Goal: Task Accomplishment & Management: Use online tool/utility

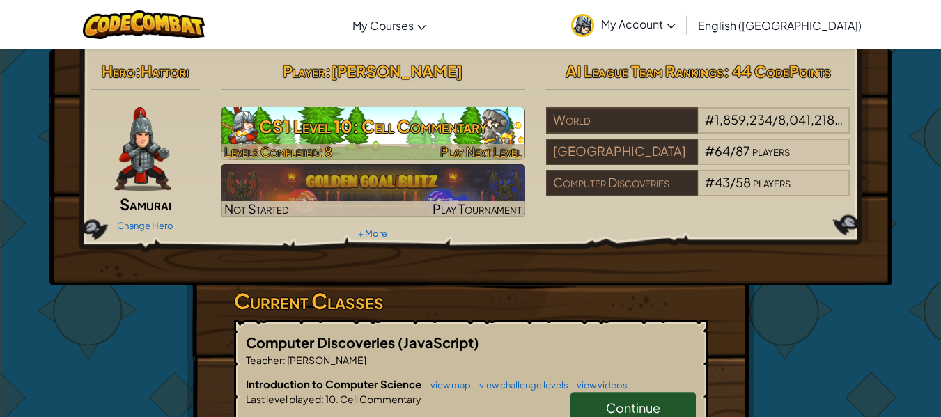
click at [485, 126] on h3 "CS1 Level 10: Cell Commentary" at bounding box center [373, 126] width 304 height 31
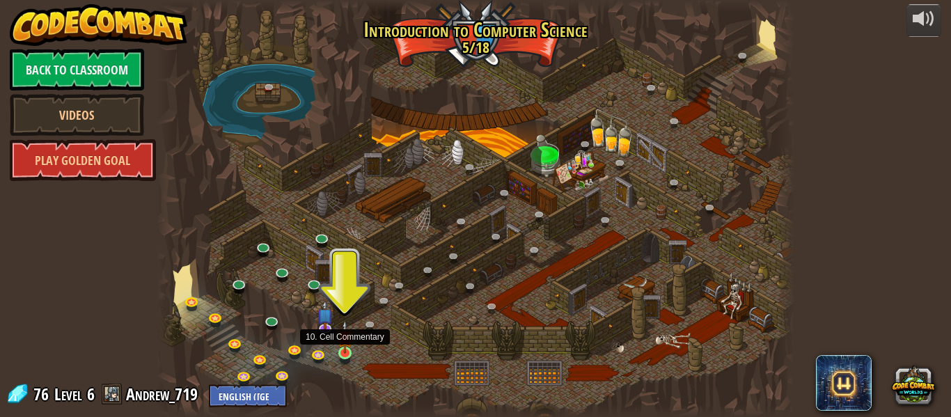
click at [348, 342] on img at bounding box center [345, 336] width 15 height 33
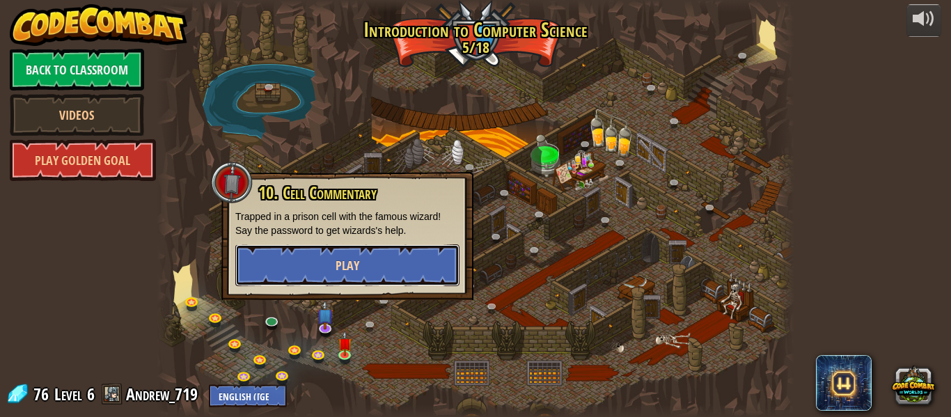
click at [374, 264] on button "Play" at bounding box center [347, 265] width 224 height 42
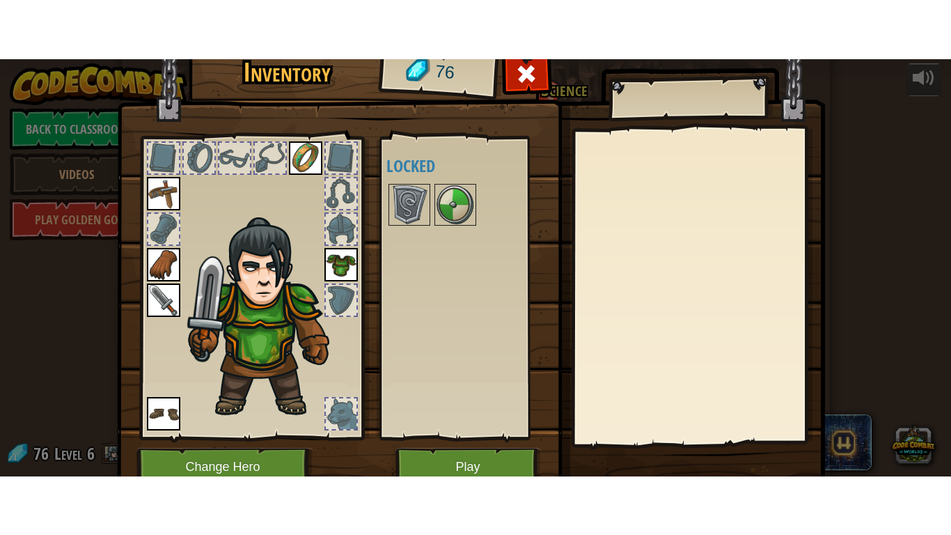
scroll to position [63, 0]
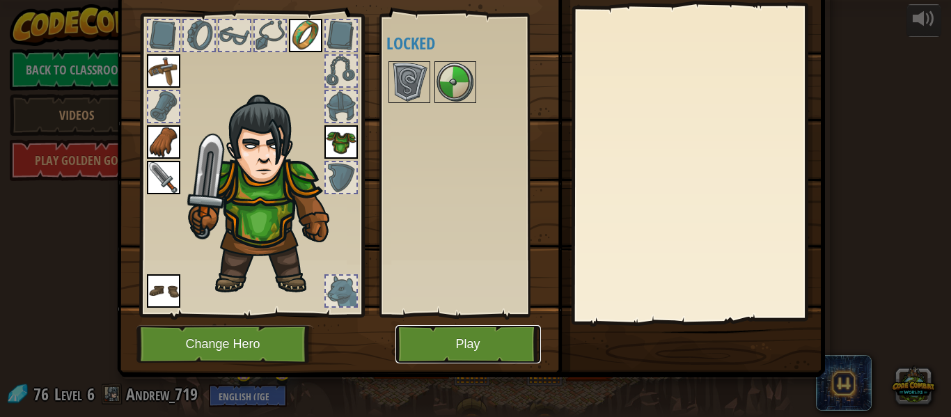
click at [483, 338] on button "Play" at bounding box center [469, 344] width 146 height 38
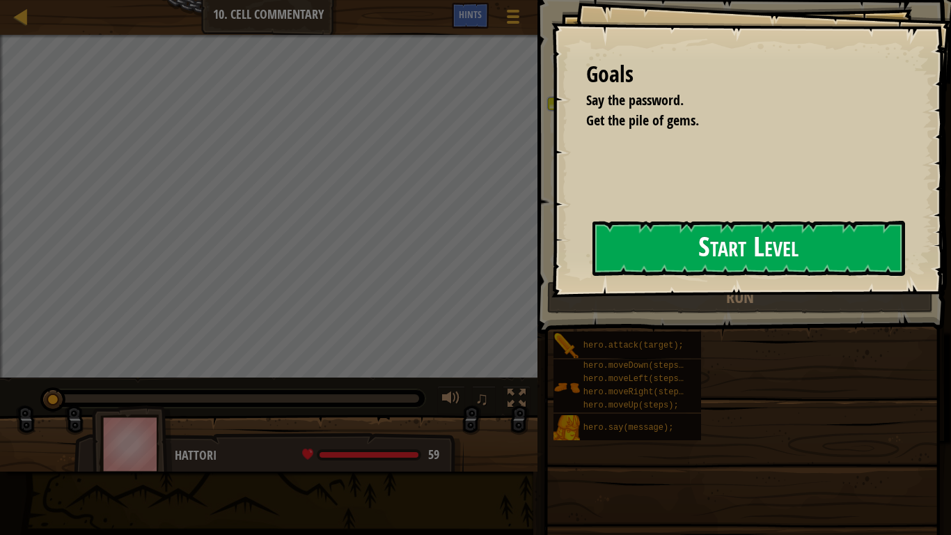
click at [648, 240] on button "Start Level" at bounding box center [749, 248] width 313 height 55
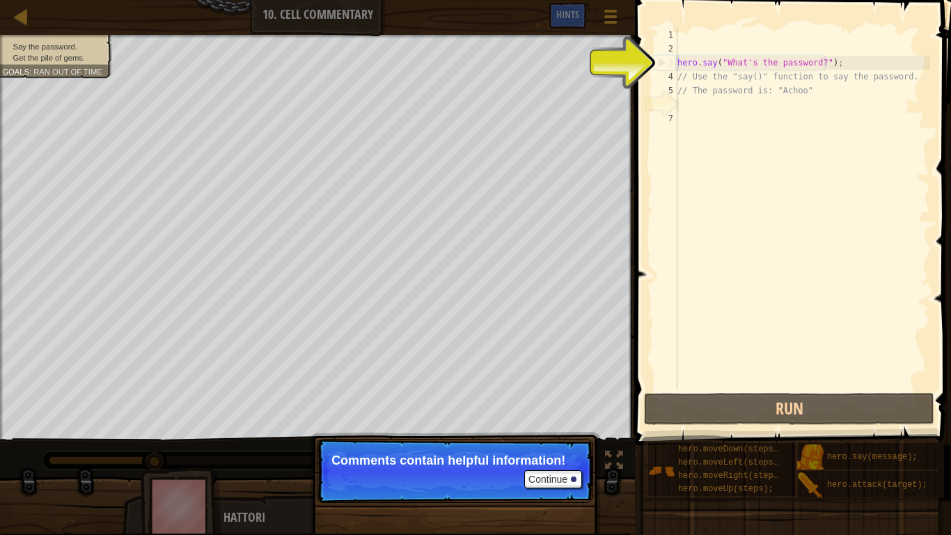
click at [585, 416] on p "Continue Comments contain helpful information!" at bounding box center [455, 471] width 276 height 64
click at [562, 416] on button "Continue" at bounding box center [553, 479] width 58 height 18
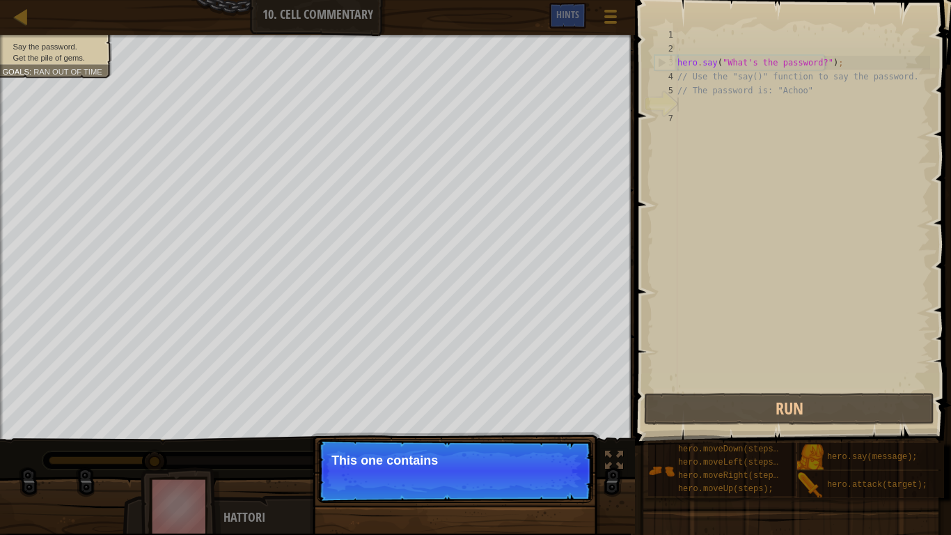
click at [504, 416] on p "Continue This one contains" at bounding box center [455, 471] width 276 height 64
click at [549, 416] on p "Continue Use the hero.s" at bounding box center [455, 471] width 276 height 65
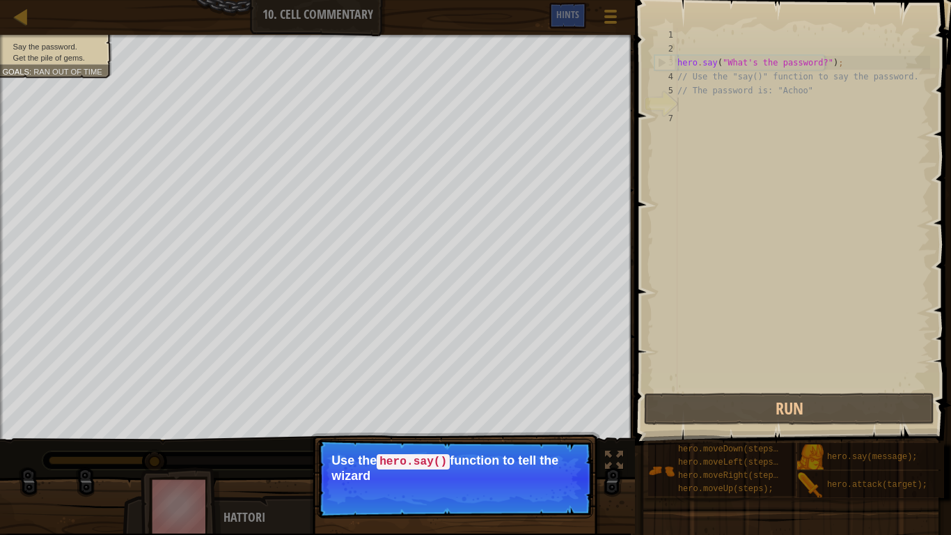
click at [536, 416] on p "Use the hero.say() function to tell the wizard" at bounding box center [454, 467] width 247 height 29
click at [536, 416] on p "Use the hero.say() function to tell the wizard the password" at bounding box center [454, 467] width 247 height 29
click at [536, 416] on p "Use the hero.say() function to tell the wizard the password here." at bounding box center [454, 467] width 247 height 29
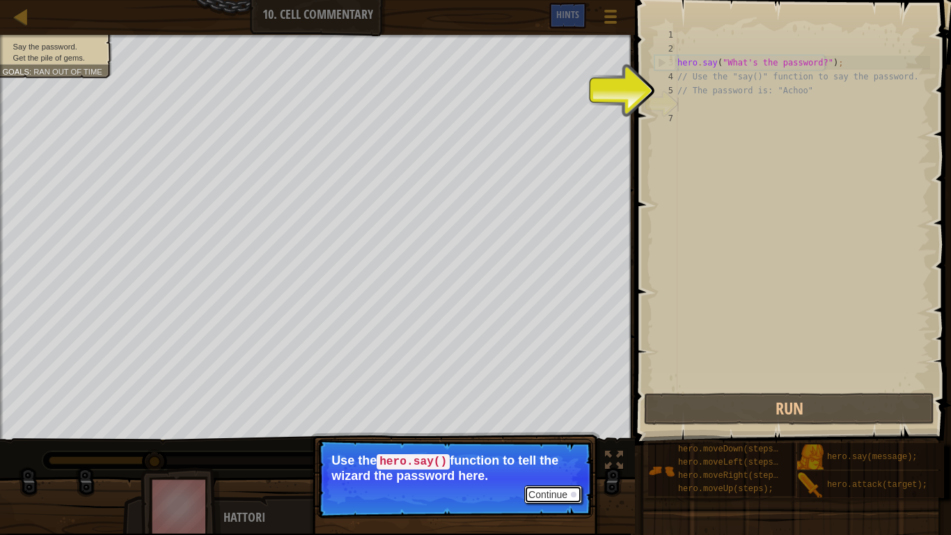
click at [570, 416] on button "Continue" at bounding box center [553, 494] width 58 height 18
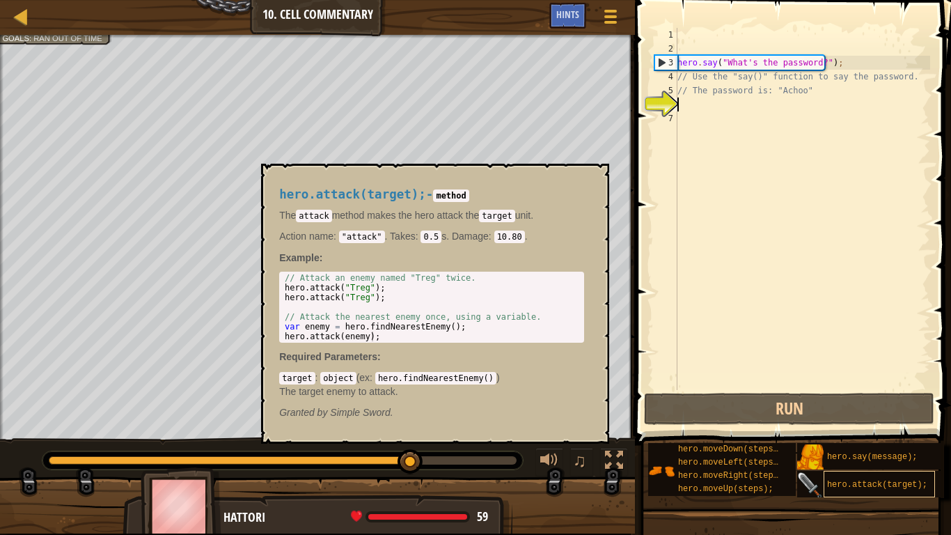
scroll to position [0, 0]
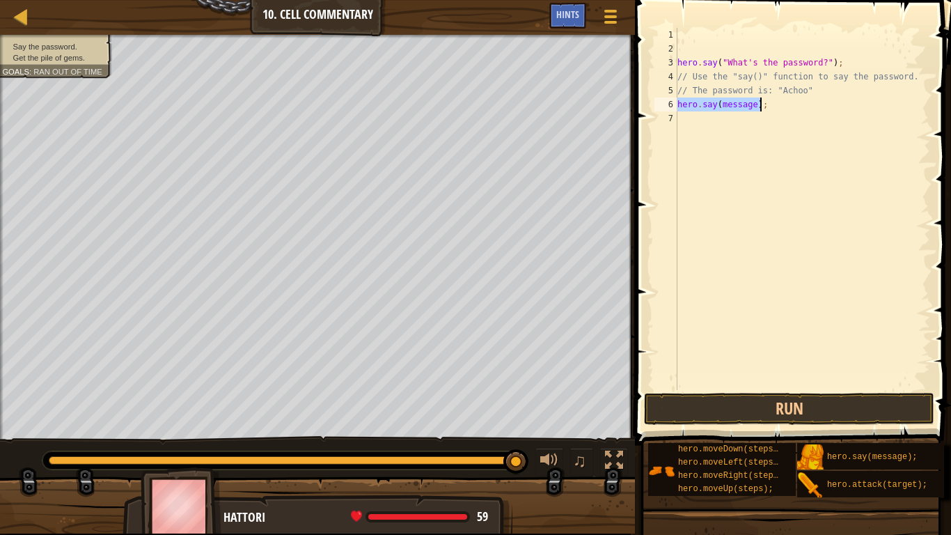
click at [750, 102] on div "hero . say ( "What's the password?" ) ; // Use the "say()" function to say the …" at bounding box center [803, 209] width 256 height 362
click at [750, 102] on div "hero . say ( "What's the password?" ) ; // Use the "say()" function to say the …" at bounding box center [803, 223] width 256 height 390
drag, startPoint x: 750, startPoint y: 102, endPoint x: 742, endPoint y: 106, distance: 9.1
click at [742, 106] on div "hero . say ( "What's the password?" ) ; // Use the "say()" function to say the …" at bounding box center [803, 223] width 256 height 390
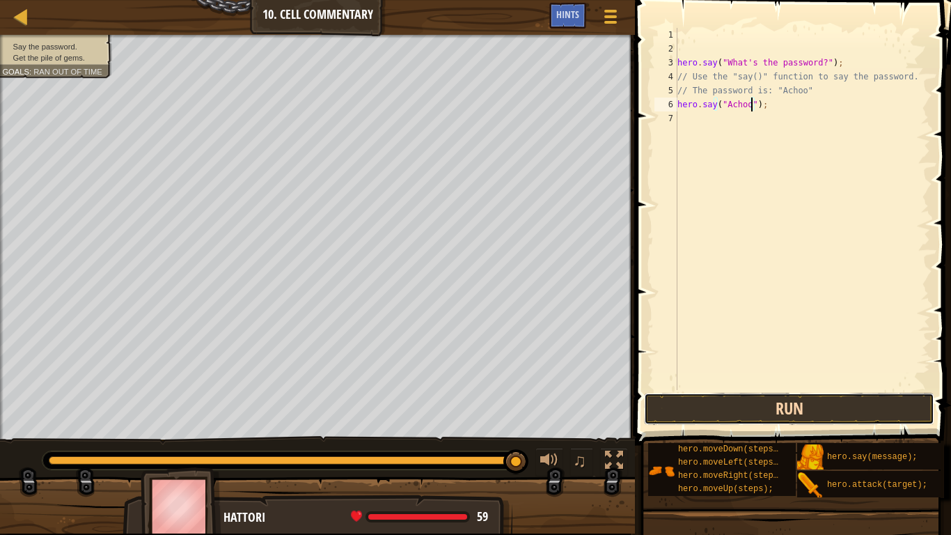
click at [761, 397] on button "Run" at bounding box center [789, 409] width 290 height 32
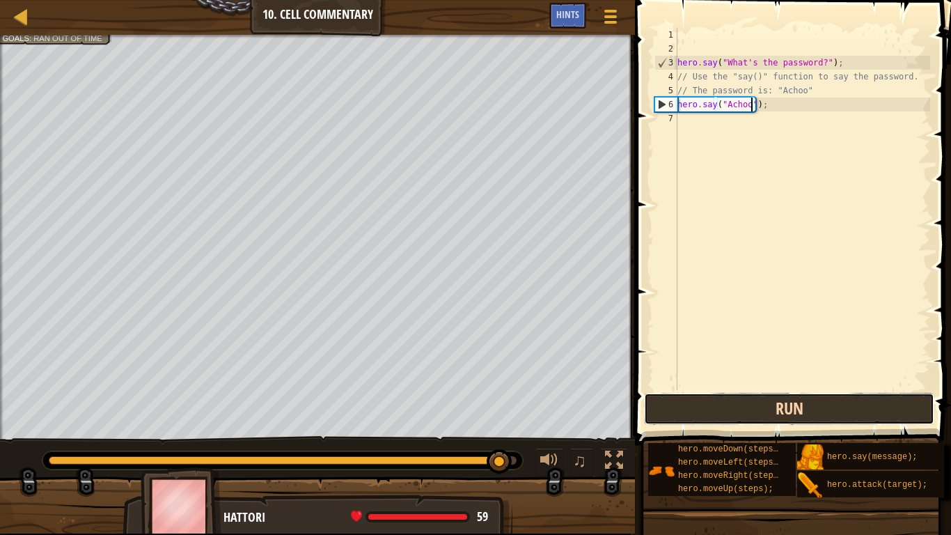
click at [778, 406] on button "Run" at bounding box center [789, 409] width 290 height 32
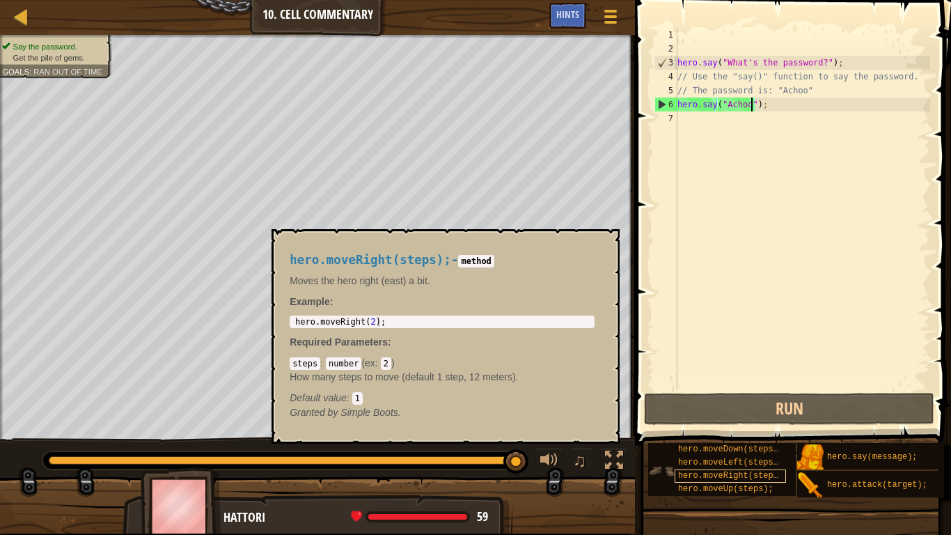
scroll to position [10, 0]
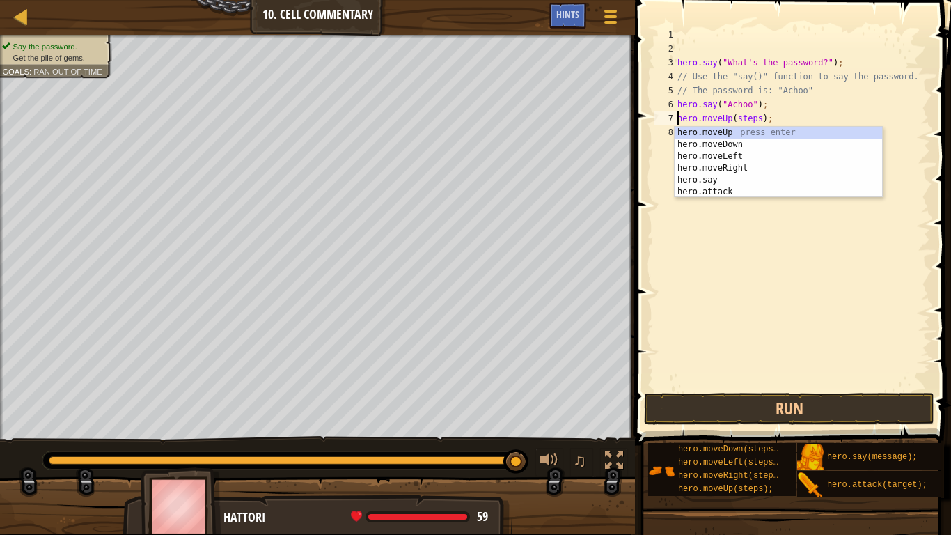
click at [746, 122] on div "hero . say ( "What's the password?" ) ; // Use the "say()" function to say the …" at bounding box center [803, 223] width 256 height 390
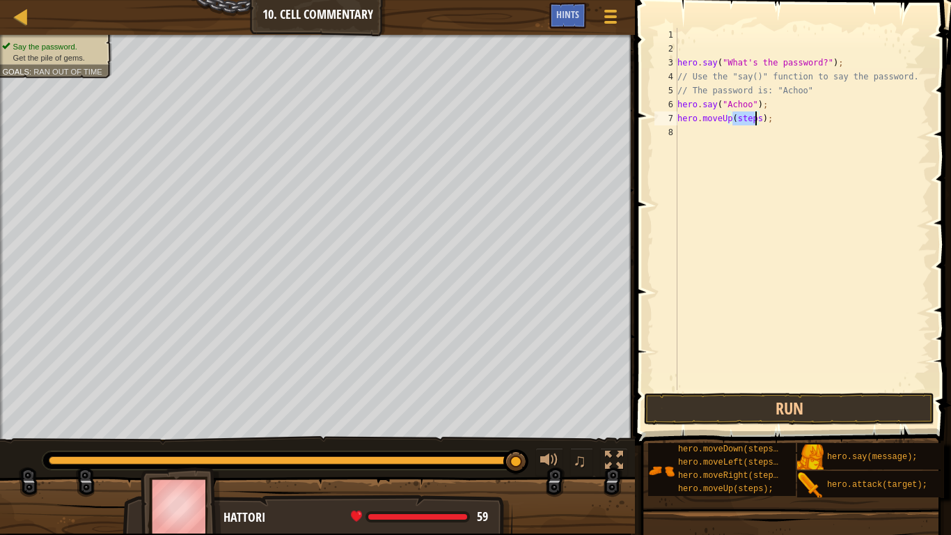
click at [746, 122] on div "hero . say ( "What's the password?" ) ; // Use the "say()" function to say the …" at bounding box center [803, 223] width 256 height 390
type textarea "hero.moveUp(2);"
click at [809, 411] on button "Run" at bounding box center [789, 409] width 290 height 32
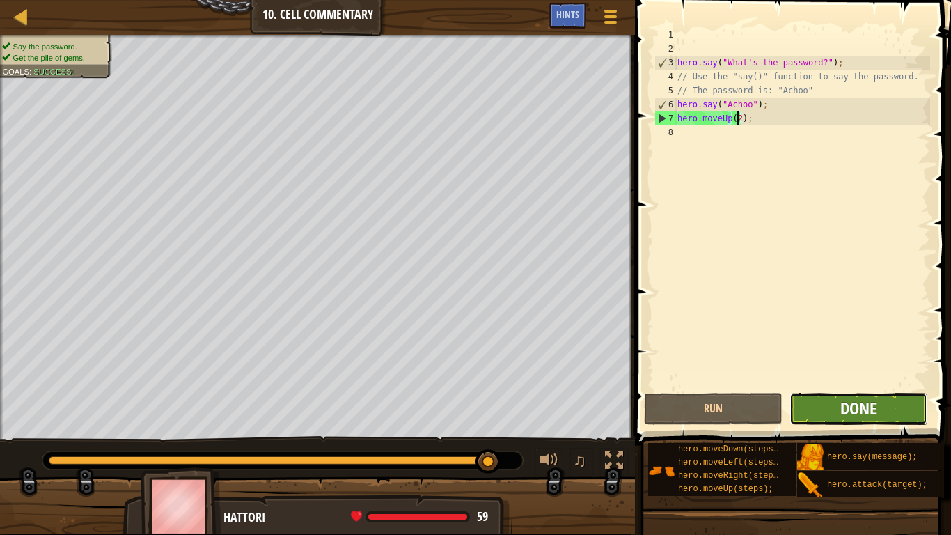
click at [859, 402] on span "Done" at bounding box center [859, 408] width 36 height 22
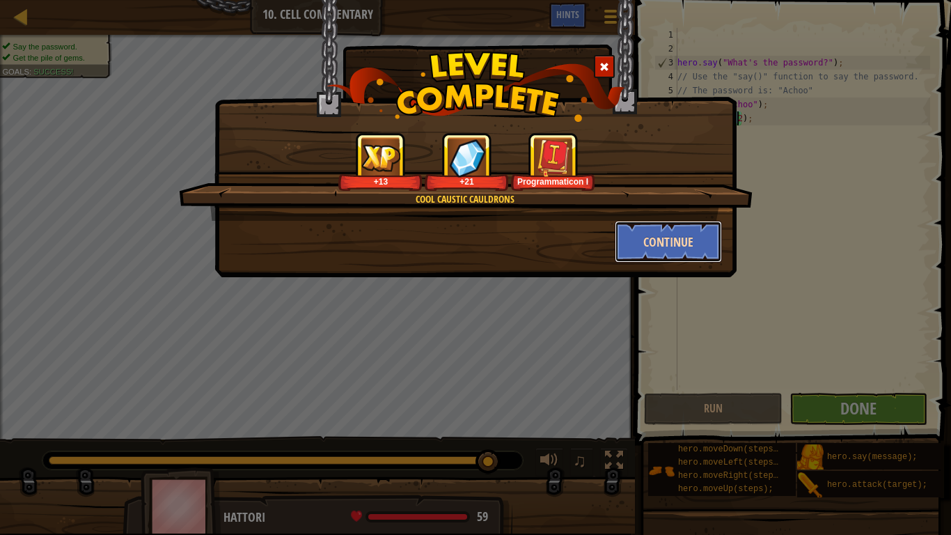
click at [680, 247] on button "Continue" at bounding box center [669, 242] width 108 height 42
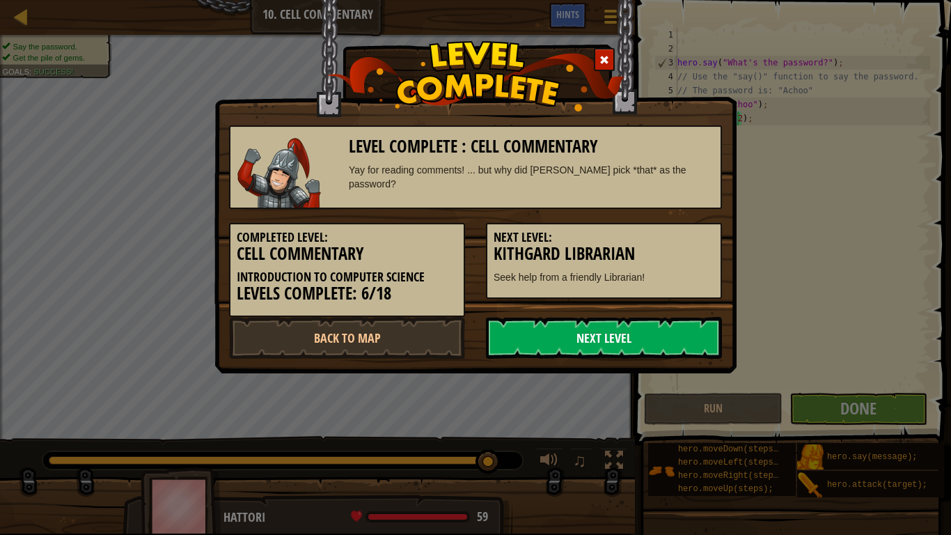
click at [641, 346] on link "Next Level" at bounding box center [604, 338] width 236 height 42
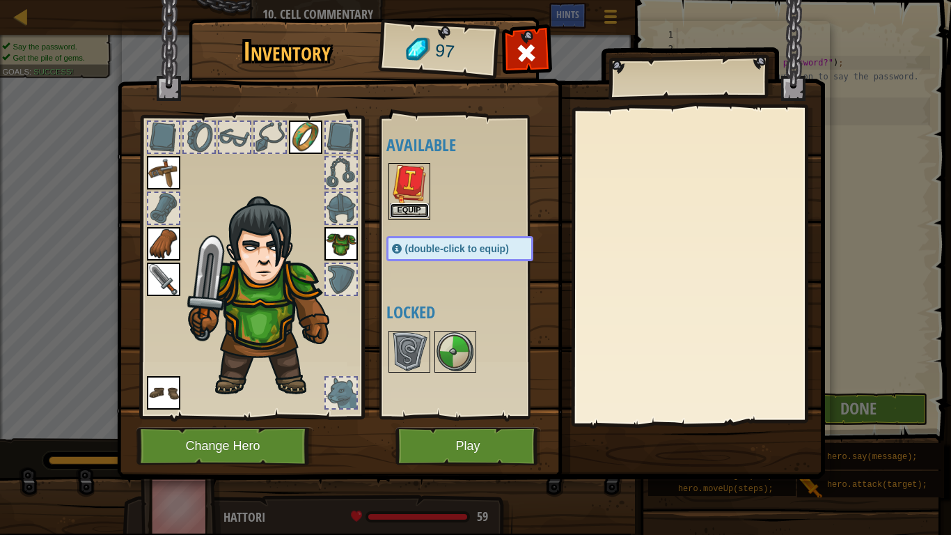
click at [415, 204] on button "Equip" at bounding box center [409, 210] width 39 height 15
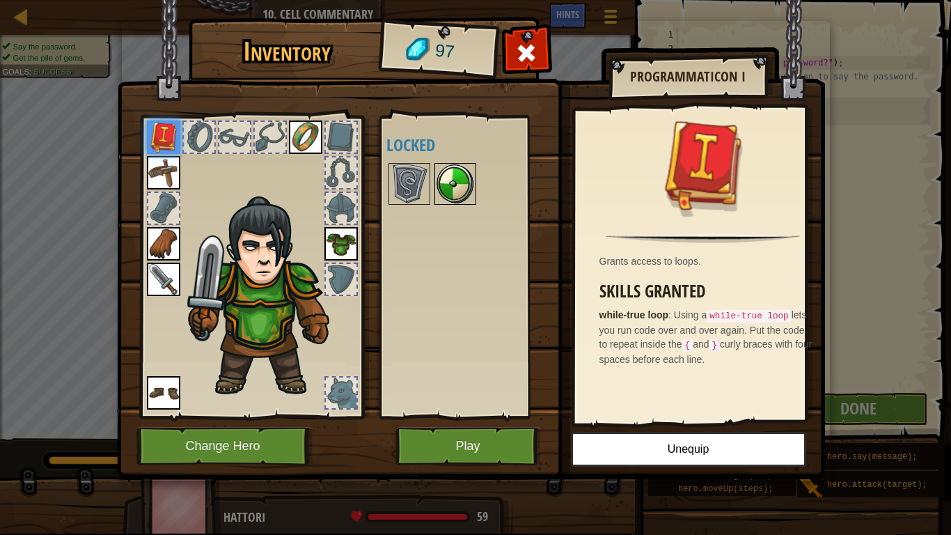
click at [456, 189] on img at bounding box center [455, 183] width 39 height 39
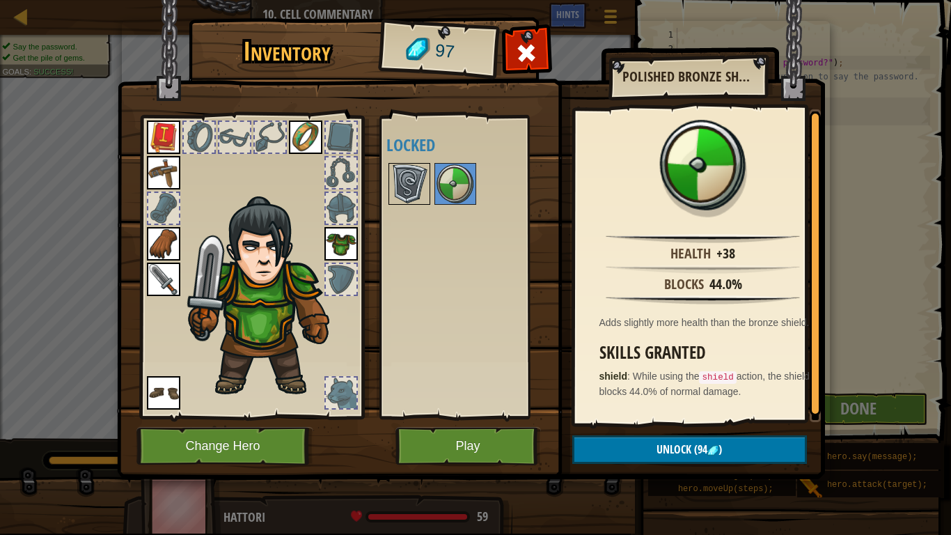
click at [404, 182] on img at bounding box center [409, 183] width 39 height 39
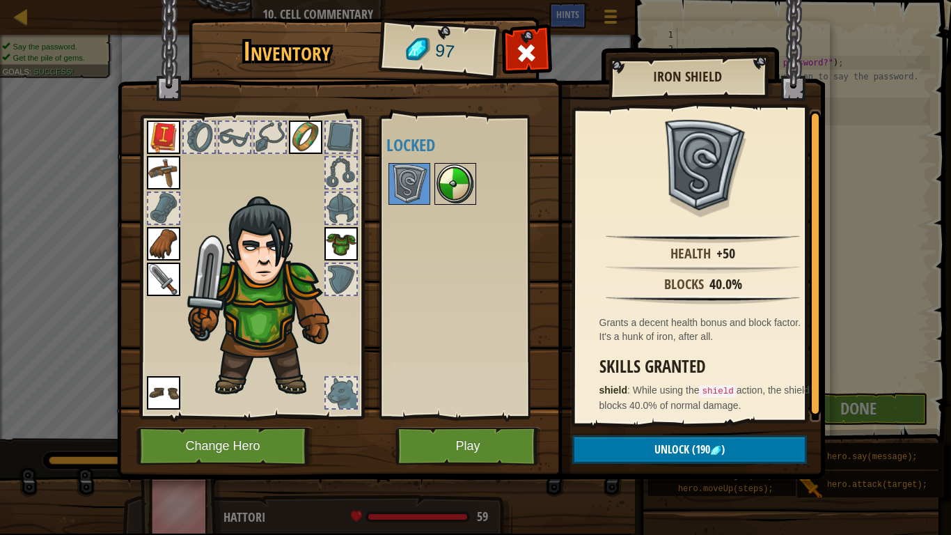
click at [473, 203] on img at bounding box center [455, 183] width 39 height 39
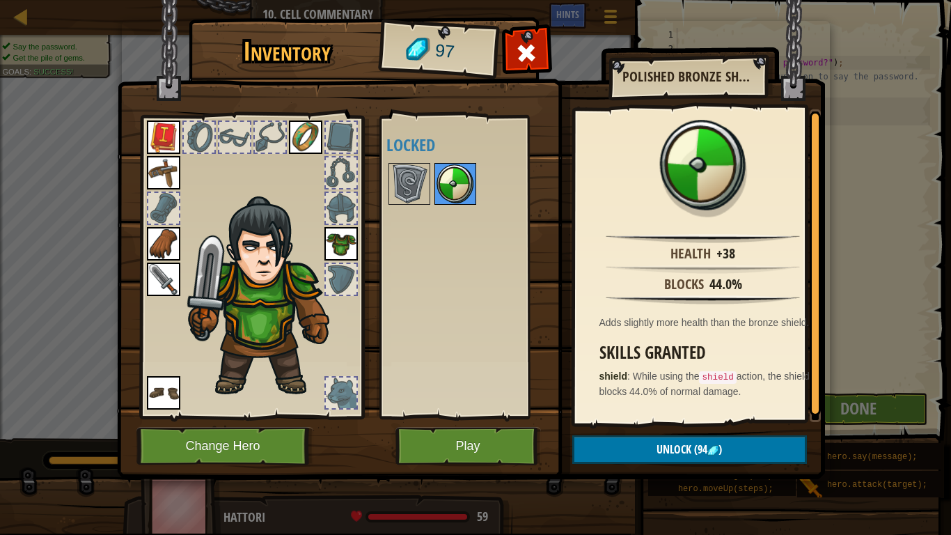
click at [435, 192] on div at bounding box center [456, 184] width 42 height 42
click at [413, 187] on img at bounding box center [409, 183] width 39 height 39
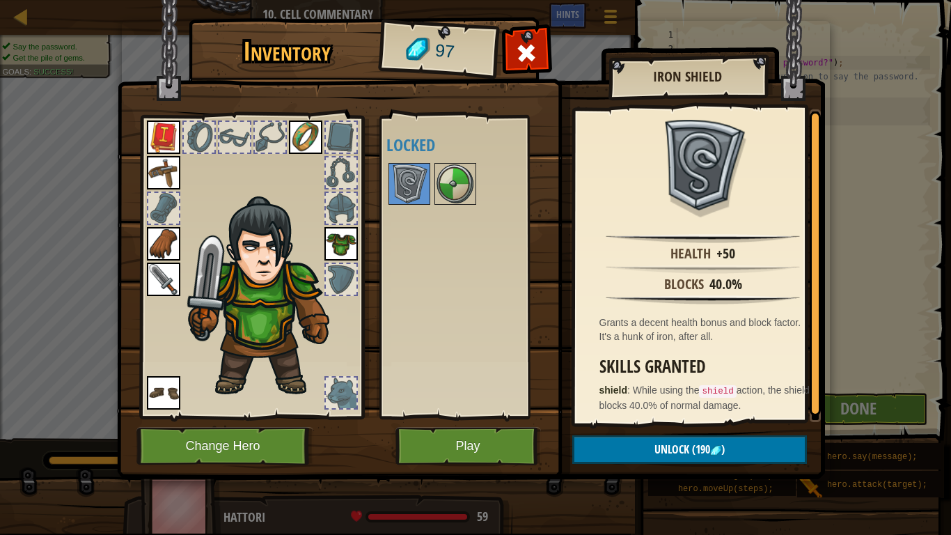
click at [349, 212] on div at bounding box center [341, 208] width 31 height 31
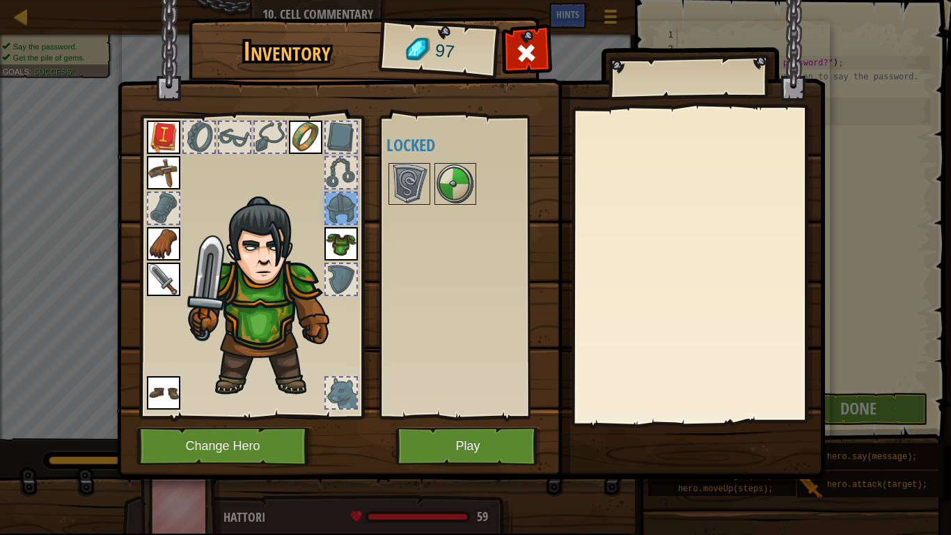
click at [352, 169] on div at bounding box center [341, 172] width 31 height 31
click at [346, 137] on div at bounding box center [341, 137] width 31 height 31
click at [313, 139] on img at bounding box center [305, 136] width 33 height 33
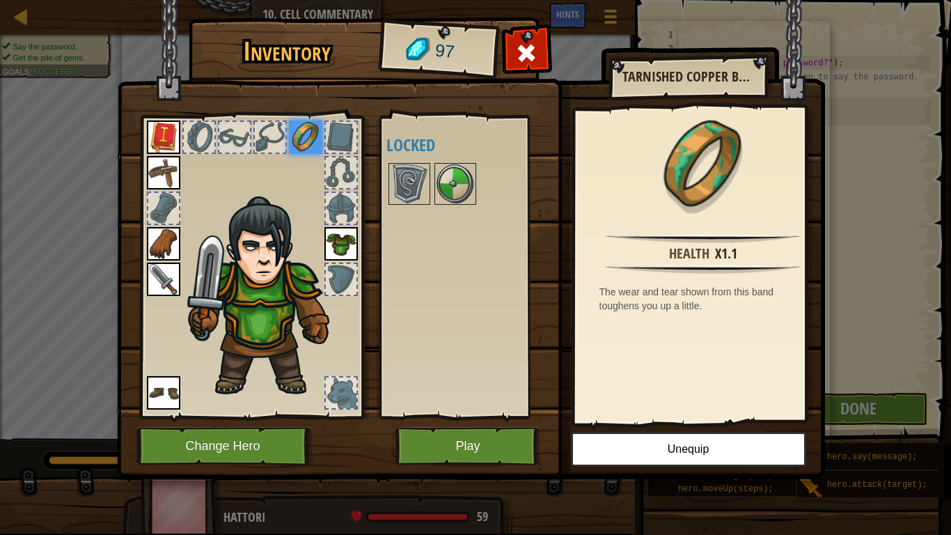
click at [275, 140] on div at bounding box center [270, 137] width 31 height 31
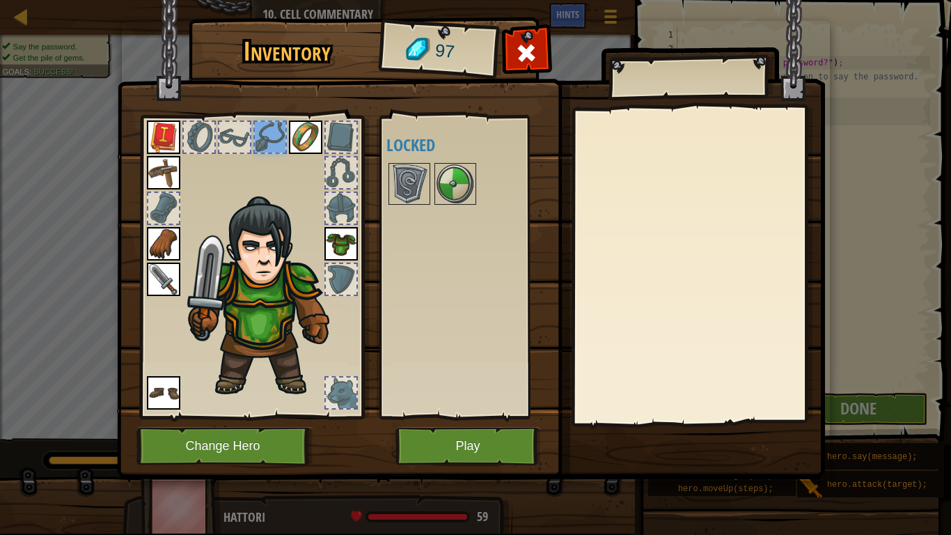
click at [243, 143] on div at bounding box center [234, 137] width 31 height 31
click at [218, 147] on div at bounding box center [234, 136] width 33 height 33
click at [198, 136] on div at bounding box center [199, 137] width 31 height 31
click at [171, 215] on div at bounding box center [163, 208] width 31 height 31
click at [412, 194] on img at bounding box center [409, 183] width 39 height 39
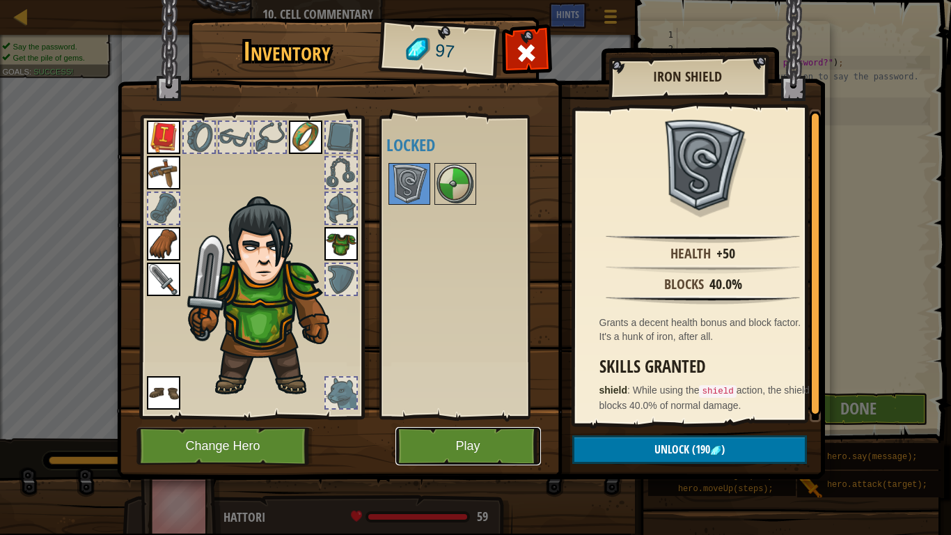
click at [499, 416] on button "Play" at bounding box center [469, 446] width 146 height 38
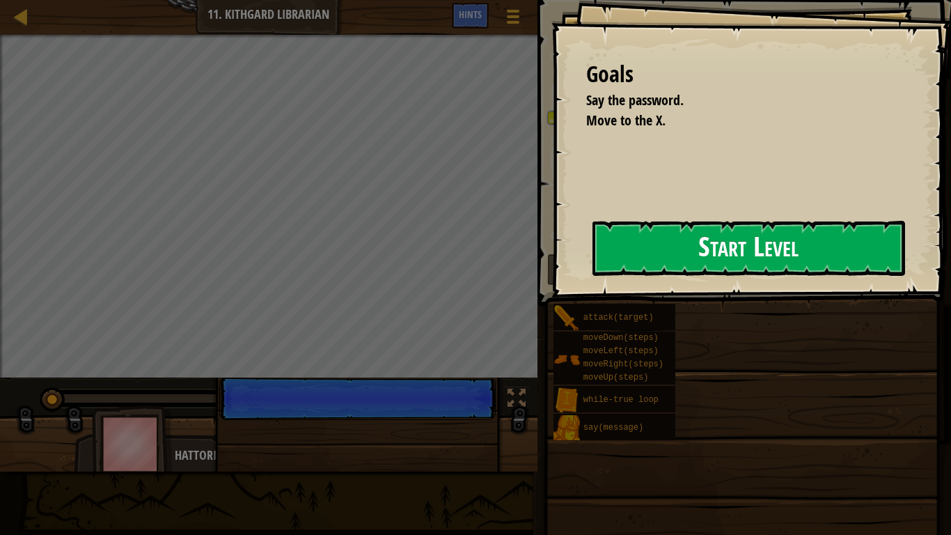
click at [593, 243] on button "Start Level" at bounding box center [749, 248] width 313 height 55
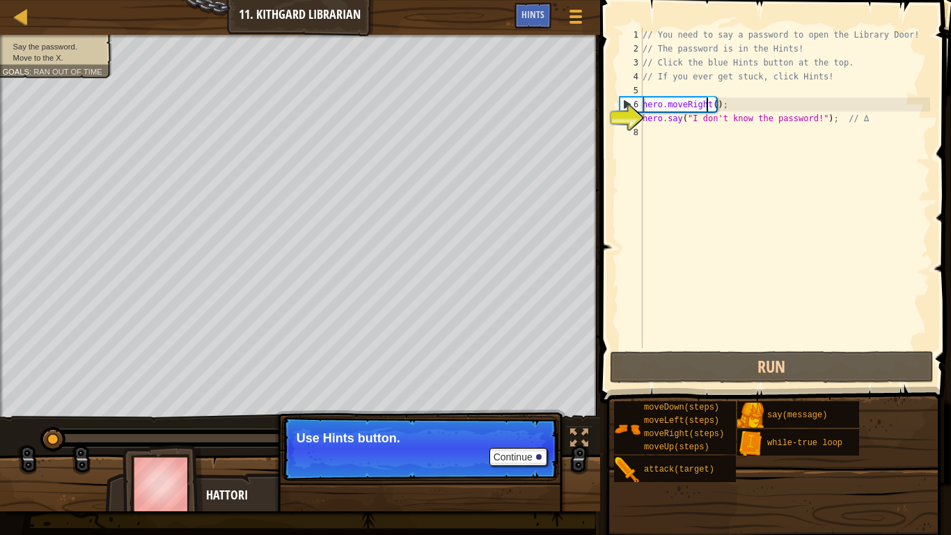
click at [709, 105] on div "// You need to say a password to open the Library Door! // The password is in t…" at bounding box center [785, 202] width 290 height 348
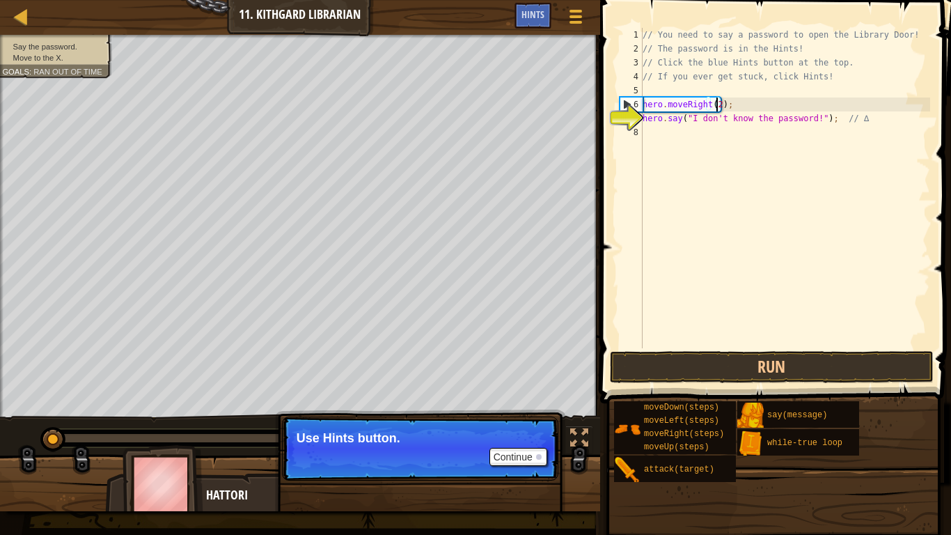
scroll to position [6, 6]
click at [520, 416] on button "Continue" at bounding box center [519, 457] width 58 height 18
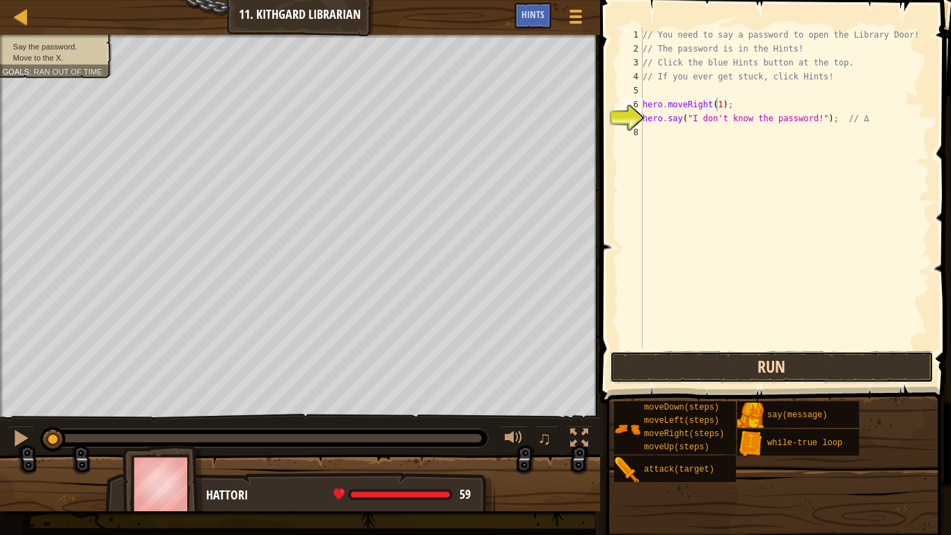
click at [740, 370] on button "Run" at bounding box center [772, 367] width 325 height 32
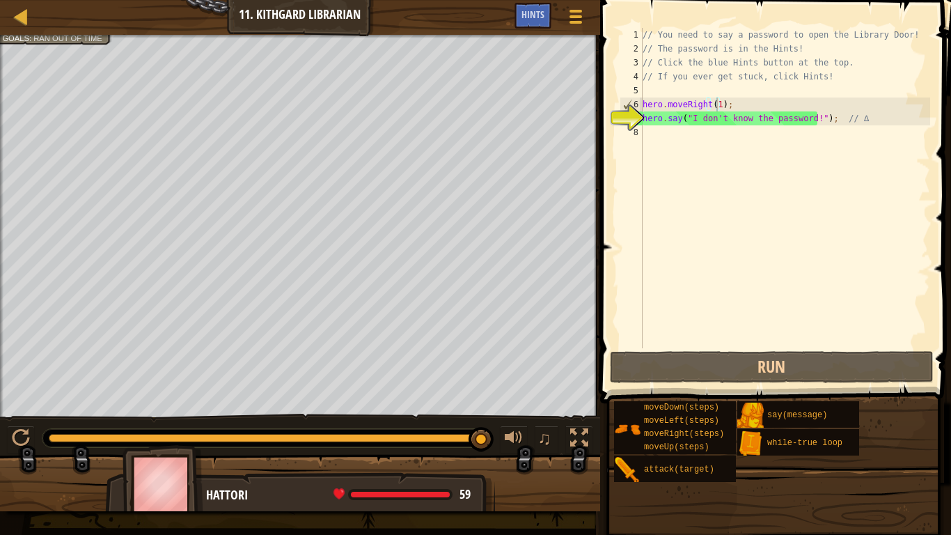
click at [56, 36] on div at bounding box center [300, 36] width 600 height 3
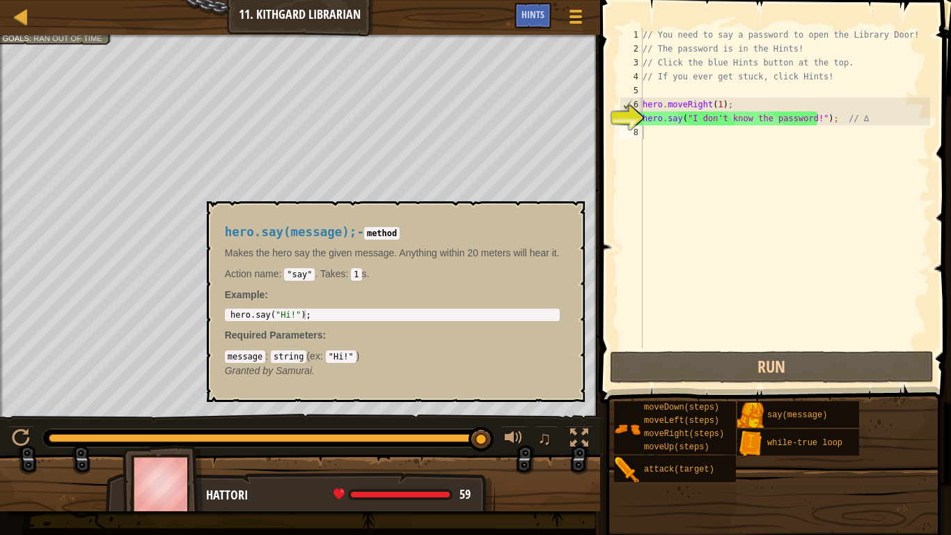
scroll to position [6, 4]
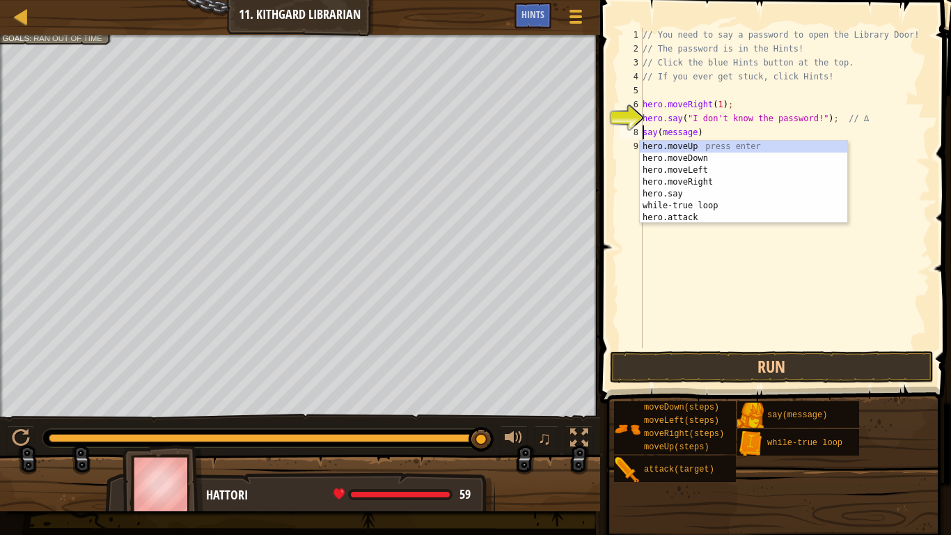
click at [717, 117] on div "// You need to say a password to open the Library Door! // The password is in t…" at bounding box center [785, 202] width 290 height 348
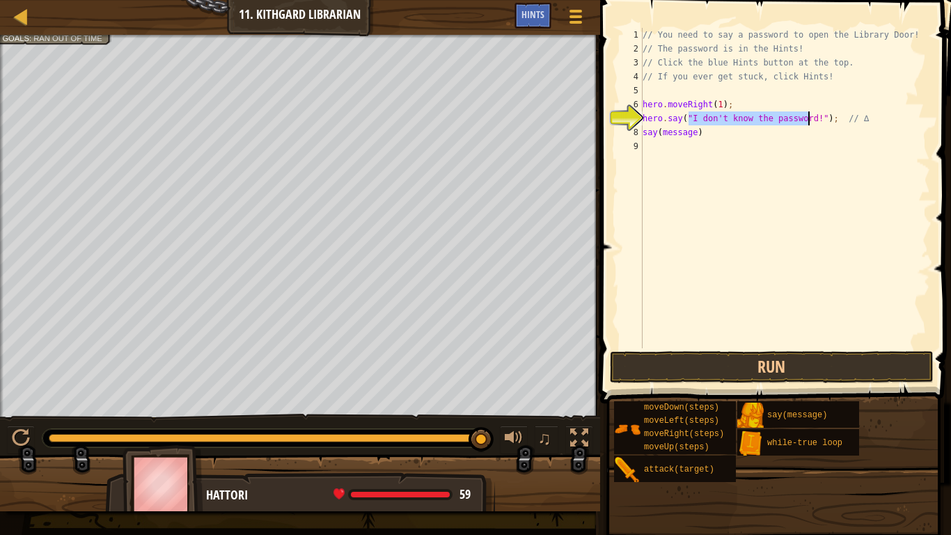
drag, startPoint x: 687, startPoint y: 120, endPoint x: 808, endPoint y: 119, distance: 121.2
click at [808, 119] on div "// You need to say a password to open the Library Door! // The password is in t…" at bounding box center [785, 202] width 290 height 348
drag, startPoint x: 742, startPoint y: 134, endPoint x: 613, endPoint y: 127, distance: 129.0
click at [613, 127] on div "hero.say("Achoo"); // ∆ 1 2 3 4 5 6 7 8 9 // You need to say a password to open…" at bounding box center [773, 229] width 355 height 444
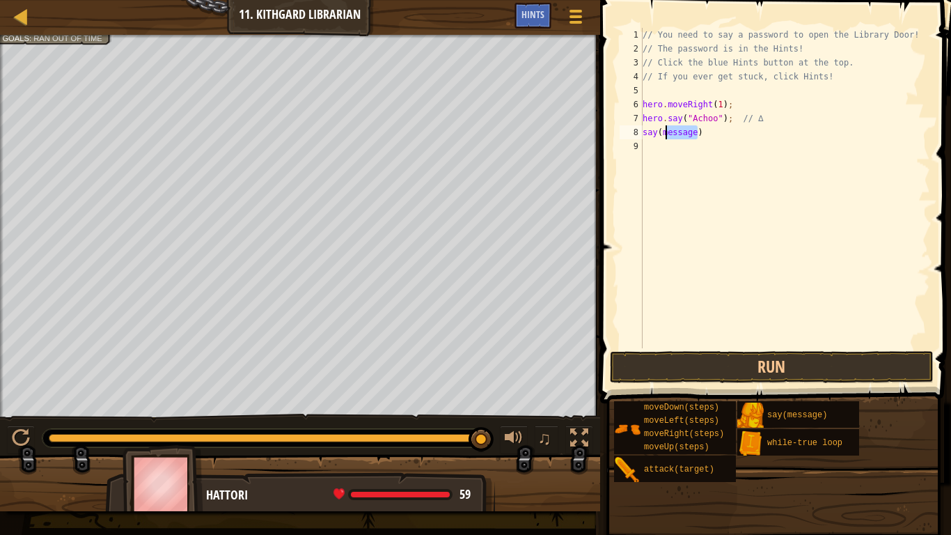
type textarea "say(message)"
click at [762, 364] on button "Run" at bounding box center [772, 367] width 325 height 32
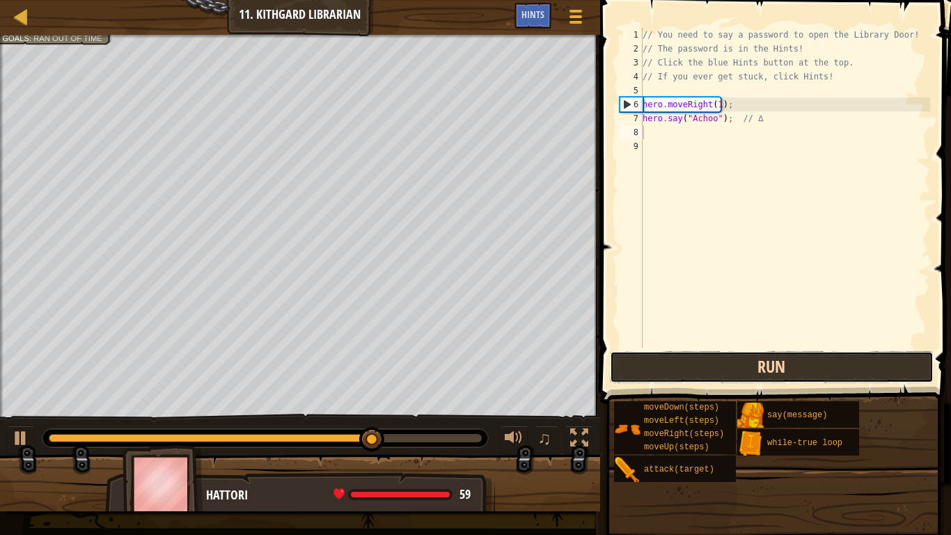
click at [701, 363] on button "Run" at bounding box center [772, 367] width 325 height 32
click at [744, 365] on button "Run" at bounding box center [772, 367] width 325 height 32
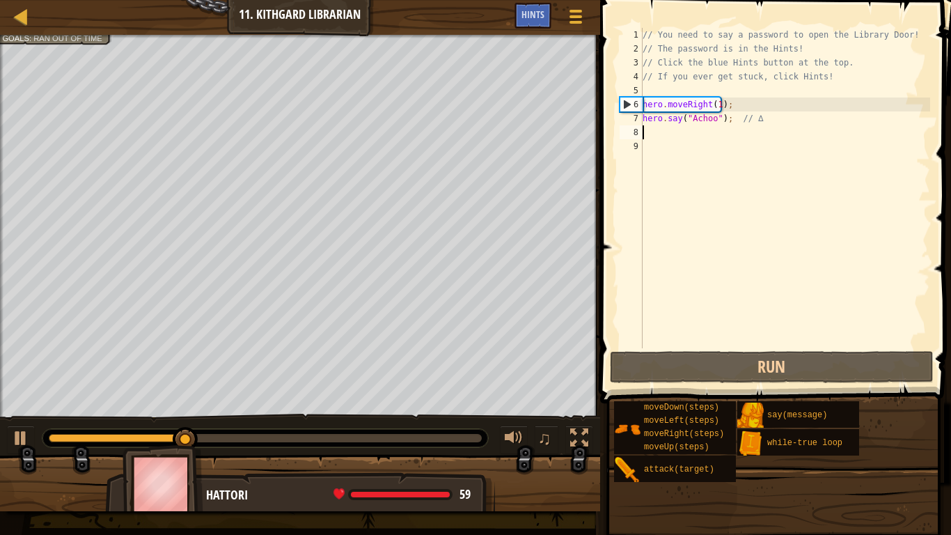
click at [715, 105] on div "// You need to say a password to open the Library Door! // The password is in t…" at bounding box center [785, 202] width 290 height 348
drag, startPoint x: 710, startPoint y: 114, endPoint x: 689, endPoint y: 118, distance: 22.1
click at [689, 118] on div "// You need to say a password to open the Library Door! // The password is in t…" at bounding box center [785, 202] width 290 height 348
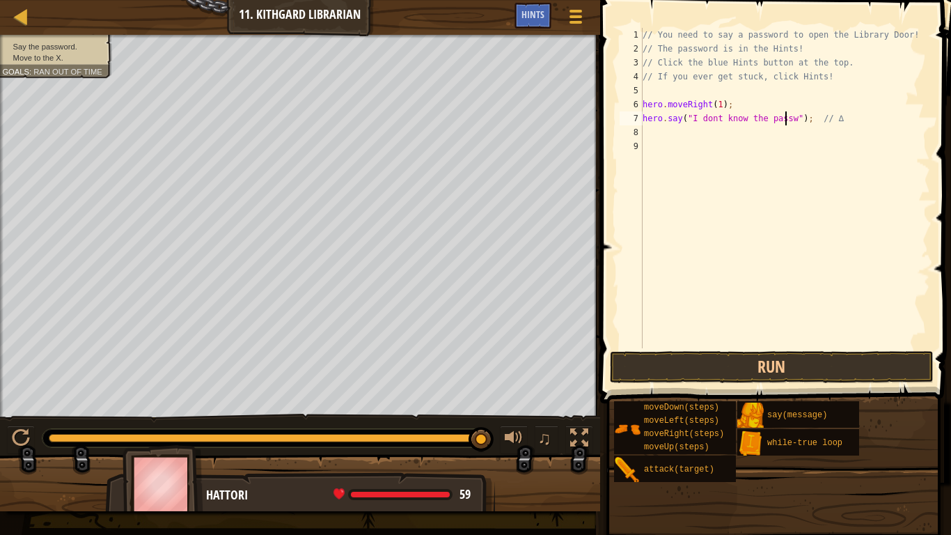
scroll to position [6, 13]
click at [818, 368] on button "Run" at bounding box center [772, 367] width 325 height 32
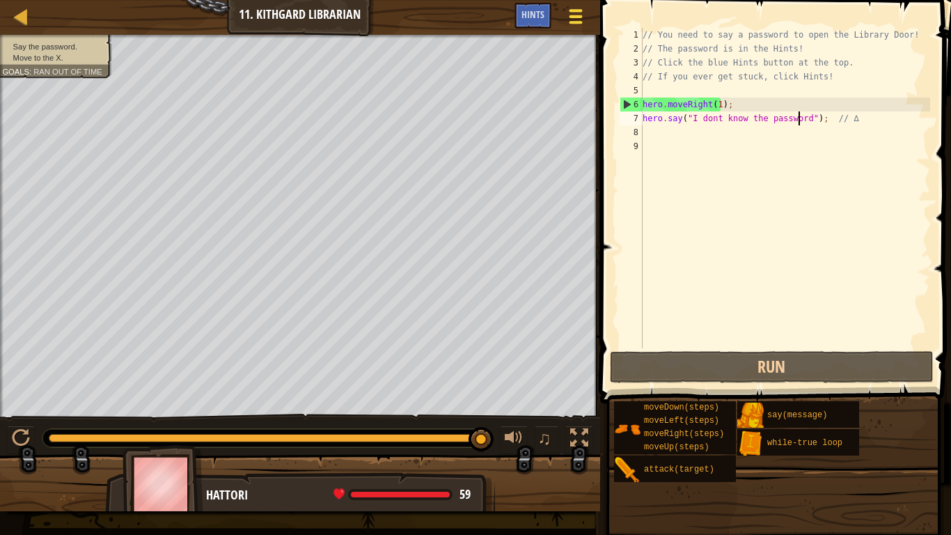
click at [572, 19] on div at bounding box center [575, 16] width 19 height 20
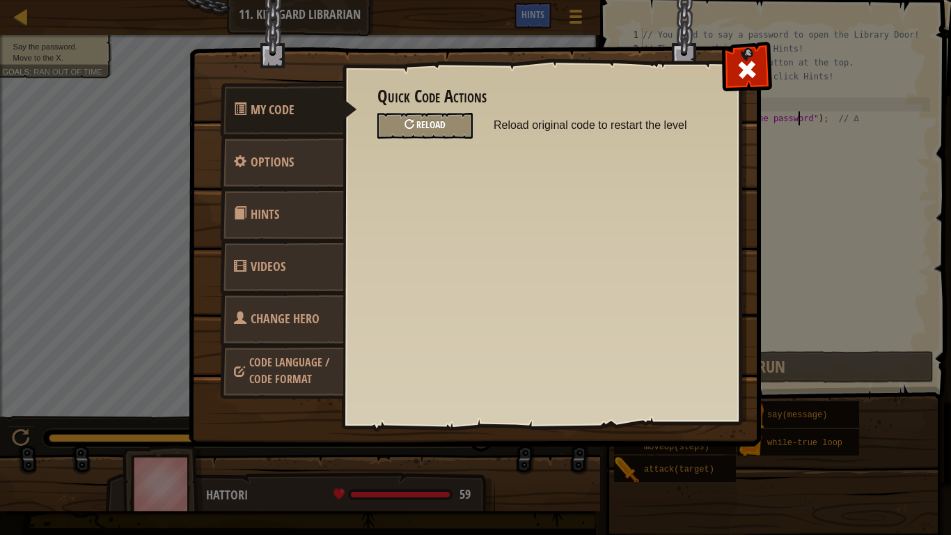
click at [434, 120] on span "Reload" at bounding box center [430, 124] width 29 height 13
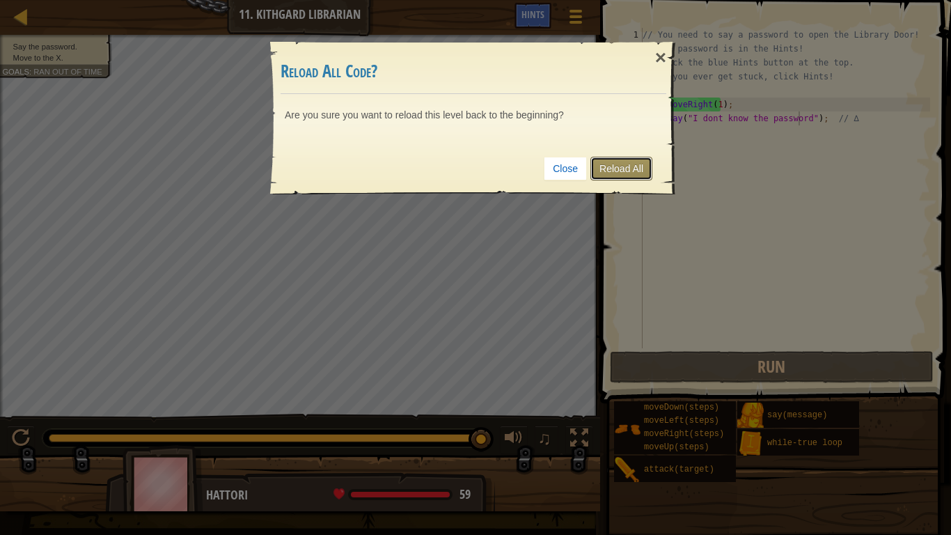
click at [629, 166] on link "Reload All" at bounding box center [622, 169] width 62 height 24
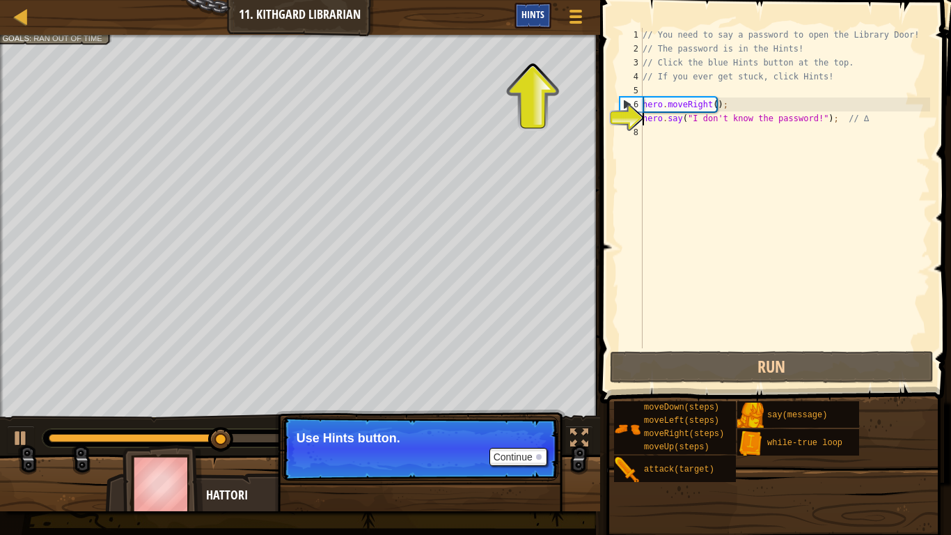
click at [536, 20] on span "Hints" at bounding box center [533, 14] width 23 height 13
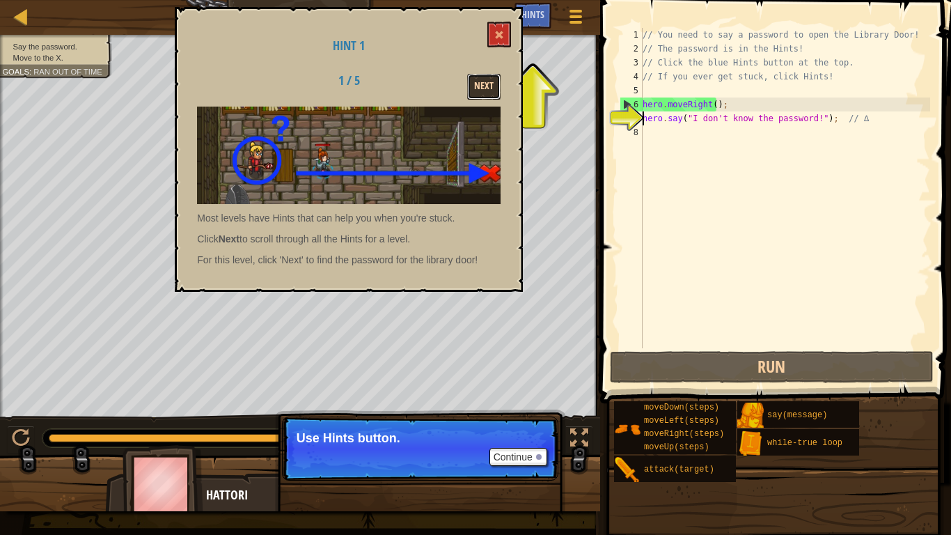
click at [490, 93] on button "Next" at bounding box center [483, 87] width 33 height 26
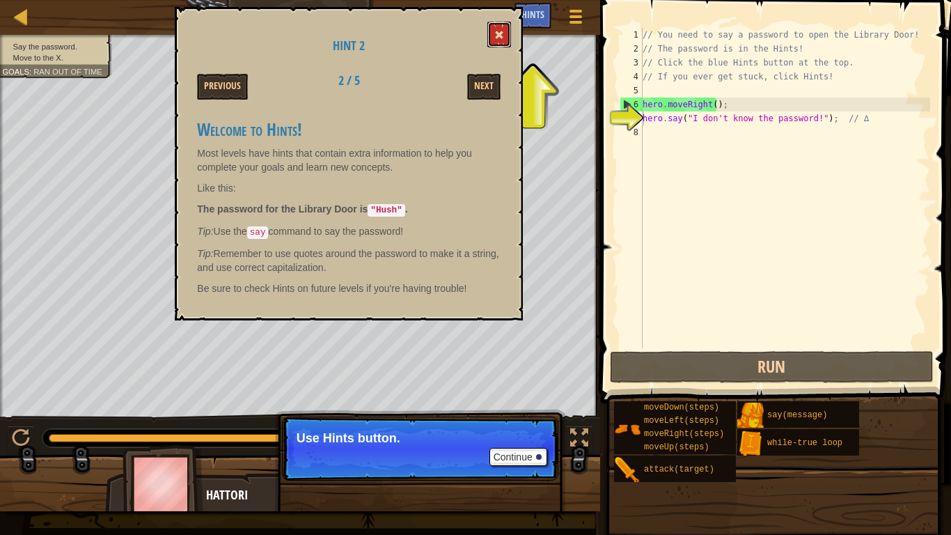
click at [495, 24] on button at bounding box center [499, 35] width 24 height 26
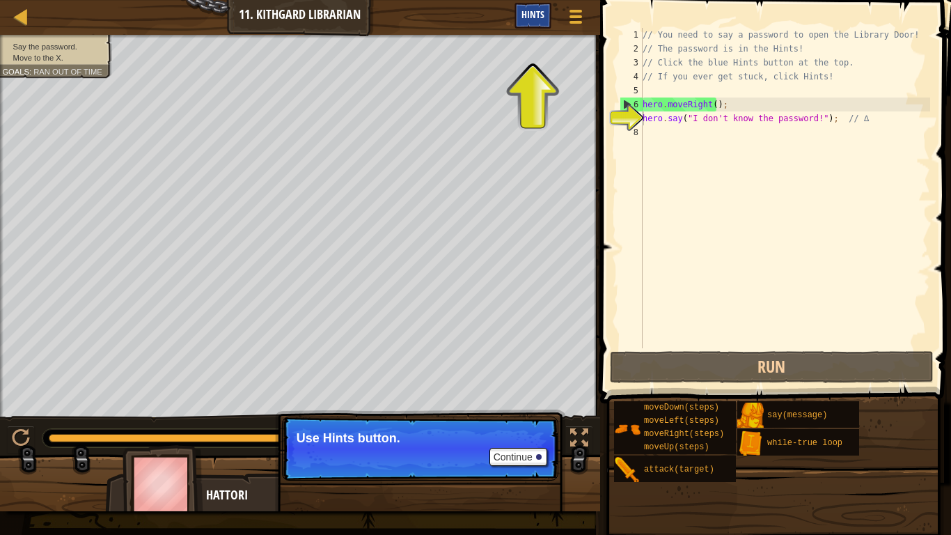
click at [522, 11] on span "Hints" at bounding box center [533, 14] width 23 height 13
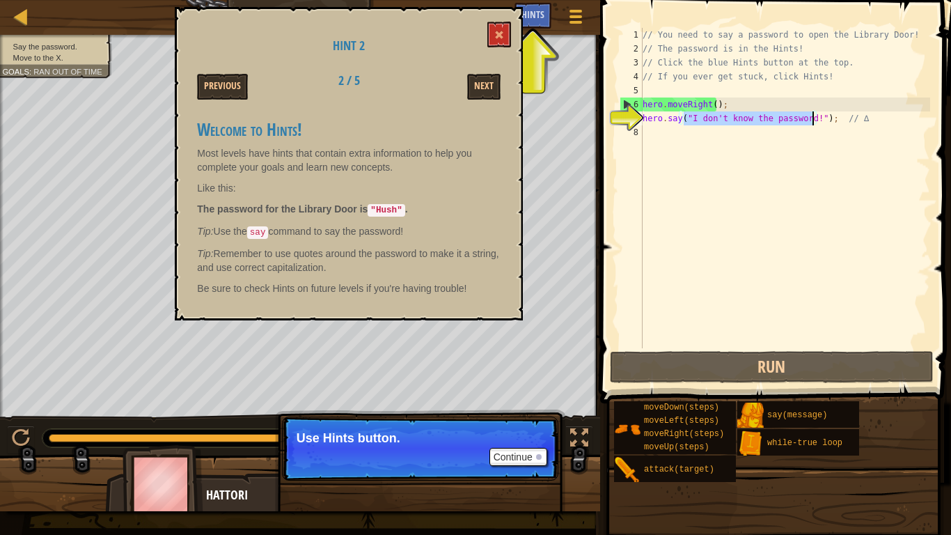
drag, startPoint x: 686, startPoint y: 122, endPoint x: 812, endPoint y: 120, distance: 126.1
click at [812, 120] on div "// You need to say a password to open the Library Door! // The password is in t…" at bounding box center [785, 202] width 290 height 348
click at [802, 123] on div "// You need to say a password to open the Library Door! // The password is in t…" at bounding box center [785, 188] width 290 height 320
click at [786, 121] on div "// You need to say a password to open the Library Door! // The password is in t…" at bounding box center [785, 202] width 290 height 348
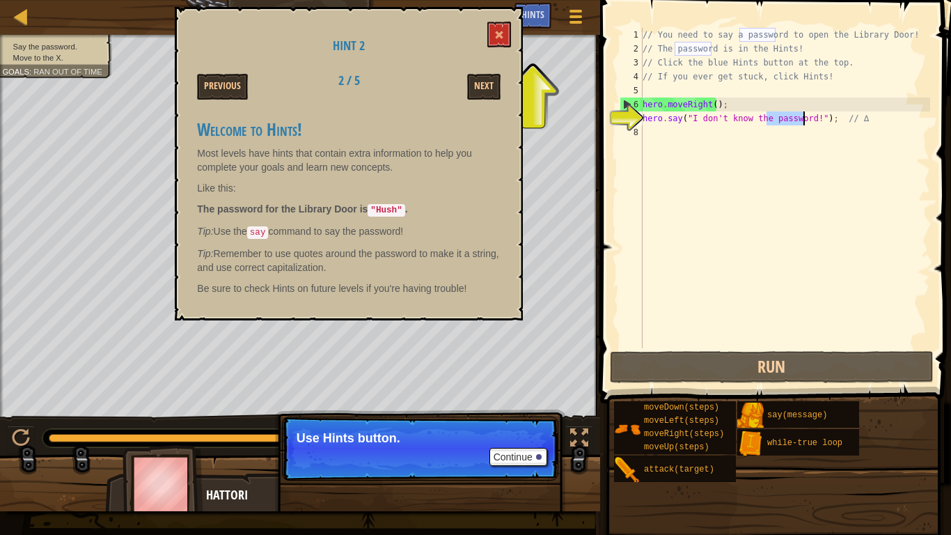
click at [786, 121] on div "// You need to say a password to open the Library Door! // The password is in t…" at bounding box center [785, 188] width 290 height 320
click at [786, 121] on div "// You need to say a password to open the Library Door! // The password is in t…" at bounding box center [785, 202] width 290 height 348
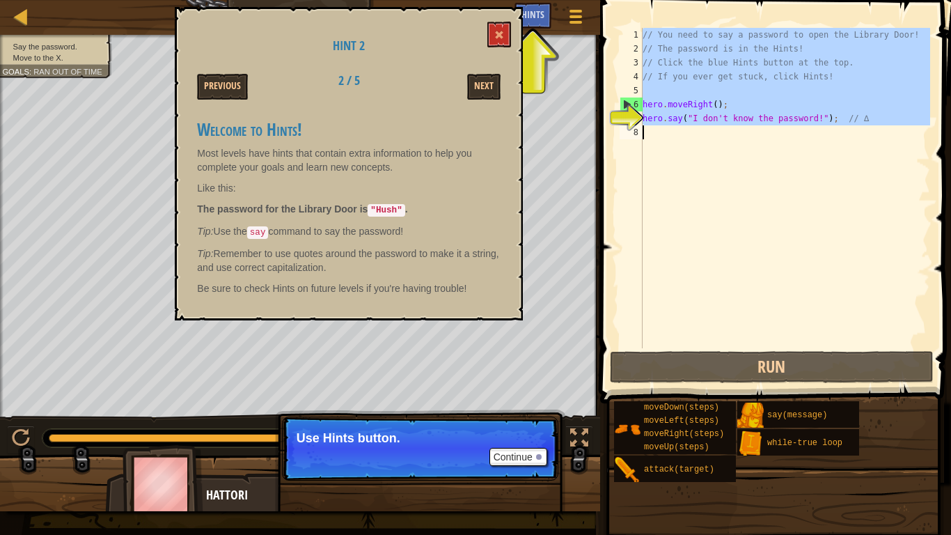
click at [786, 121] on div "// You need to say a password to open the Library Door! // The password is in t…" at bounding box center [785, 202] width 290 height 348
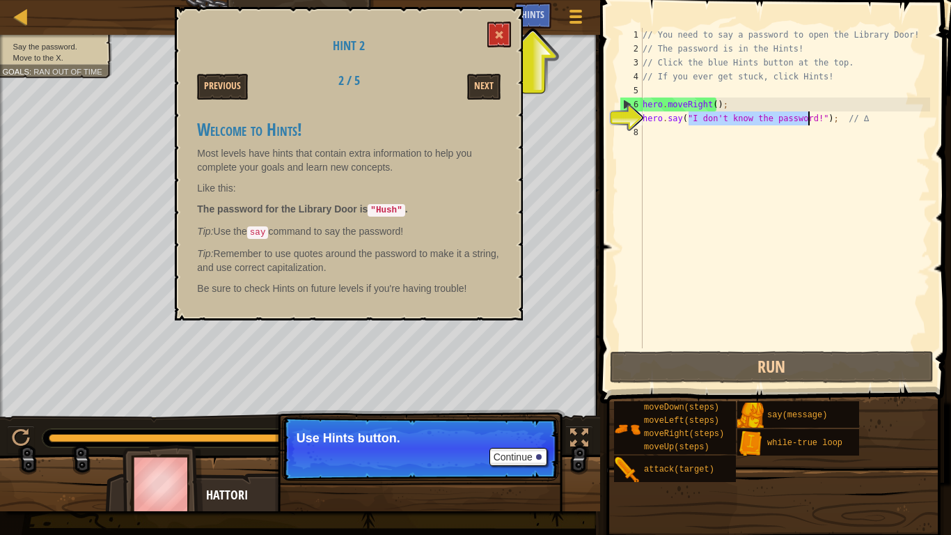
drag, startPoint x: 689, startPoint y: 120, endPoint x: 807, endPoint y: 119, distance: 117.7
click at [807, 119] on div "// You need to say a password to open the Library Door! // The password is in t…" at bounding box center [785, 202] width 290 height 348
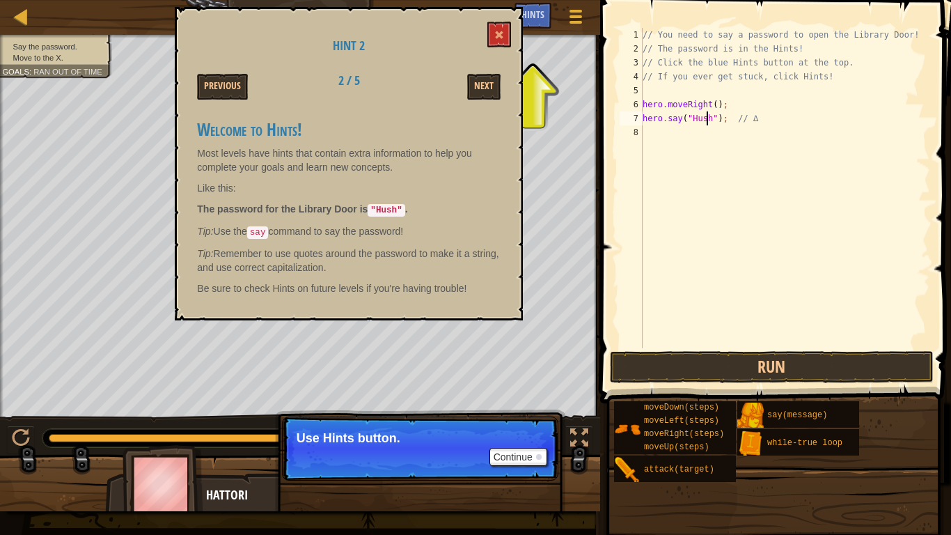
scroll to position [6, 5]
click at [499, 26] on button at bounding box center [499, 35] width 24 height 26
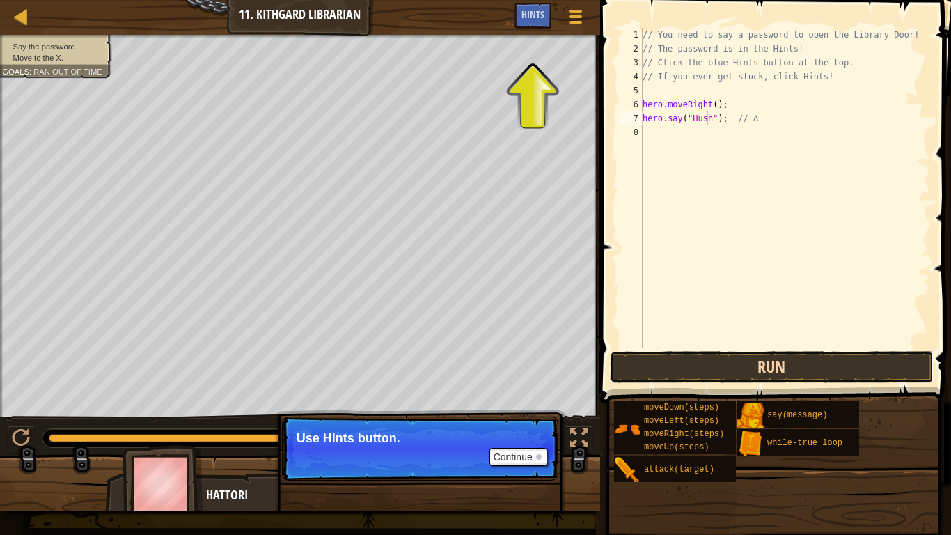
click at [809, 374] on button "Run" at bounding box center [772, 367] width 325 height 32
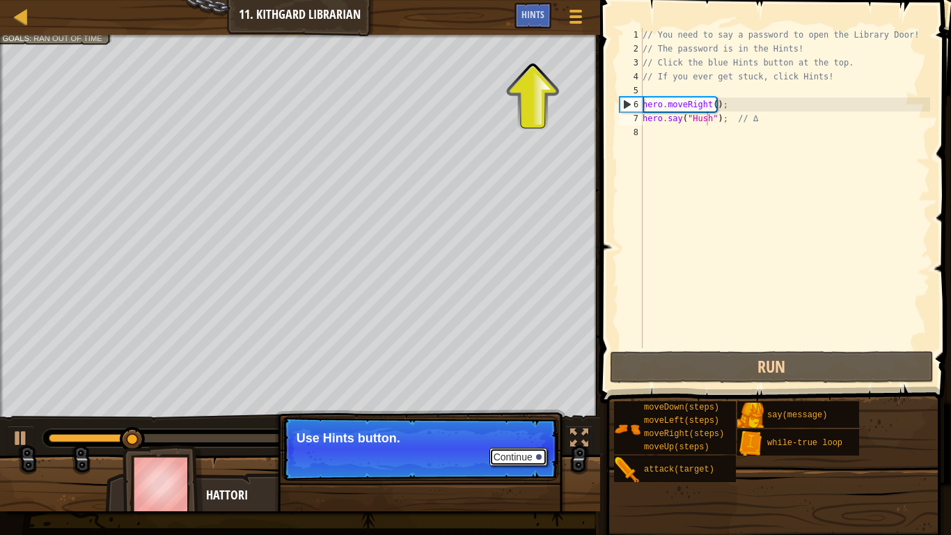
click at [533, 416] on button "Continue" at bounding box center [519, 457] width 58 height 18
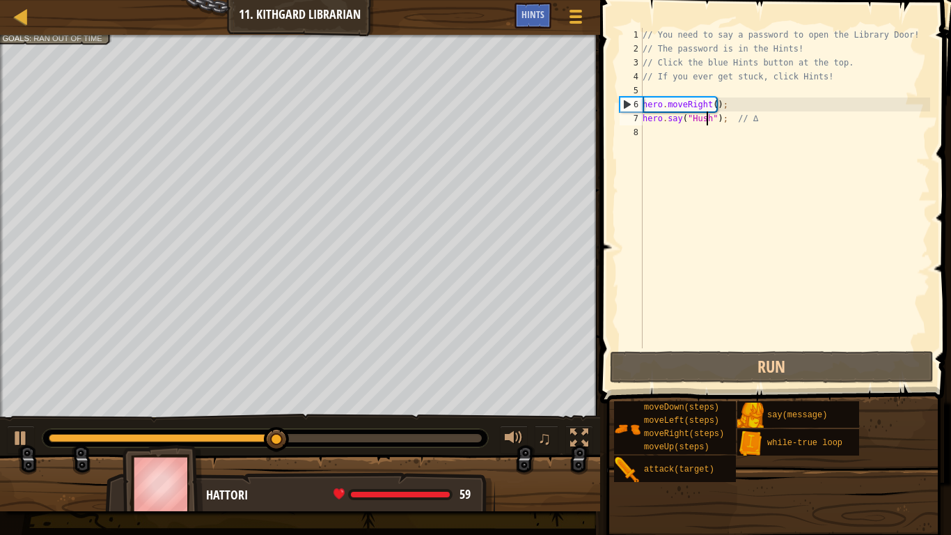
click at [710, 105] on div "// You need to say a password to open the Library Door! // The password is in t…" at bounding box center [785, 202] width 290 height 348
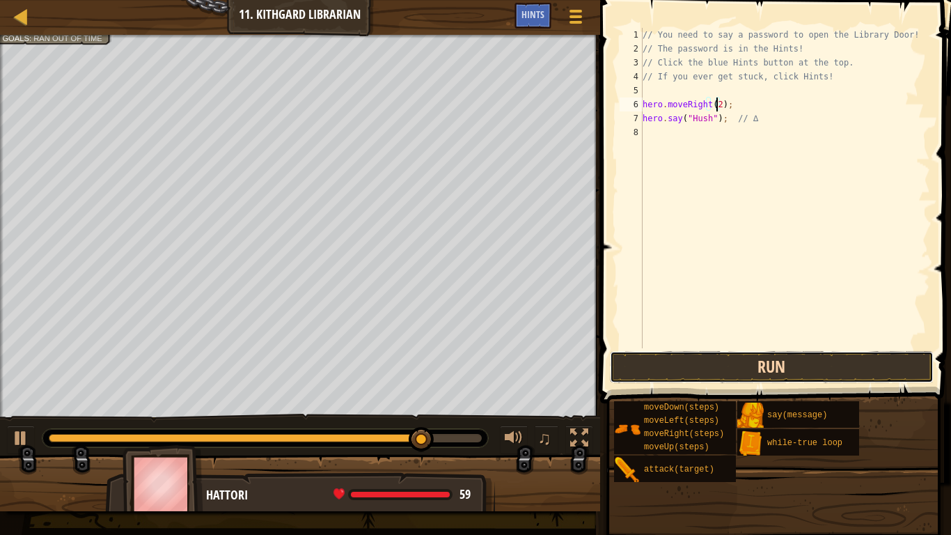
click at [754, 363] on button "Run" at bounding box center [772, 367] width 325 height 32
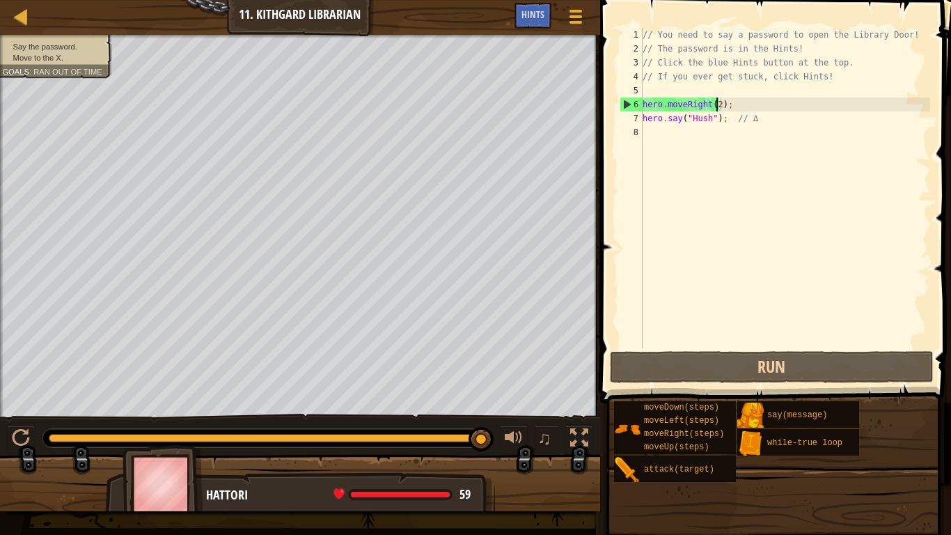
type textarea "hero.moveRight(1);"
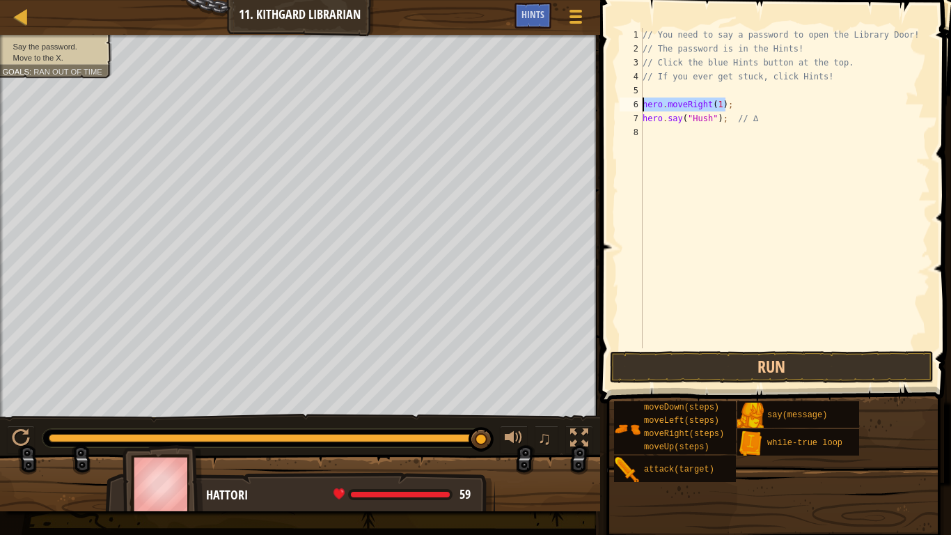
drag, startPoint x: 767, startPoint y: 97, endPoint x: 640, endPoint y: 109, distance: 127.3
click at [640, 109] on div "hero.moveRight(1); 1 2 3 4 5 6 7 8 // You need to say a password to open the Li…" at bounding box center [773, 188] width 313 height 320
click at [726, 142] on div "// You need to say a password to open the Library Door! // The password is in t…" at bounding box center [785, 202] width 290 height 348
paste textarea "hero.moveRight(1);"
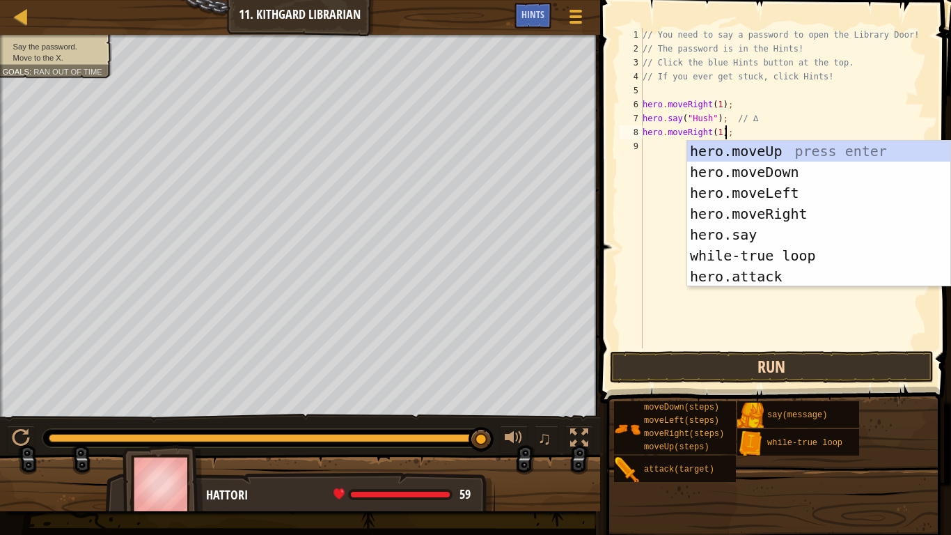
type textarea "hero.moveRight(1);"
click at [797, 366] on button "Run" at bounding box center [772, 367] width 325 height 32
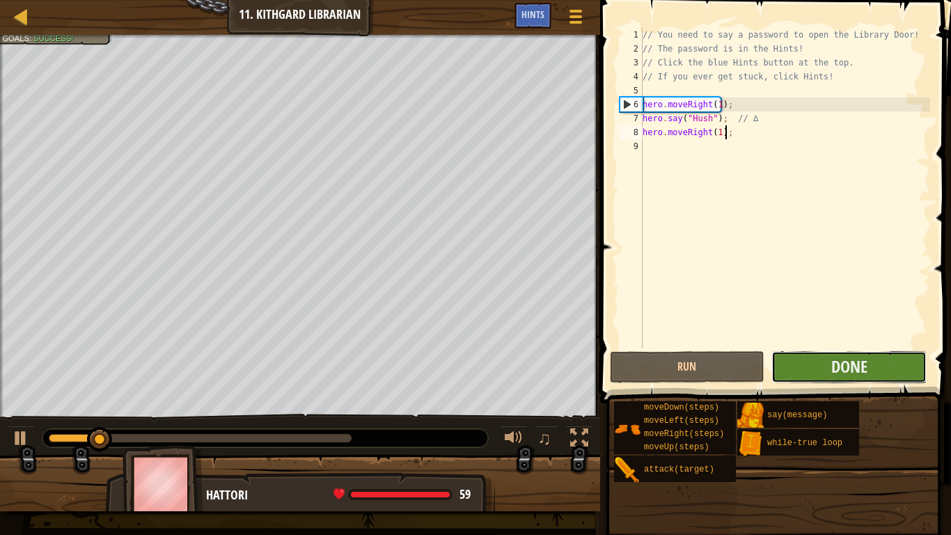
click at [805, 373] on button "Done" at bounding box center [849, 367] width 155 height 32
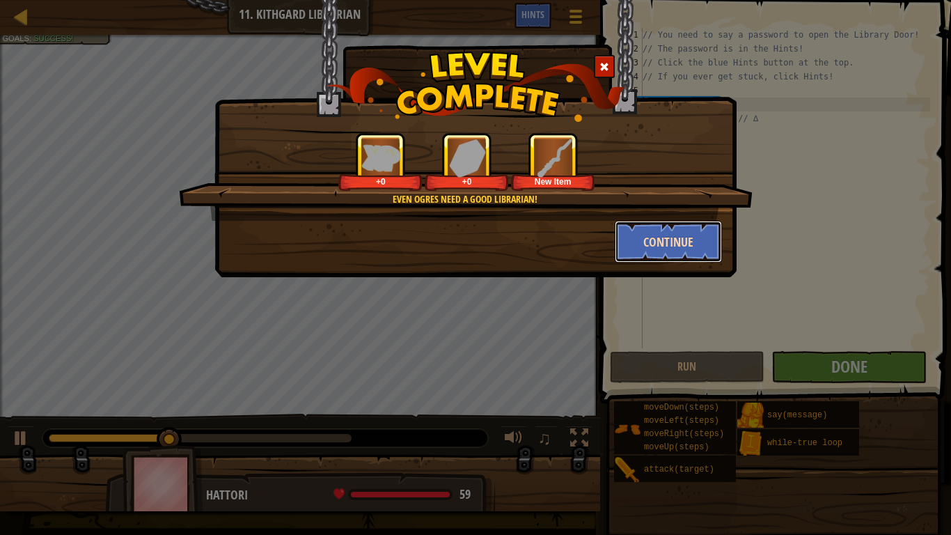
click at [692, 240] on button "Continue" at bounding box center [669, 242] width 108 height 42
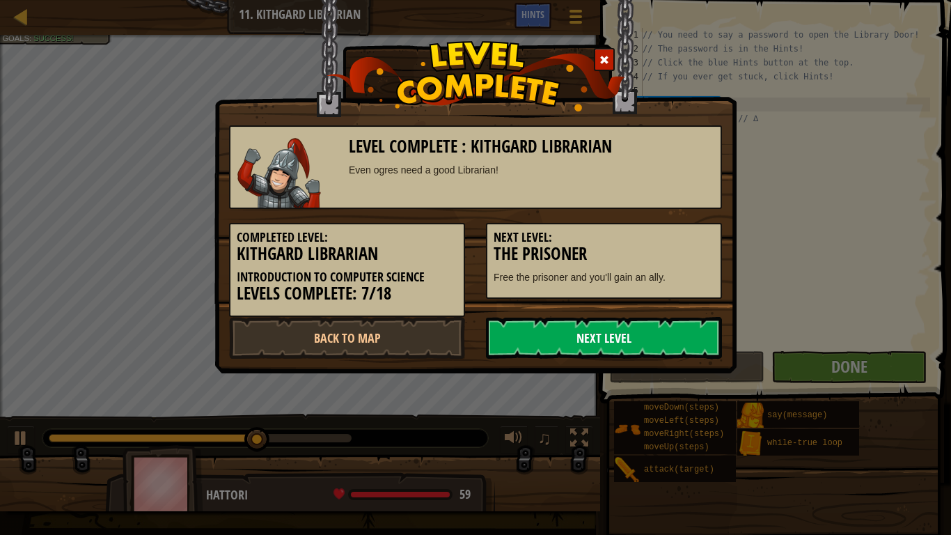
click at [648, 330] on link "Next Level" at bounding box center [604, 338] width 236 height 42
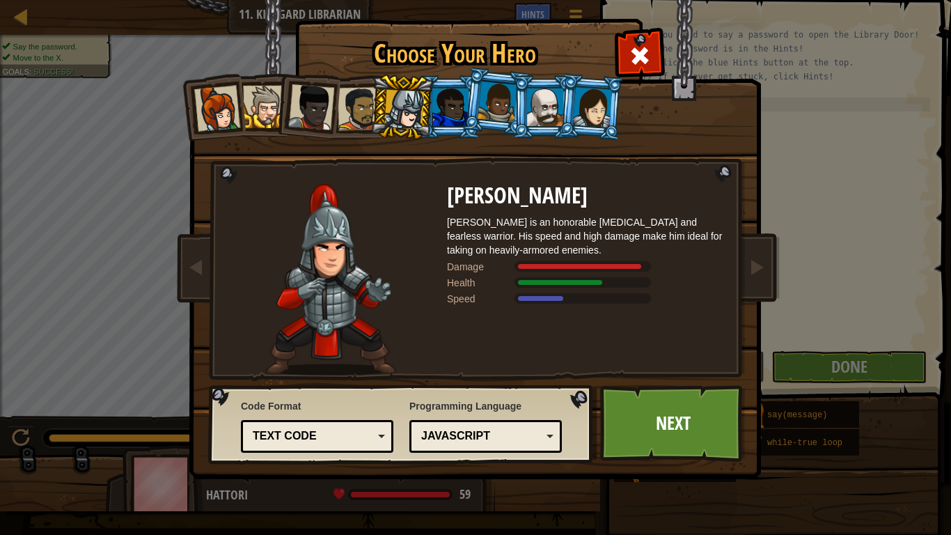
click at [330, 416] on div "Text code" at bounding box center [313, 436] width 120 height 16
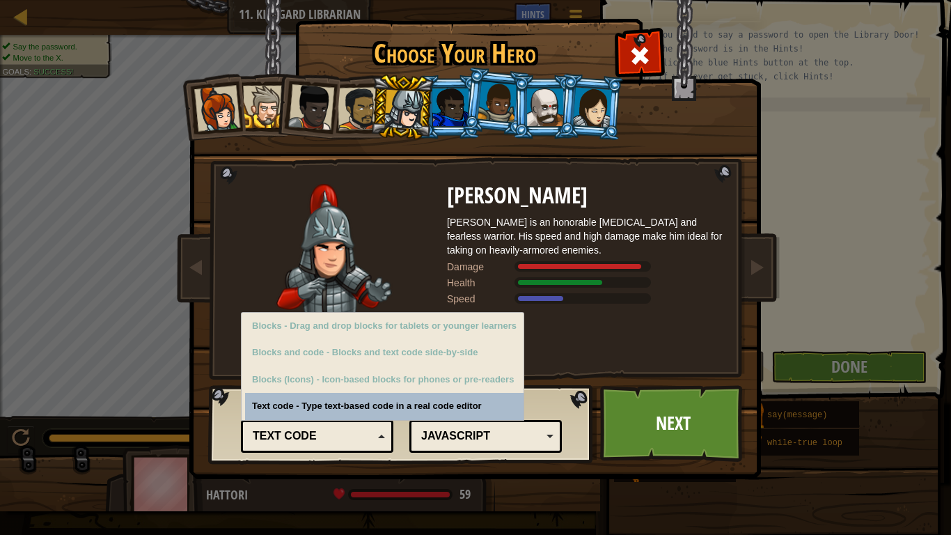
click at [326, 416] on div "Text code" at bounding box center [313, 436] width 120 height 16
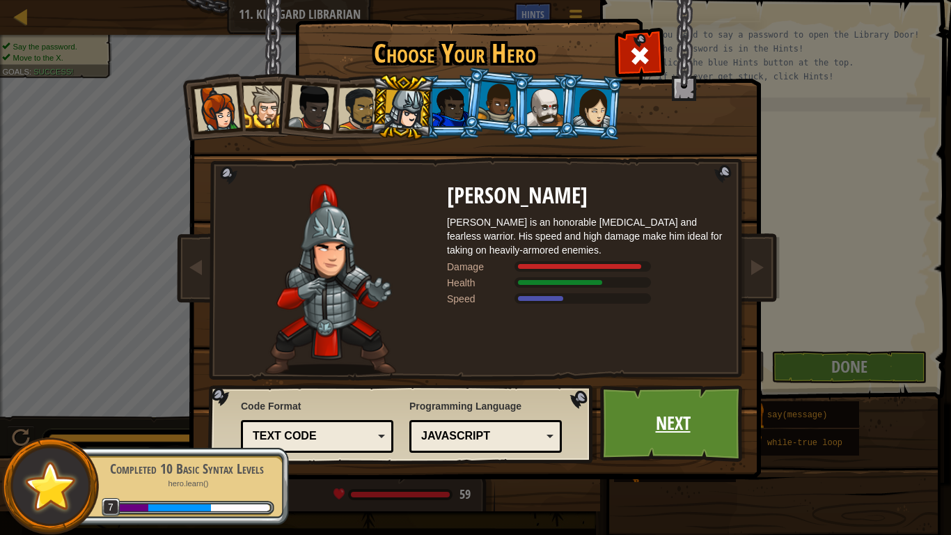
click at [645, 415] on link "Next" at bounding box center [673, 423] width 146 height 77
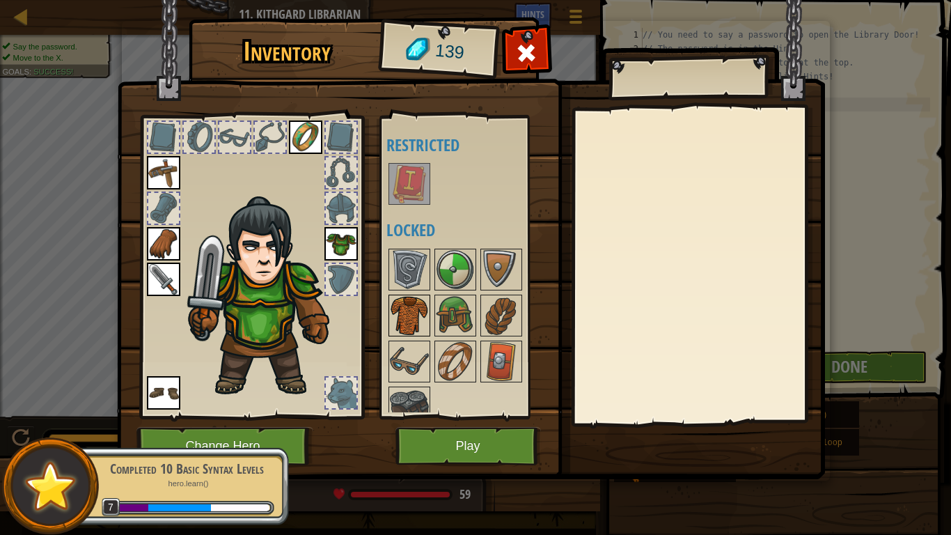
scroll to position [18, 0]
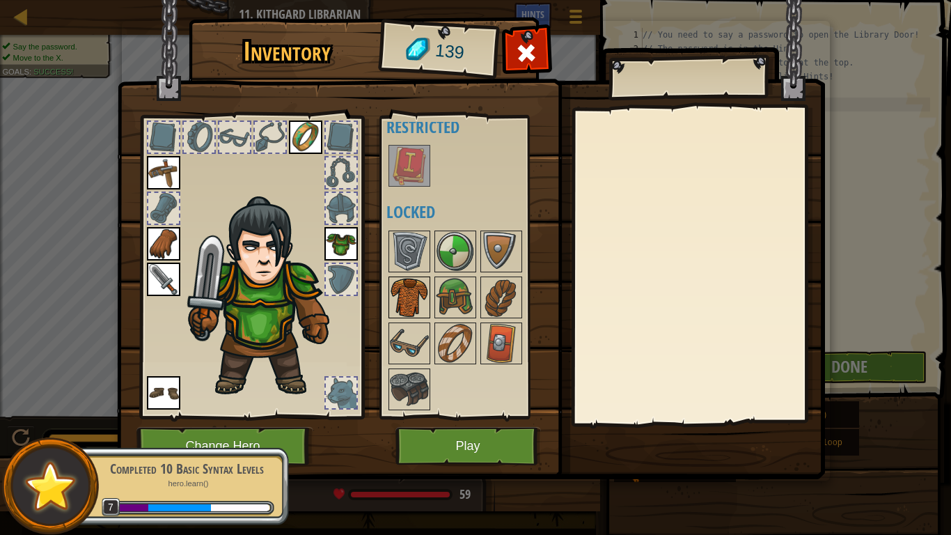
click at [425, 290] on img at bounding box center [409, 297] width 39 height 39
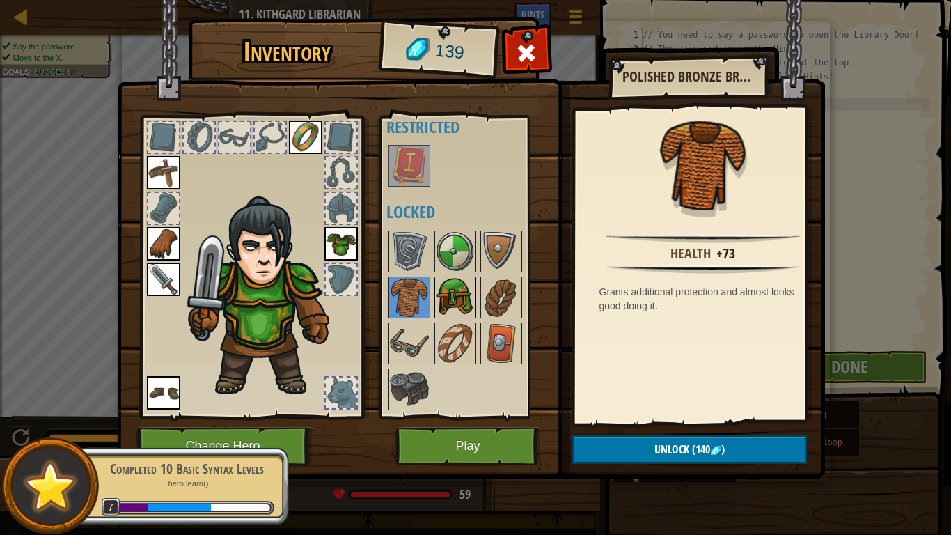
click at [469, 287] on img at bounding box center [455, 297] width 39 height 39
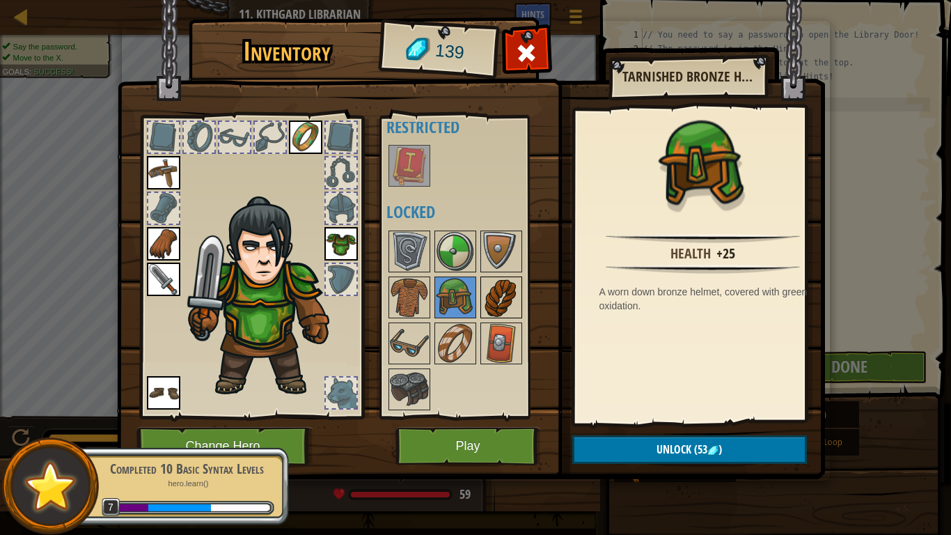
click at [512, 303] on img at bounding box center [501, 297] width 39 height 39
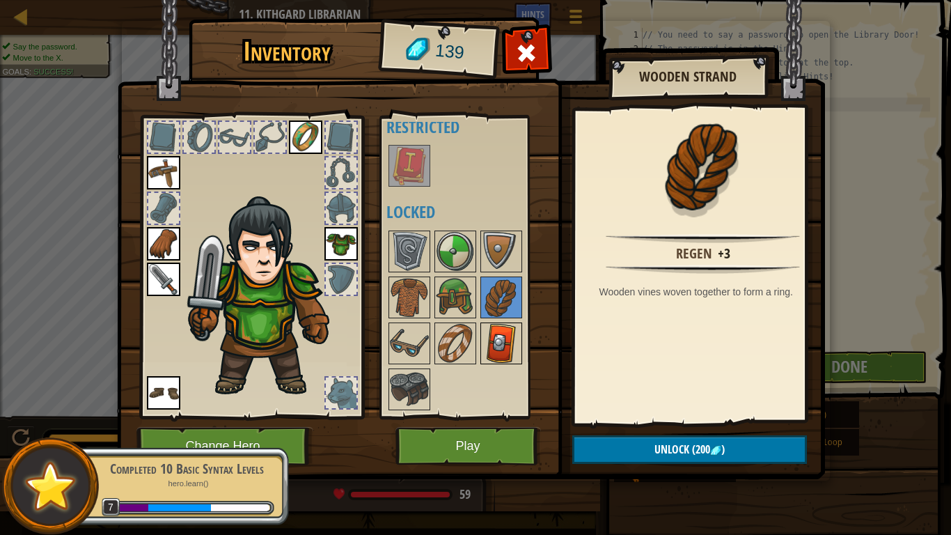
click at [504, 335] on img at bounding box center [501, 343] width 39 height 39
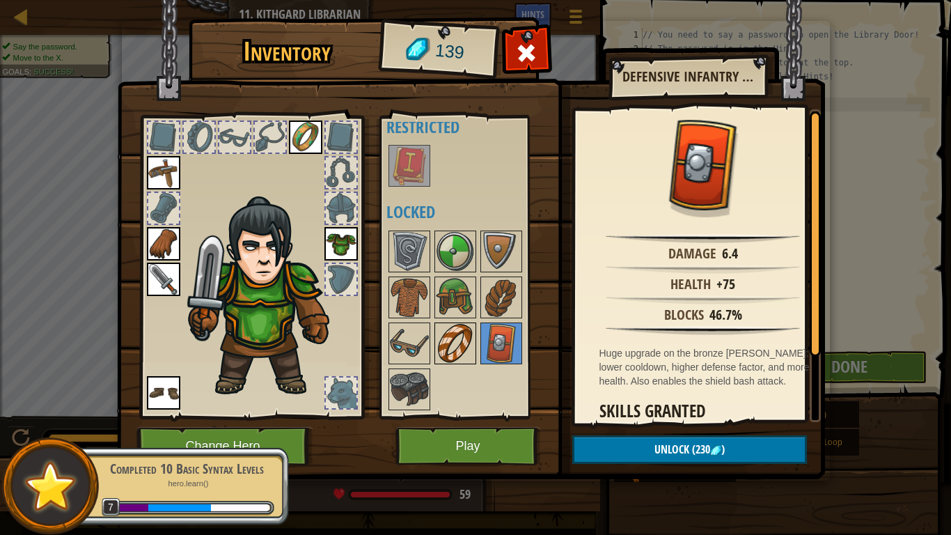
click at [462, 350] on img at bounding box center [455, 343] width 39 height 39
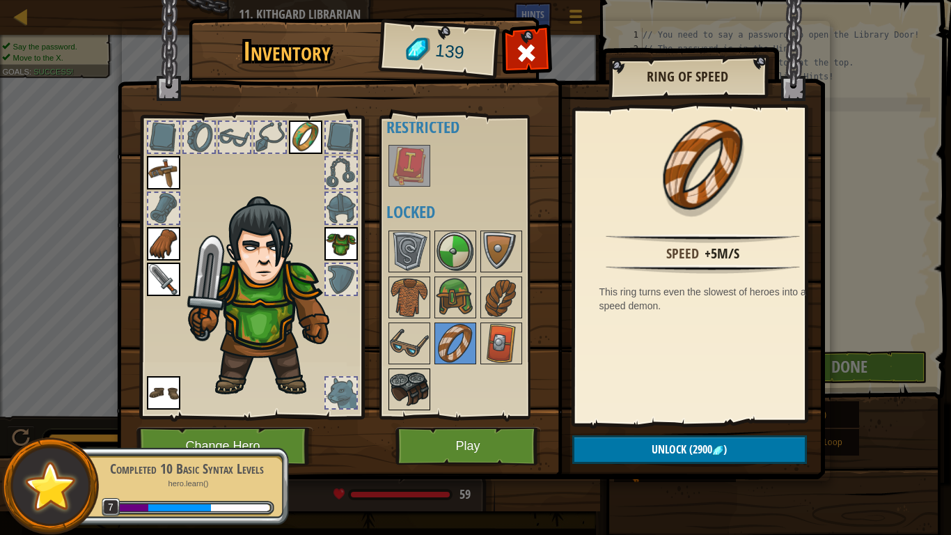
click at [410, 393] on img at bounding box center [409, 389] width 39 height 39
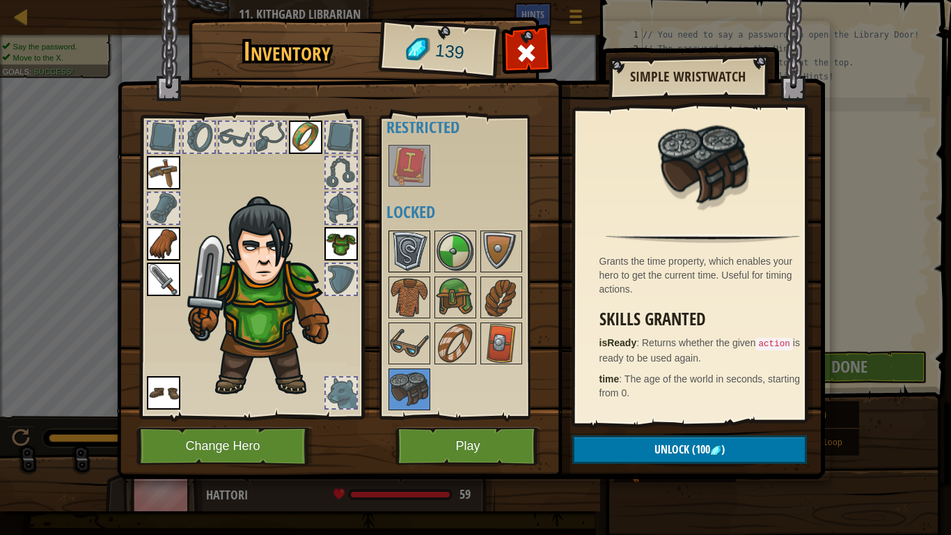
click at [422, 252] on img at bounding box center [409, 251] width 39 height 39
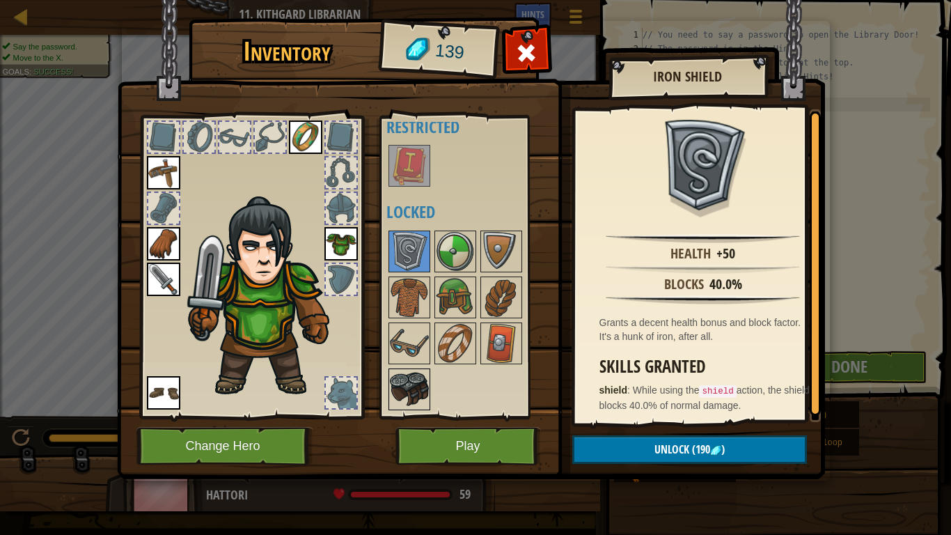
click at [411, 377] on img at bounding box center [409, 389] width 39 height 39
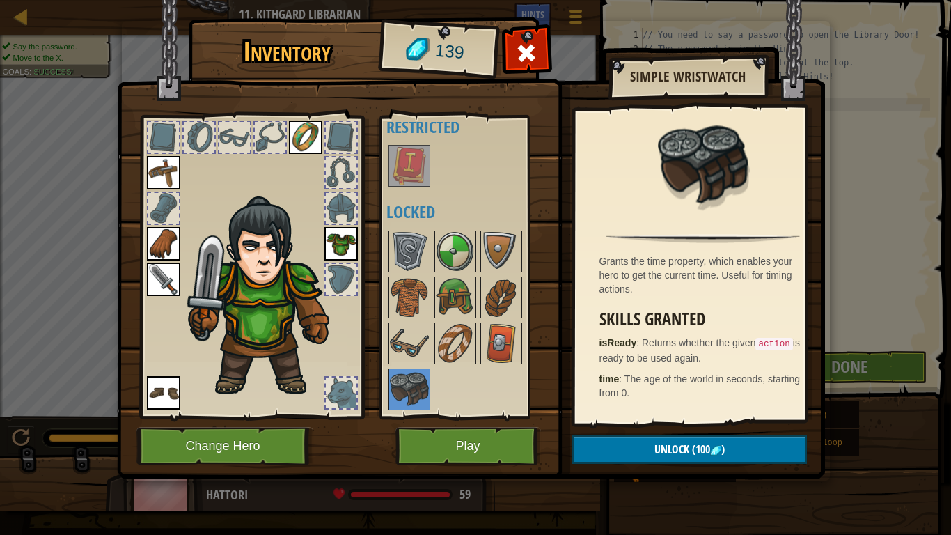
click at [526, 345] on div at bounding box center [474, 320] width 175 height 184
click at [473, 326] on img at bounding box center [455, 343] width 39 height 39
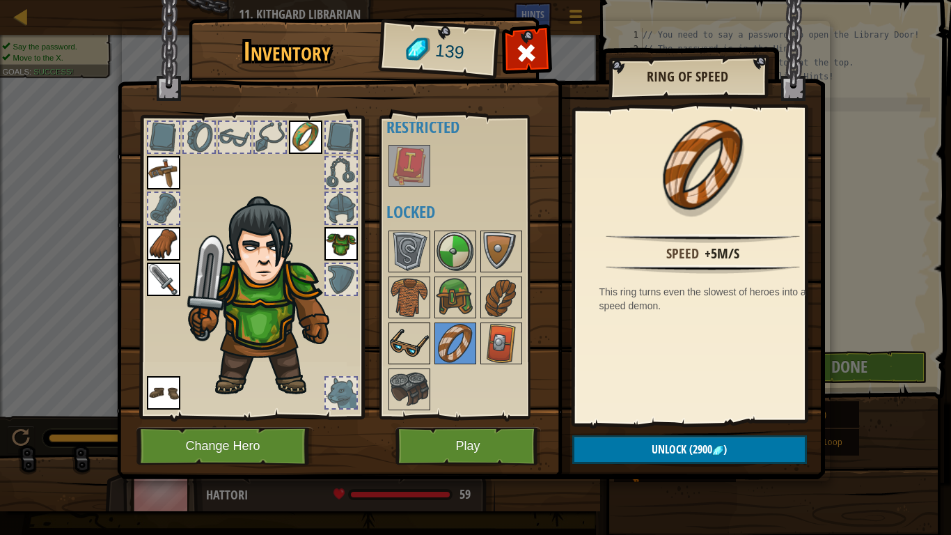
click at [412, 348] on img at bounding box center [409, 343] width 39 height 39
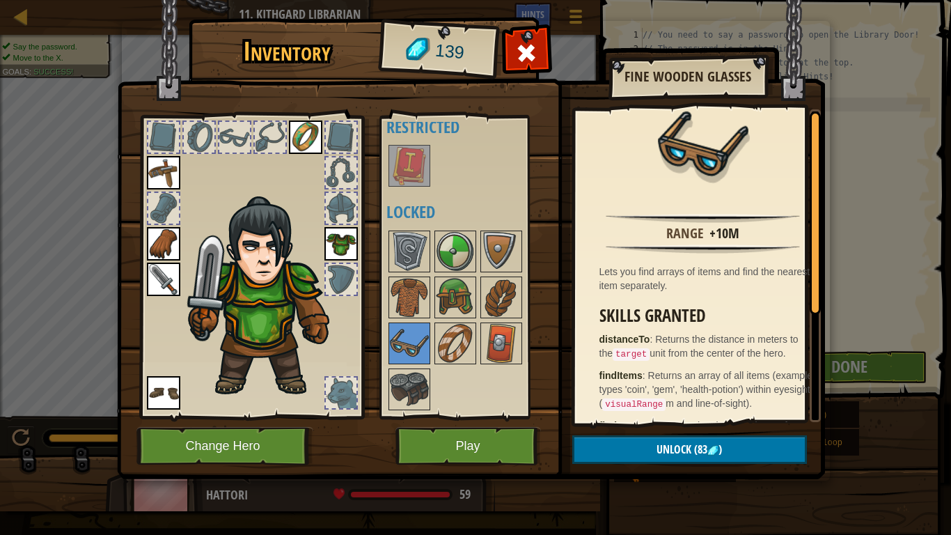
scroll to position [0, 0]
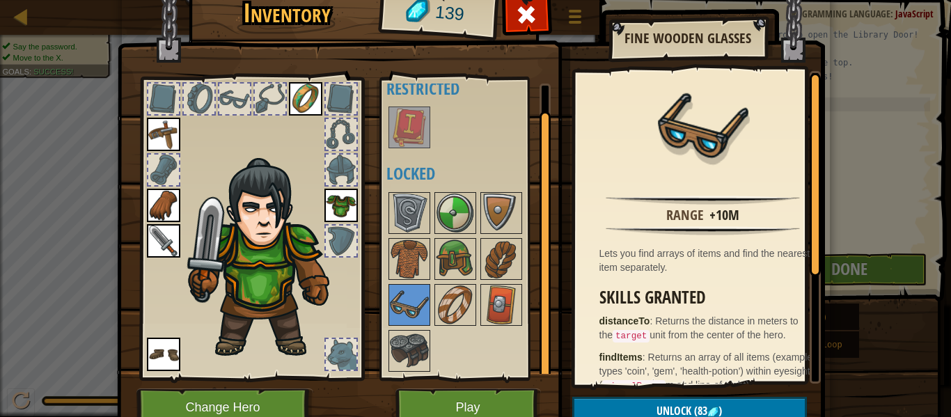
click at [799, 67] on div "Inventory 139 Available Equip Equip Equip Equip Equip Equip (double-click to eq…" at bounding box center [476, 213] width 708 height 460
click at [500, 410] on button "Play" at bounding box center [469, 408] width 146 height 38
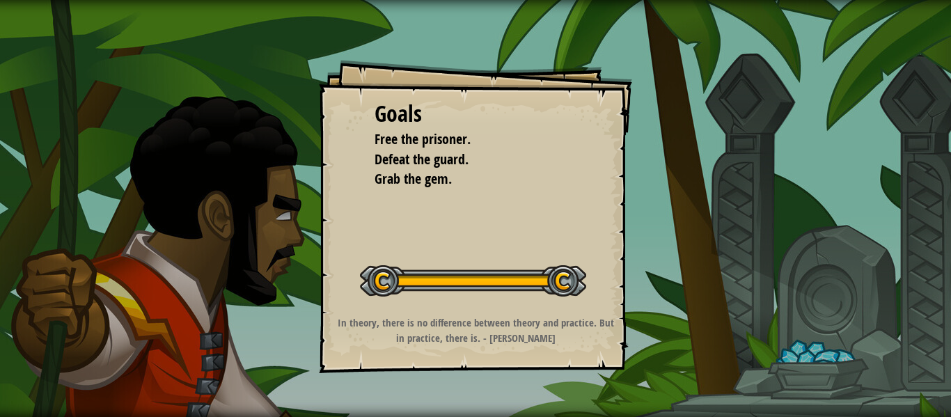
click at [444, 150] on ul "Free the prisoner. Defeat the guard. Grab the gem." at bounding box center [476, 160] width 202 height 60
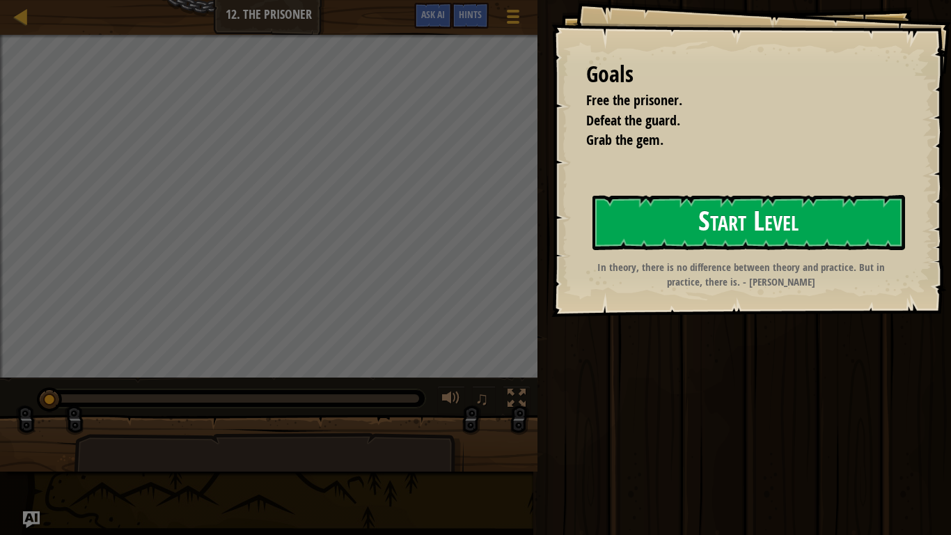
click at [779, 195] on button "Start Level" at bounding box center [749, 222] width 313 height 55
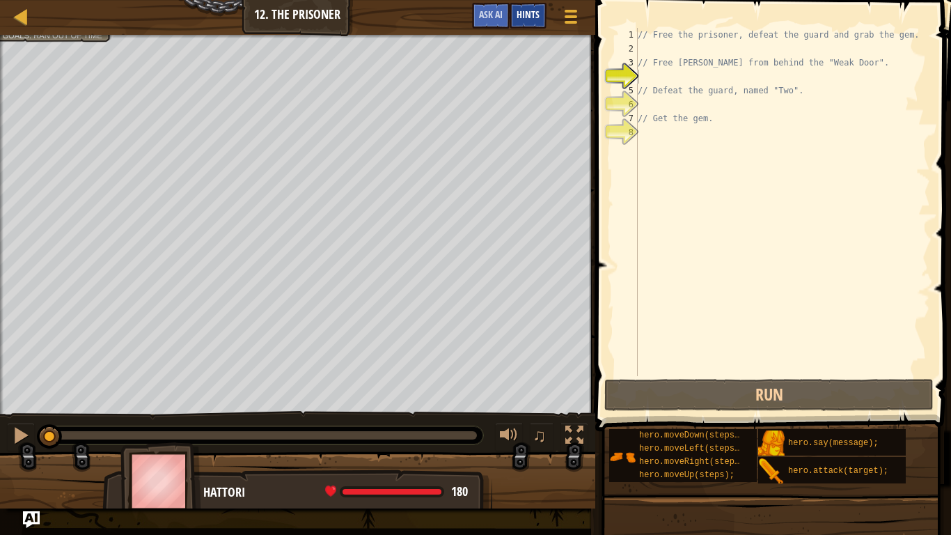
click at [520, 21] on div "Hints" at bounding box center [528, 16] width 37 height 26
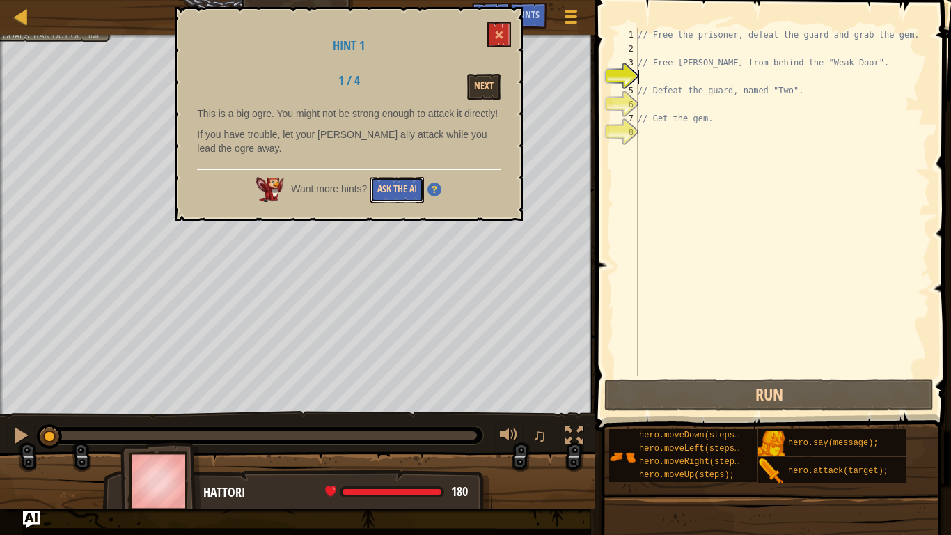
click at [401, 185] on button "Ask the AI" at bounding box center [397, 190] width 54 height 26
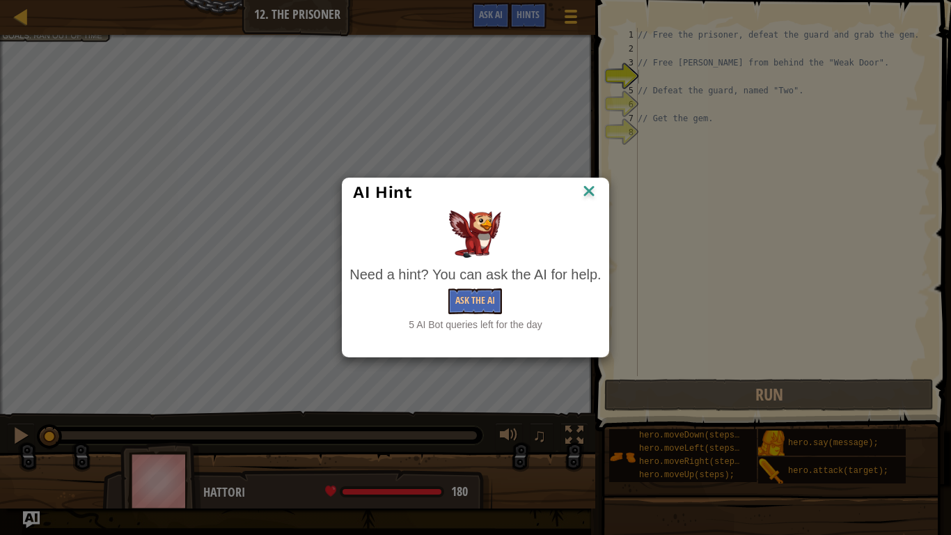
click at [592, 194] on img at bounding box center [589, 192] width 18 height 21
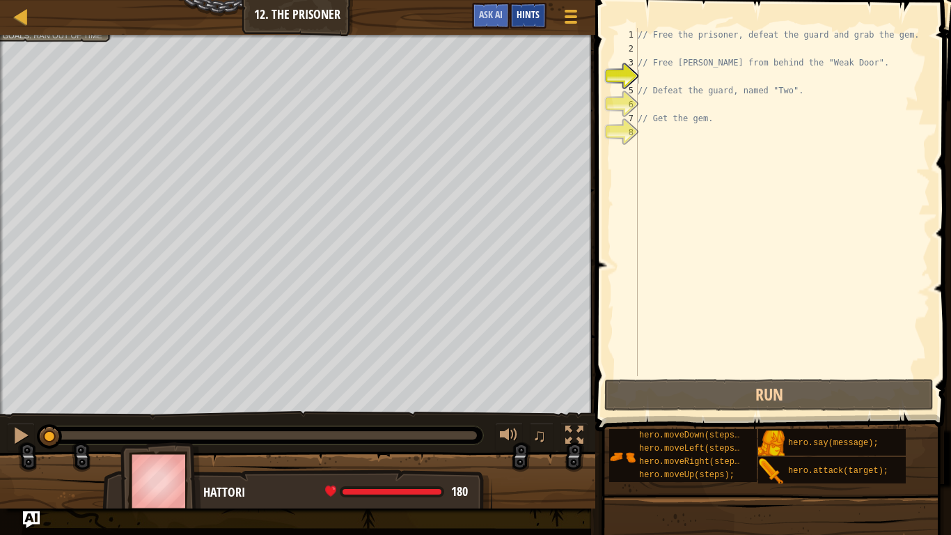
click at [536, 11] on span "Hints" at bounding box center [528, 14] width 23 height 13
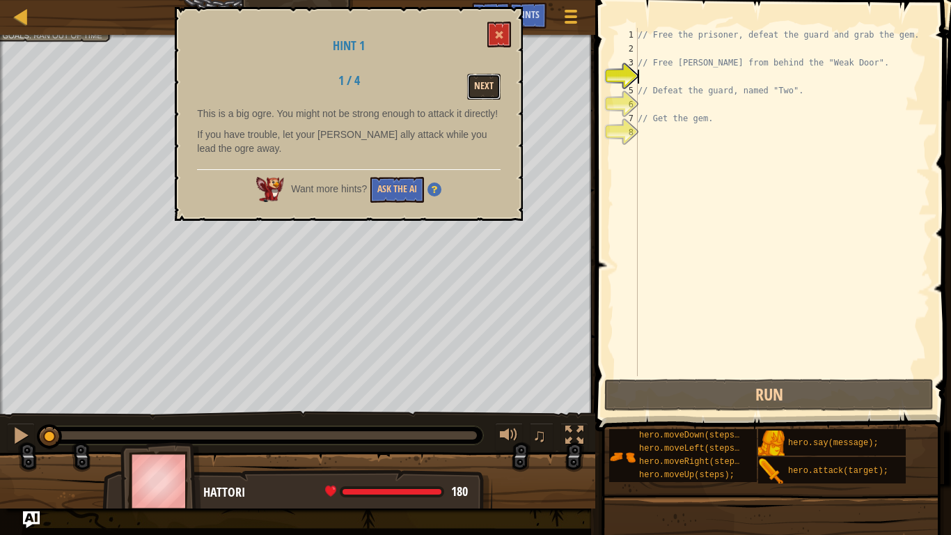
click at [482, 85] on button "Next" at bounding box center [483, 87] width 33 height 26
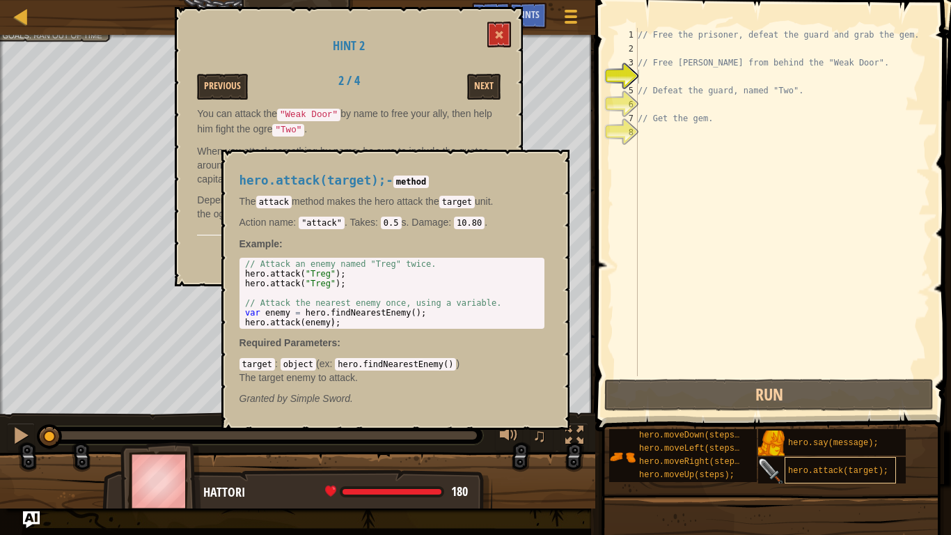
click at [838, 416] on span "hero.attack(target);" at bounding box center [838, 471] width 100 height 10
click at [694, 76] on div "// Free the prisoner, defeat the guard and grab the gem. // Free [PERSON_NAME] …" at bounding box center [782, 216] width 295 height 376
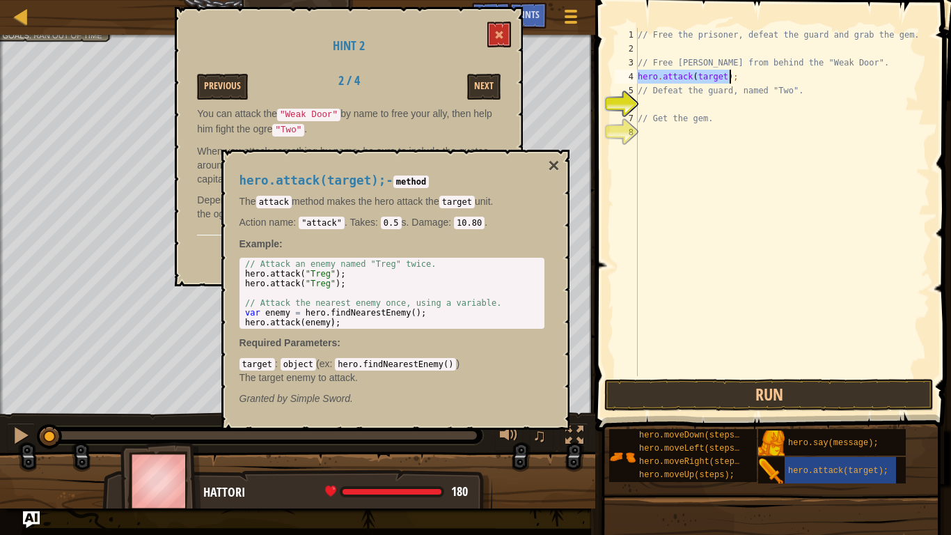
click at [713, 77] on div "// Free the prisoner, defeat the guard and grab the gem. // Free [PERSON_NAME] …" at bounding box center [782, 202] width 295 height 348
click at [713, 77] on div "// Free the prisoner, defeat the guard and grab the gem. // Free [PERSON_NAME] …" at bounding box center [782, 216] width 295 height 376
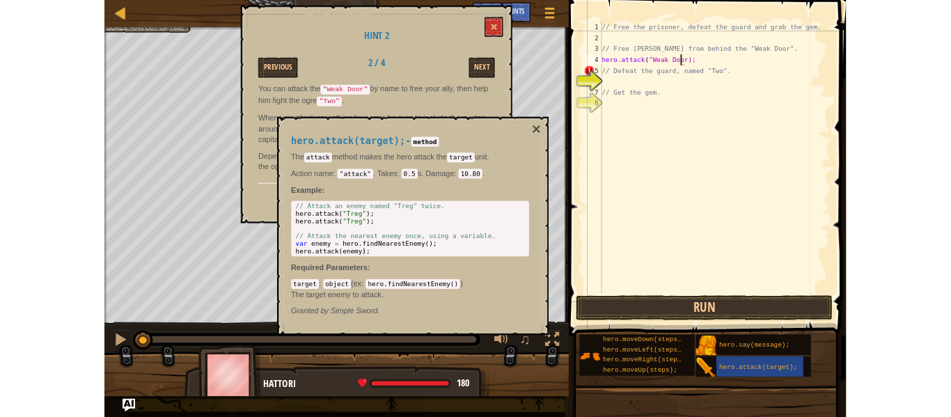
scroll to position [6, 8]
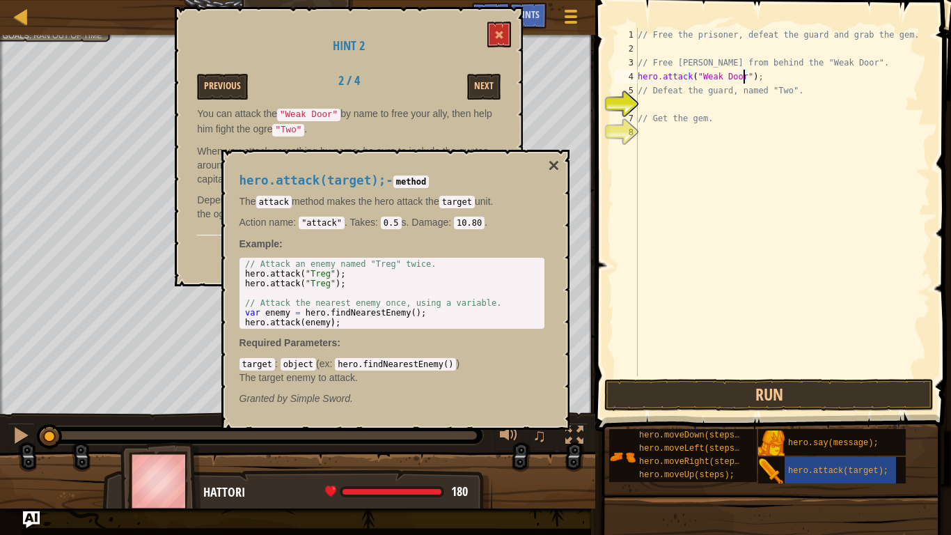
click at [764, 80] on div "// Free the prisoner, defeat the guard and grab the gem. // Free [PERSON_NAME] …" at bounding box center [782, 216] width 295 height 376
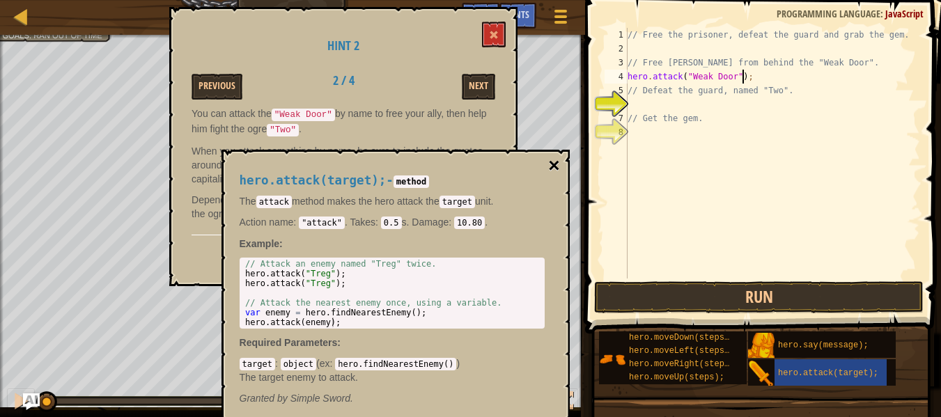
click at [552, 166] on button "×" at bounding box center [553, 165] width 11 height 19
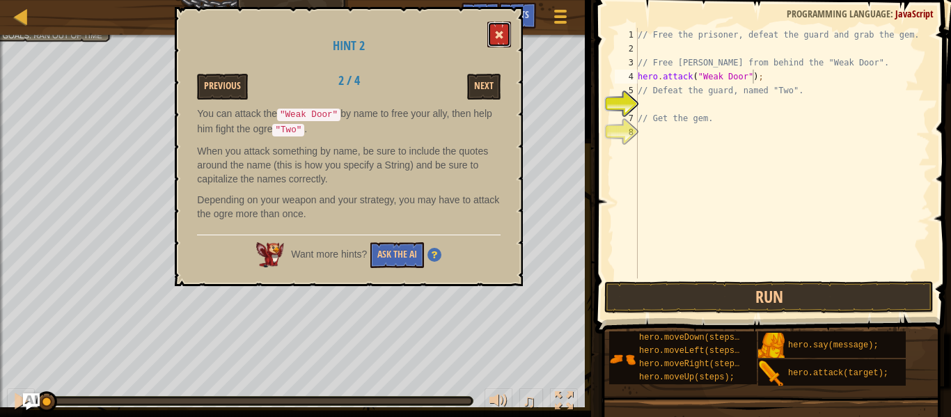
click at [497, 26] on button at bounding box center [499, 35] width 24 height 26
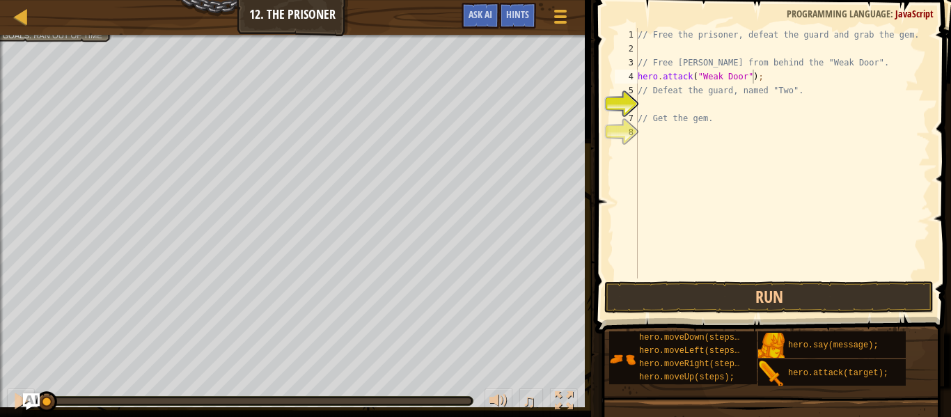
type textarea "// Free [PERSON_NAME] from behind the "Weak Door"."
click at [867, 68] on div "// Free the prisoner, defeat the guard and grab the gem. // Free [PERSON_NAME] …" at bounding box center [782, 167] width 295 height 279
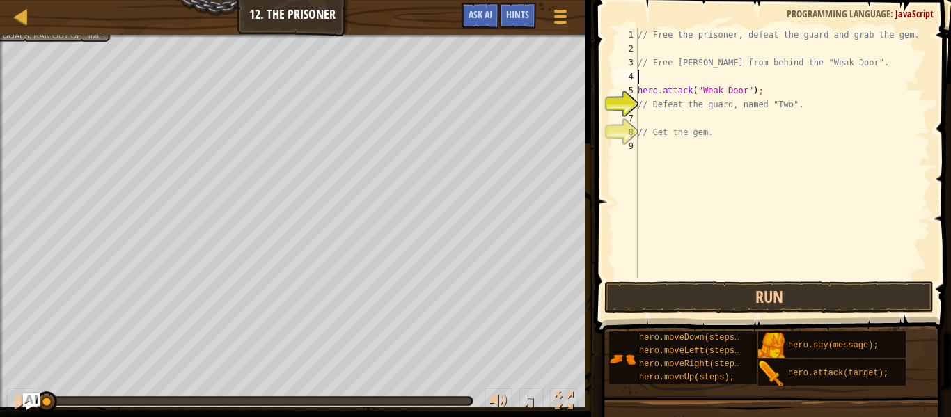
scroll to position [6, 0]
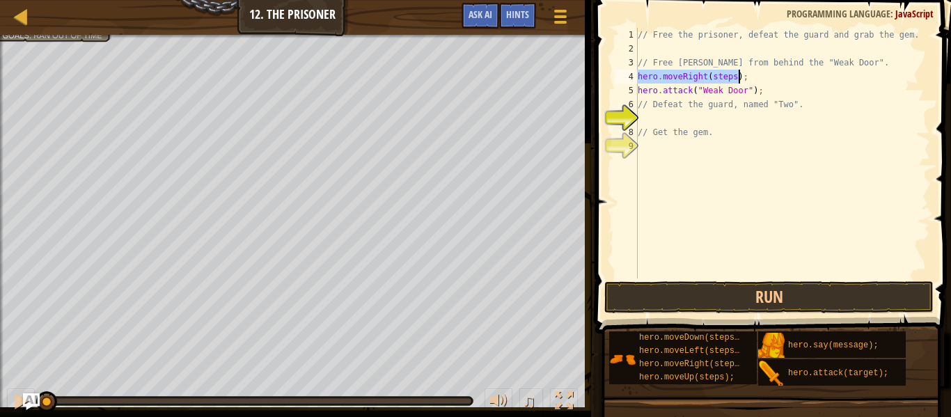
click at [722, 72] on div "// Free the prisoner, defeat the guard and grab the gem. // Free [PERSON_NAME] …" at bounding box center [782, 153] width 295 height 251
click at [723, 75] on div "// Free the prisoner, defeat the guard and grab the gem. // Free [PERSON_NAME] …" at bounding box center [782, 167] width 295 height 279
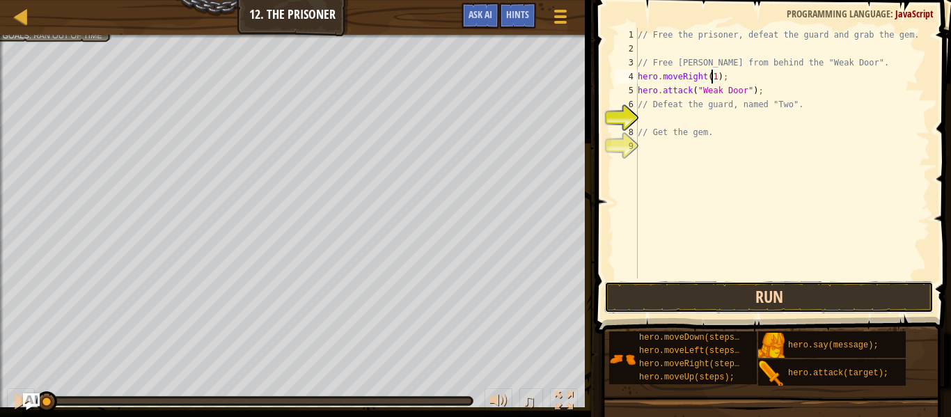
click at [814, 288] on button "Run" at bounding box center [768, 297] width 329 height 32
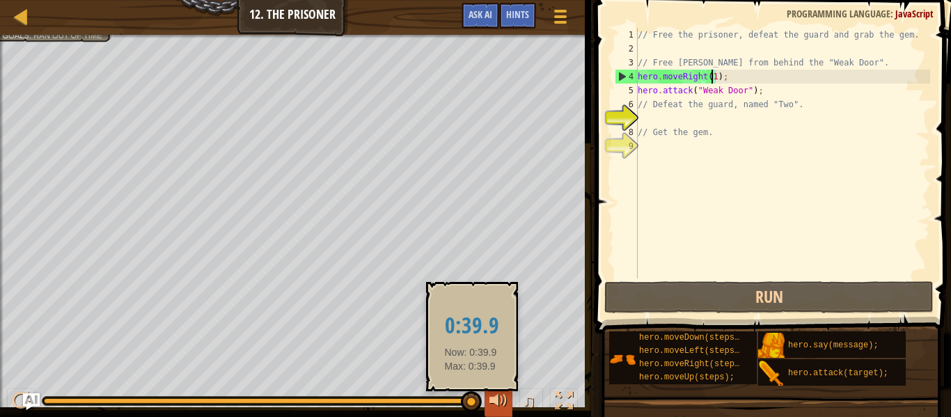
drag, startPoint x: 311, startPoint y: 400, endPoint x: 496, endPoint y: 395, distance: 184.6
click at [494, 395] on div "♫" at bounding box center [292, 398] width 585 height 42
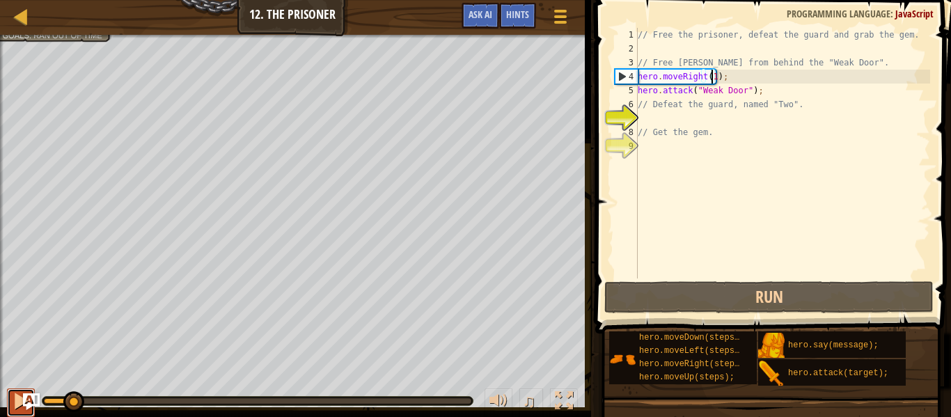
click at [21, 406] on div at bounding box center [21, 401] width 18 height 18
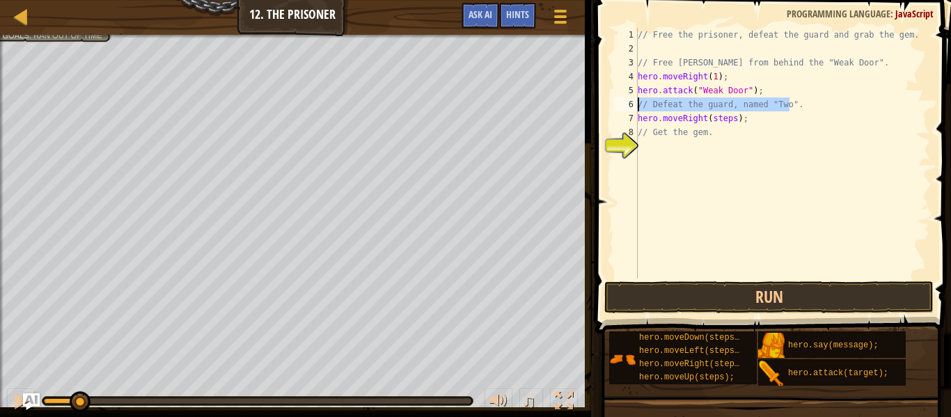
drag, startPoint x: 795, startPoint y: 104, endPoint x: 630, endPoint y: 111, distance: 165.9
click at [630, 111] on div "hero.moveRight(steps); 1 2 3 4 5 6 7 8 9 // Free the prisoner, defeat the guard…" at bounding box center [771, 153] width 318 height 251
type textarea "// Defeat the guard, named "Two"."
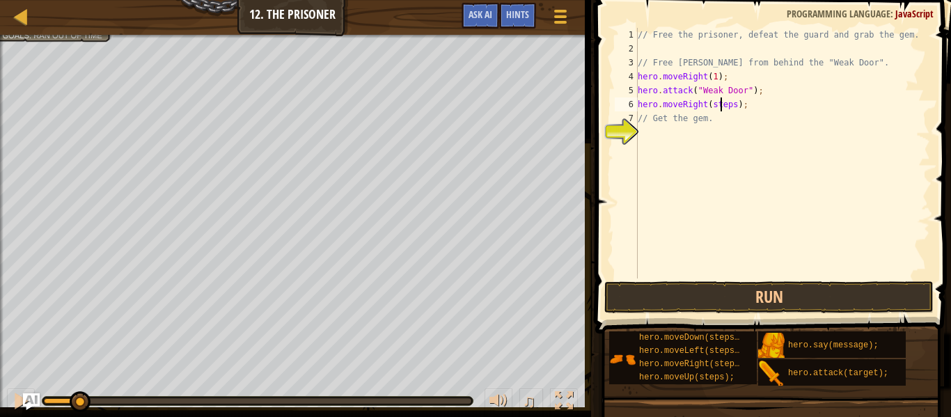
click at [721, 108] on div "// Free the prisoner, defeat the guard and grab the gem. // Free [PERSON_NAME] …" at bounding box center [782, 167] width 295 height 279
type textarea "hero.moveRight(2);"
click at [756, 109] on div "// Free the prisoner, defeat the guard and grab the gem. // Free [PERSON_NAME] …" at bounding box center [782, 167] width 295 height 279
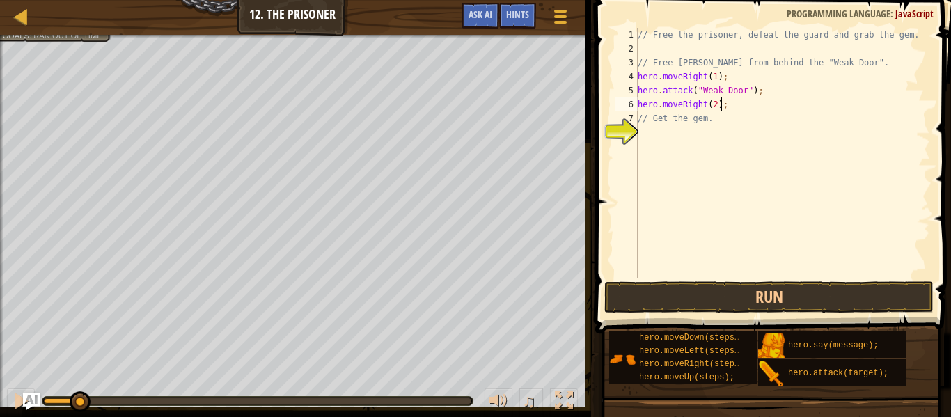
scroll to position [6, 0]
click at [718, 119] on div "// Free the prisoner, defeat the guard and grab the gem. // Free [PERSON_NAME] …" at bounding box center [782, 153] width 295 height 251
click at [718, 119] on div "// Free the prisoner, defeat the guard and grab the gem. // Free [PERSON_NAME] …" at bounding box center [782, 167] width 295 height 279
drag, startPoint x: 721, startPoint y: 125, endPoint x: 629, endPoint y: 119, distance: 92.1
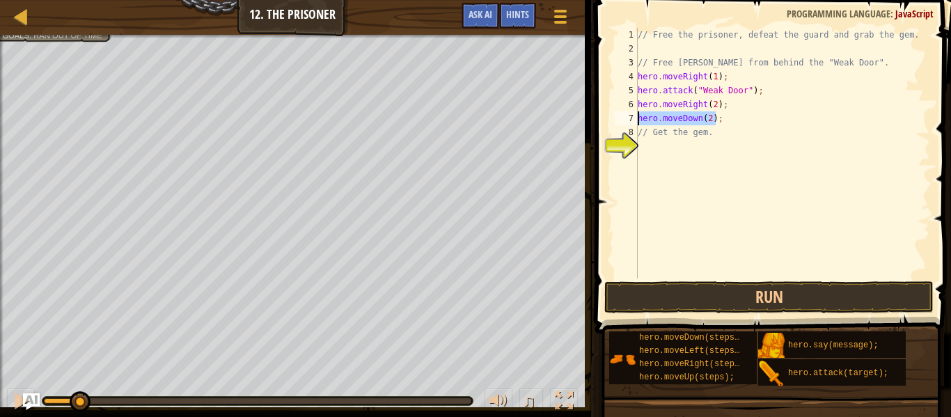
click at [629, 119] on div "hero.moveDown(2); 1 2 3 4 5 6 7 8 9 // Free the prisoner, defeat the guard and …" at bounding box center [771, 153] width 318 height 251
click at [682, 118] on div "// Free the prisoner, defeat the guard and grab the gem. // Free [PERSON_NAME] …" at bounding box center [782, 167] width 295 height 279
click at [787, 123] on div "// Free the prisoner, defeat the guard and grab the gem. // Free [PERSON_NAME] …" at bounding box center [782, 167] width 295 height 279
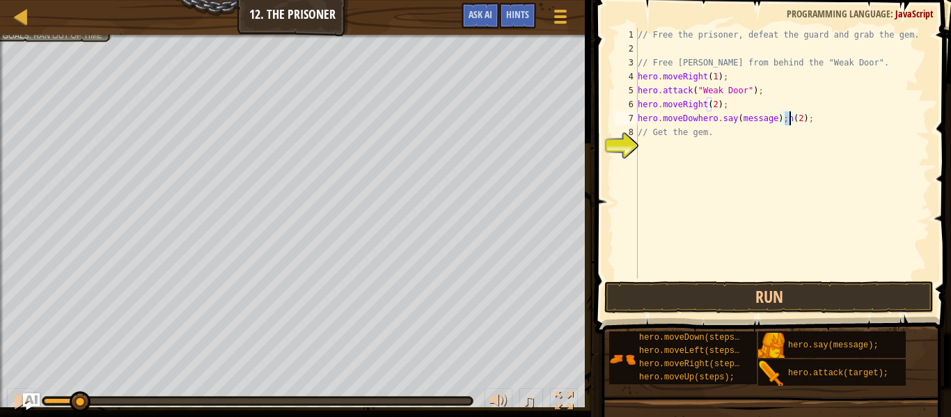
click at [787, 123] on div "// Free the prisoner, defeat the guard and grab the gem. // Free [PERSON_NAME] …" at bounding box center [782, 167] width 295 height 279
click at [697, 120] on div "// Free the prisoner, defeat the guard and grab the gem. // Free [PERSON_NAME] …" at bounding box center [782, 153] width 295 height 251
click at [697, 120] on div "// Free the prisoner, defeat the guard and grab the gem. // Free [PERSON_NAME] …" at bounding box center [782, 167] width 295 height 279
click at [719, 116] on div "// Free the prisoner, defeat the guard and grab the gem. // Free [PERSON_NAME] …" at bounding box center [782, 153] width 295 height 251
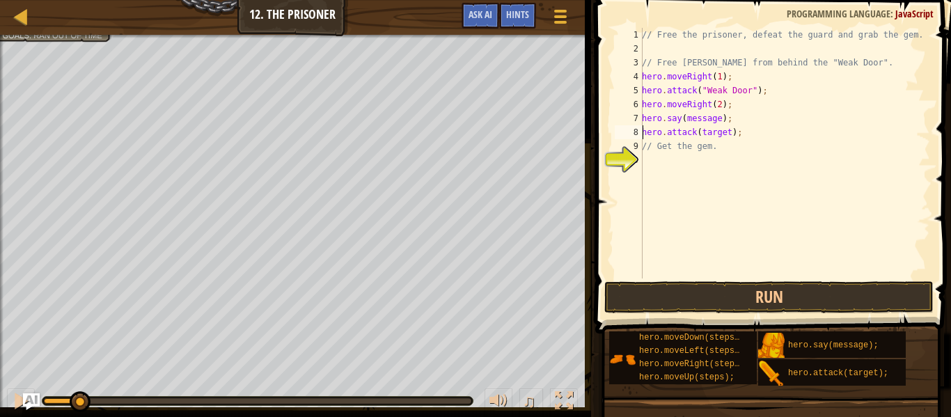
click at [718, 134] on div "// Free the prisoner, defeat the guard and grab the gem. // Free [PERSON_NAME] …" at bounding box center [784, 167] width 291 height 279
click at [717, 134] on div "// Free the prisoner, defeat the guard and grab the gem. // Free [PERSON_NAME] …" at bounding box center [784, 167] width 291 height 279
drag, startPoint x: 749, startPoint y: 118, endPoint x: 598, endPoint y: 118, distance: 151.8
click at [598, 118] on div "hero.attack(Two); 1 2 3 4 5 6 7 8 9 10 // Free the prisoner, defeat the guard a…" at bounding box center [771, 194] width 360 height 375
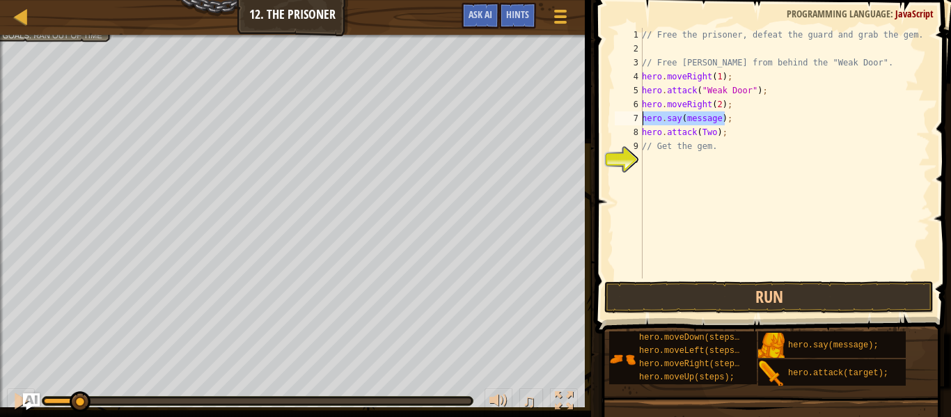
type textarea "hero.say(message);"
click at [716, 118] on div "// Free the prisoner, defeat the guard and grab the gem. // Free [PERSON_NAME] …" at bounding box center [784, 153] width 291 height 251
click at [716, 118] on div "// Free the prisoner, defeat the guard and grab the gem. // Free [PERSON_NAME] …" at bounding box center [784, 167] width 291 height 279
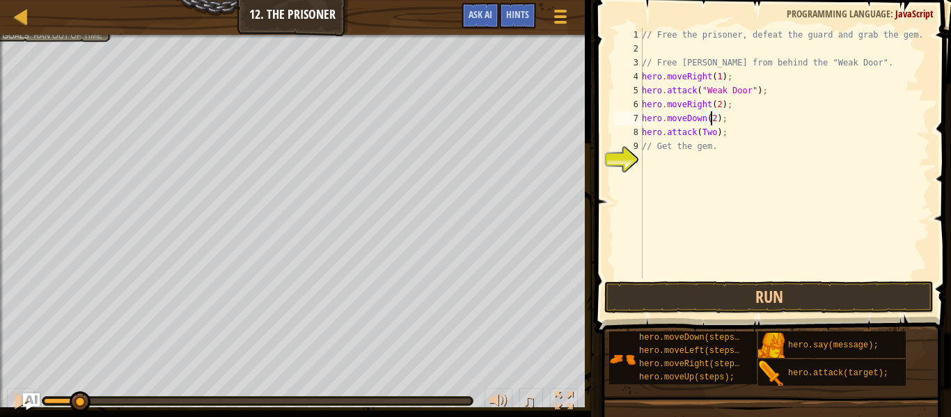
click at [731, 139] on div "// Free the prisoner, defeat the guard and grab the gem. // Free [PERSON_NAME] …" at bounding box center [784, 167] width 291 height 279
click at [710, 137] on div "// Free the prisoner, defeat the guard and grab the gem. // Free [PERSON_NAME] …" at bounding box center [784, 167] width 291 height 279
drag, startPoint x: 730, startPoint y: 116, endPoint x: 715, endPoint y: 120, distance: 16.1
click at [715, 120] on div "// Free the prisoner, defeat the guard and grab the gem. // Free [PERSON_NAME] …" at bounding box center [784, 167] width 291 height 279
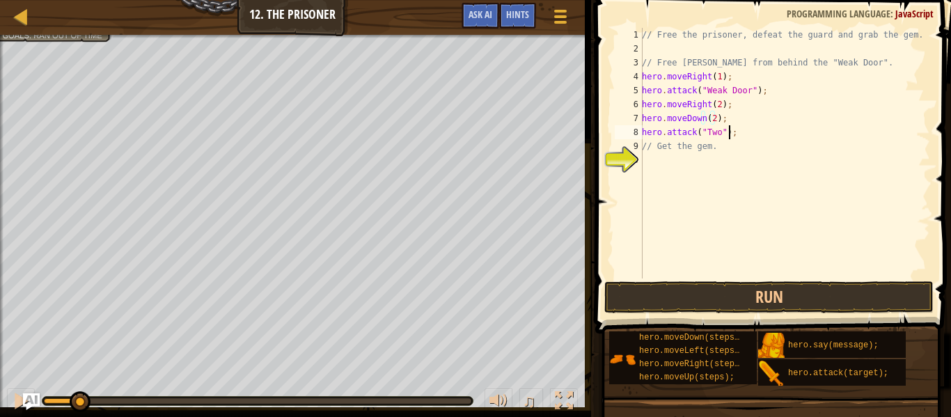
click at [744, 127] on div "// Free the prisoner, defeat the guard and grab the gem. // Free [PERSON_NAME] …" at bounding box center [784, 167] width 291 height 279
drag, startPoint x: 745, startPoint y: 132, endPoint x: 633, endPoint y: 126, distance: 112.3
click at [633, 126] on div "hero.attack("Two"); 1 2 3 4 5 6 7 8 9 10 // Free the prisoner, defeat the guard…" at bounding box center [771, 153] width 318 height 251
type textarea "hero.attack("Two");"
click at [742, 133] on div "// Free the prisoner, defeat the guard and grab the gem. // Free [PERSON_NAME] …" at bounding box center [784, 153] width 291 height 251
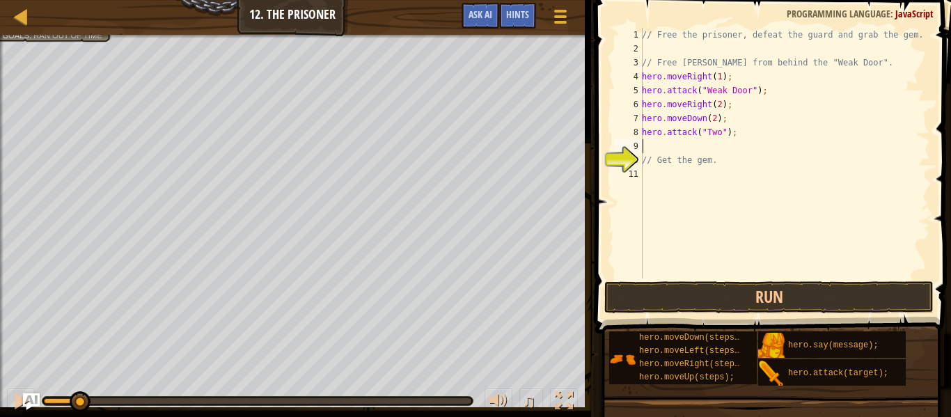
scroll to position [6, 0]
paste textarea "hero.attack("Two");"
type textarea "hero.attack("Two");"
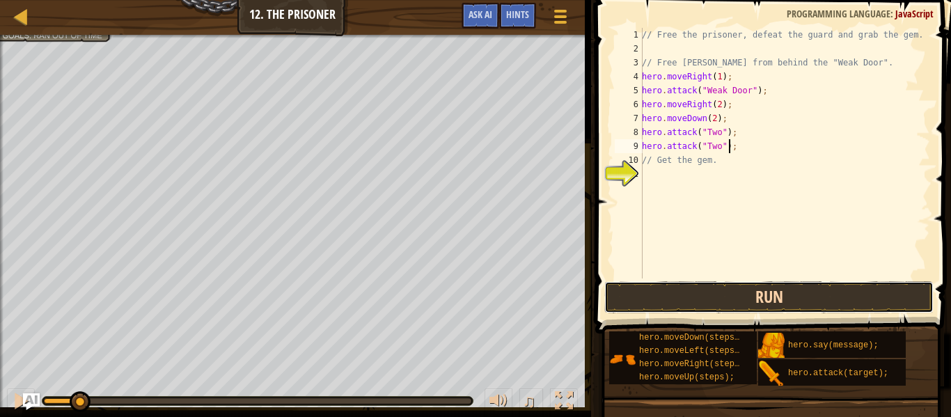
click at [808, 289] on button "Run" at bounding box center [768, 297] width 329 height 32
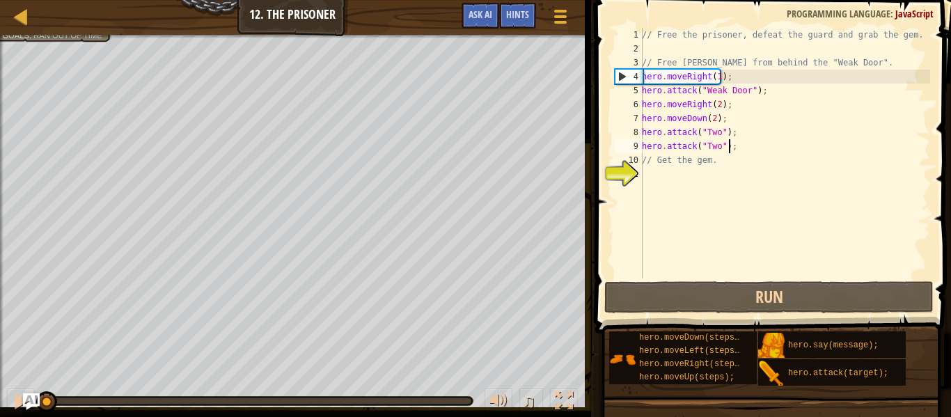
drag, startPoint x: 235, startPoint y: 406, endPoint x: 0, endPoint y: 403, distance: 235.4
click at [0, 403] on div "♫" at bounding box center [292, 398] width 585 height 42
click at [20, 402] on div at bounding box center [21, 401] width 18 height 18
drag, startPoint x: 741, startPoint y: 150, endPoint x: 621, endPoint y: 150, distance: 120.5
click at [621, 150] on div "hero.attack("Two"); 1 2 3 4 5 6 7 8 9 10 11 // Free the prisoner, defeat the gu…" at bounding box center [771, 153] width 318 height 251
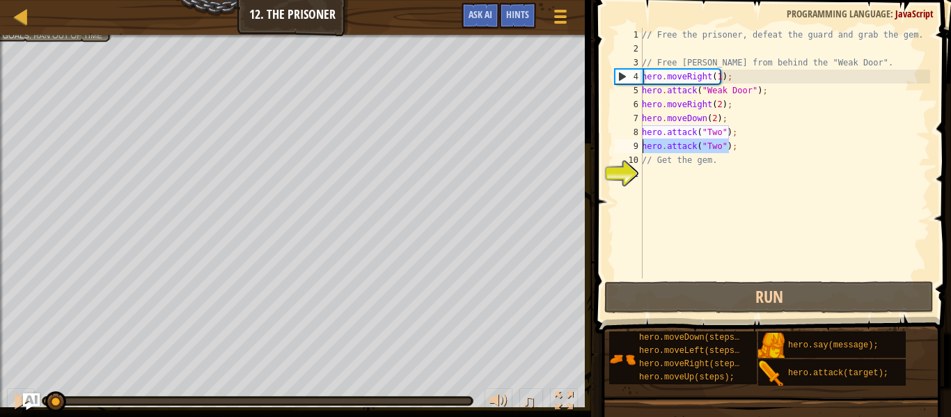
click at [810, 150] on div "// Free the prisoner, defeat the guard and grab the gem. // Free [PERSON_NAME] …" at bounding box center [784, 153] width 291 height 251
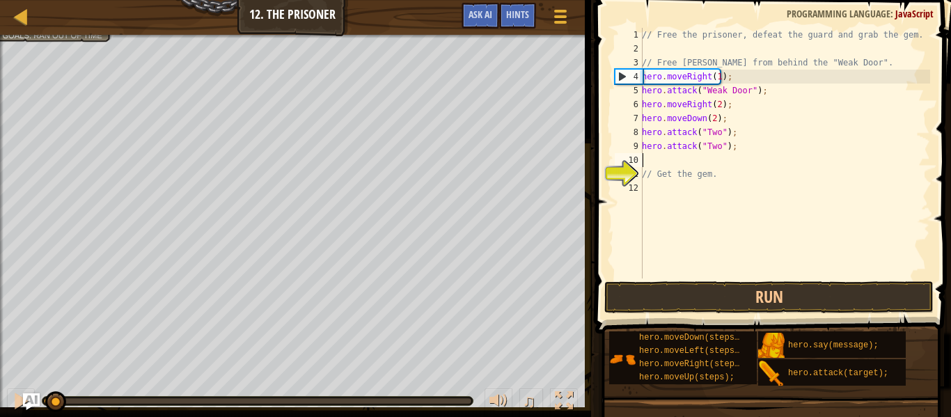
paste textarea "hero.attack("Two");"
type textarea "hero.attack("Two");"
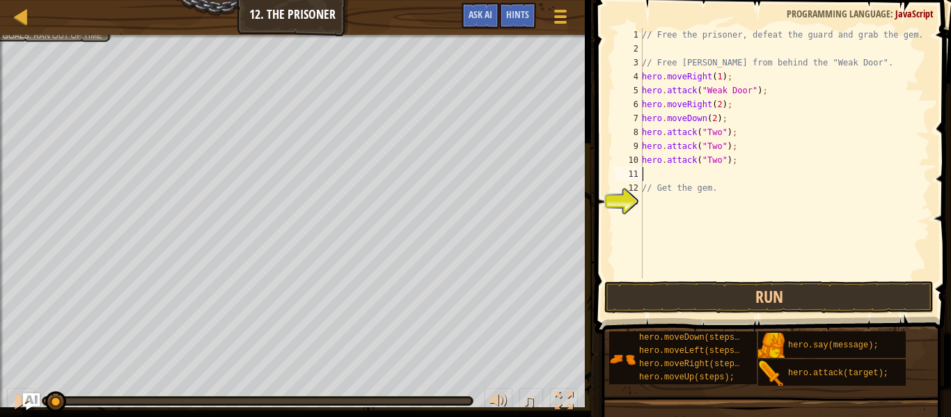
paste textarea "hero.attack("Two");"
type textarea "hero.attack("Two");"
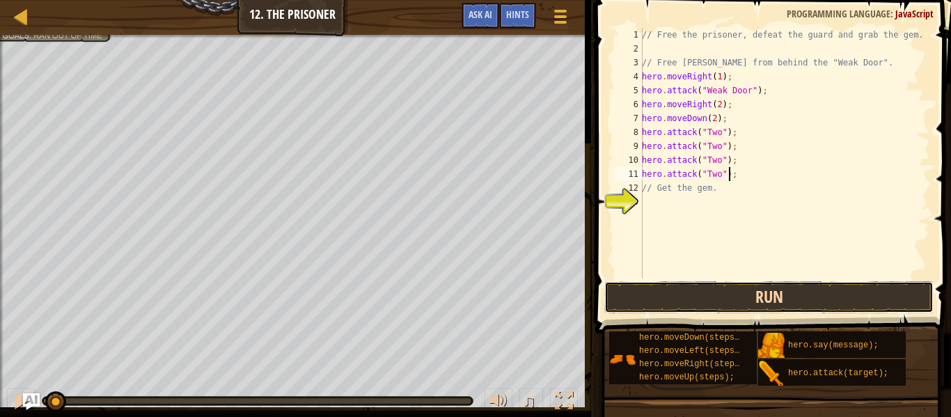
click at [757, 299] on button "Run" at bounding box center [768, 297] width 329 height 32
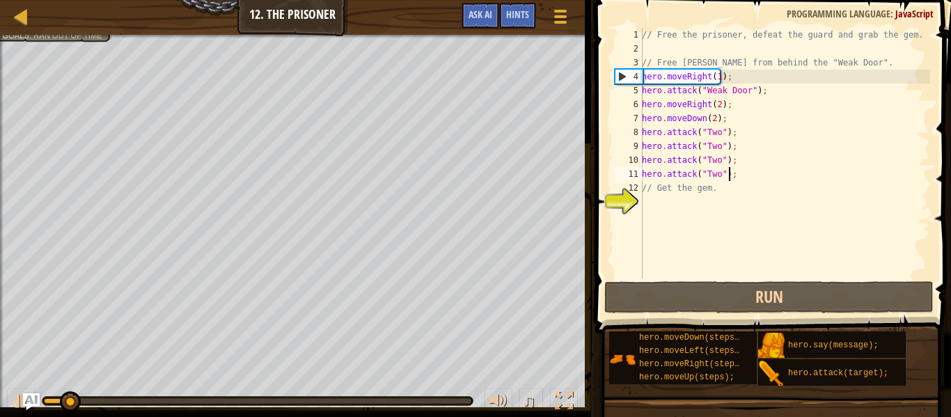
click at [187, 393] on div "♫" at bounding box center [292, 398] width 585 height 42
click at [194, 402] on div at bounding box center [258, 401] width 428 height 6
drag, startPoint x: 237, startPoint y: 403, endPoint x: 116, endPoint y: 419, distance: 122.1
click at [116, 0] on html "Map Introduction to Computer Science 12. The Prisoner Game Menu Done Hints Ask …" at bounding box center [475, 0] width 951 height 0
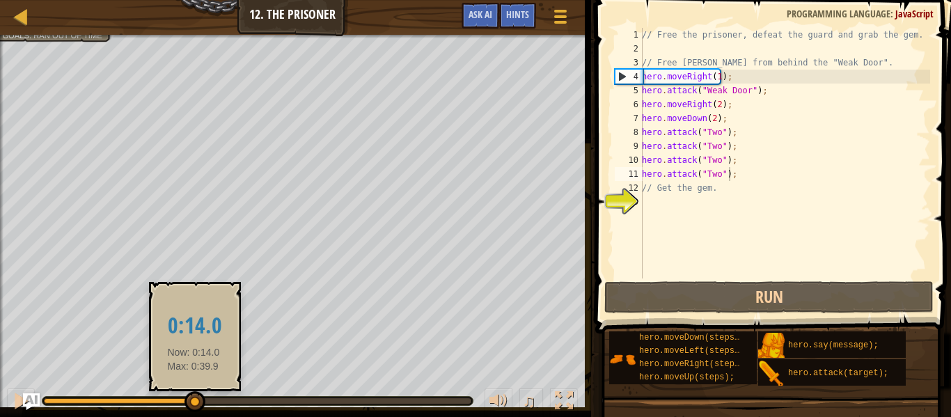
drag, startPoint x: 194, startPoint y: 398, endPoint x: 147, endPoint y: 409, distance: 48.0
click at [185, 409] on div at bounding box center [195, 401] width 21 height 21
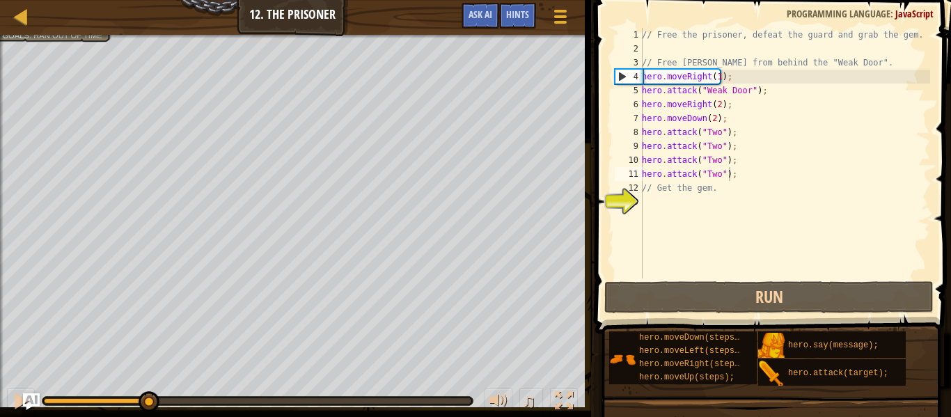
click at [736, 178] on div "// Free the prisoner, defeat the guard and grab the gem. // Free [PERSON_NAME] …" at bounding box center [784, 167] width 291 height 279
click at [17, 392] on div at bounding box center [21, 401] width 18 height 18
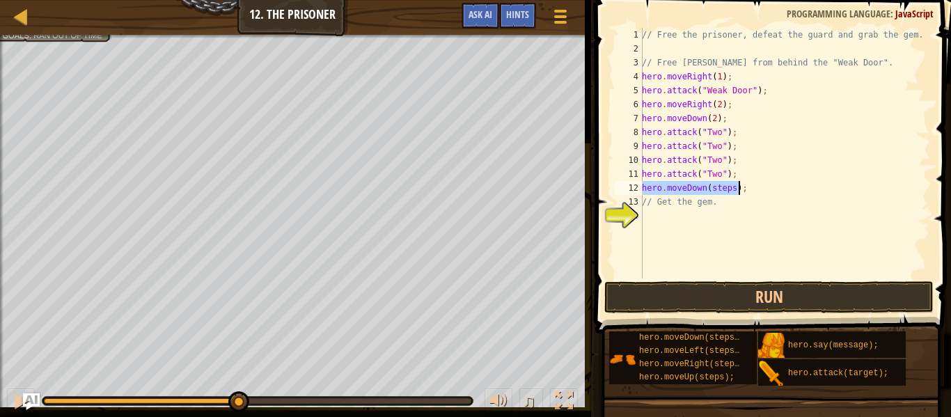
click at [713, 185] on div "// Free the prisoner, defeat the guard and grab the gem. // Free [PERSON_NAME] …" at bounding box center [784, 153] width 291 height 251
click at [713, 185] on div "// Free the prisoner, defeat the guard and grab the gem. // Free [PERSON_NAME] …" at bounding box center [784, 167] width 291 height 279
type textarea "hero.moveDown(1);"
click at [720, 215] on div "// Free the prisoner, defeat the guard and grab the gem. // Free [PERSON_NAME] …" at bounding box center [784, 167] width 291 height 279
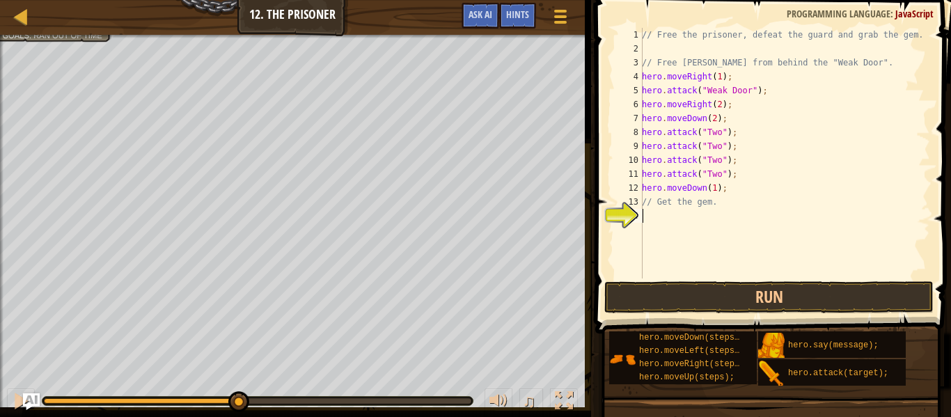
scroll to position [6, 0]
click at [730, 189] on div "// Free the prisoner, defeat the guard and grab the gem. // Free [PERSON_NAME] …" at bounding box center [784, 167] width 291 height 279
click at [718, 188] on div "// Free the prisoner, defeat the guard and grab the gem. // Free [PERSON_NAME] …" at bounding box center [784, 153] width 291 height 251
click at [726, 202] on div "// Free the prisoner, defeat the guard and grab the gem. // Free [PERSON_NAME] …" at bounding box center [784, 167] width 291 height 279
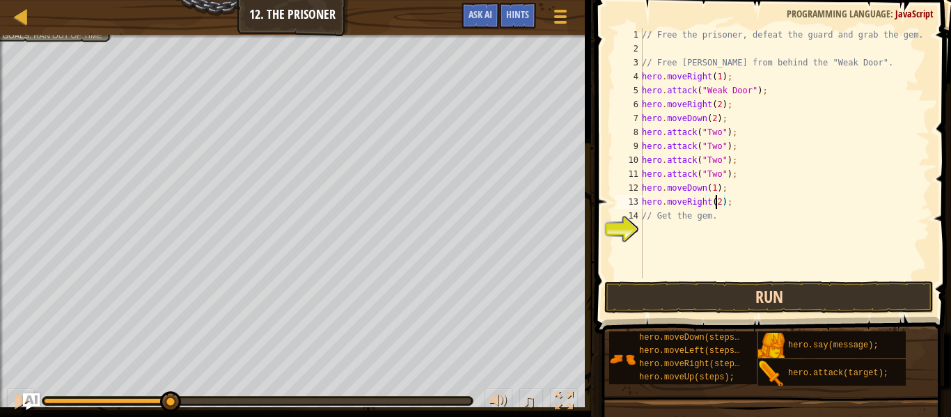
scroll to position [6, 6]
type textarea "hero.moveRight(2);"
click at [742, 292] on button "Run" at bounding box center [768, 297] width 329 height 32
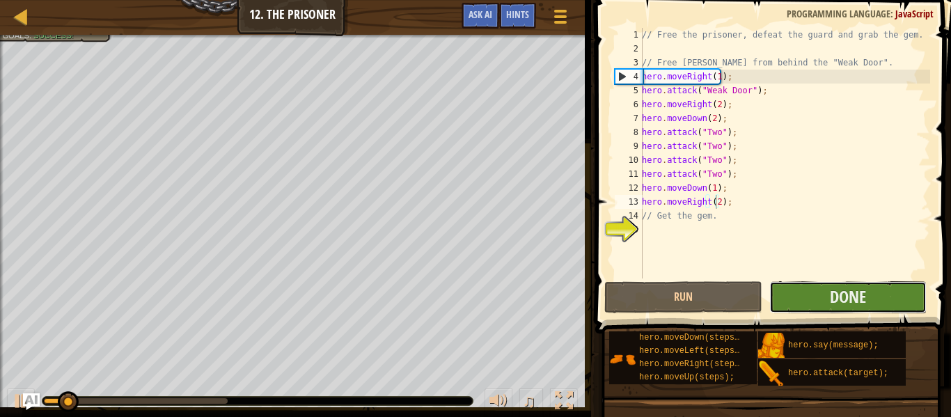
click at [872, 294] on button "Done" at bounding box center [848, 297] width 157 height 32
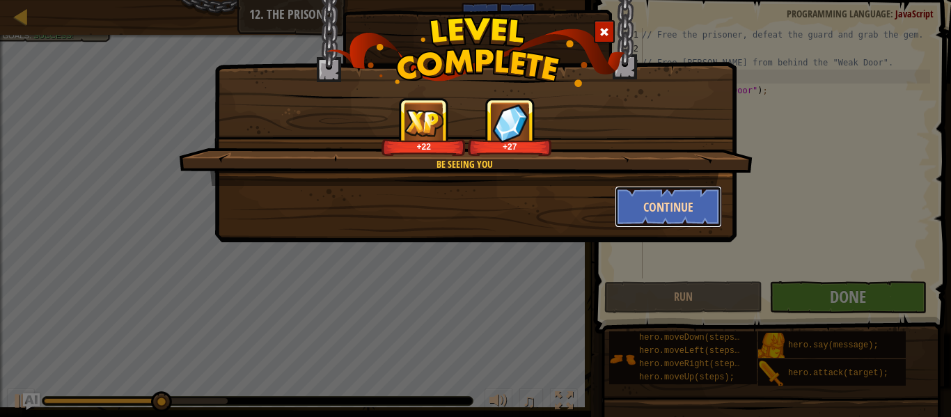
click at [697, 207] on button "Continue" at bounding box center [669, 207] width 108 height 42
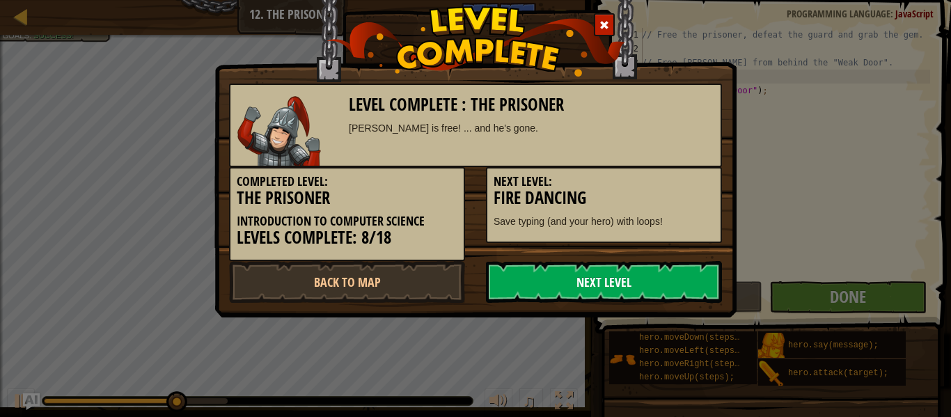
click at [684, 267] on link "Next Level" at bounding box center [604, 282] width 236 height 42
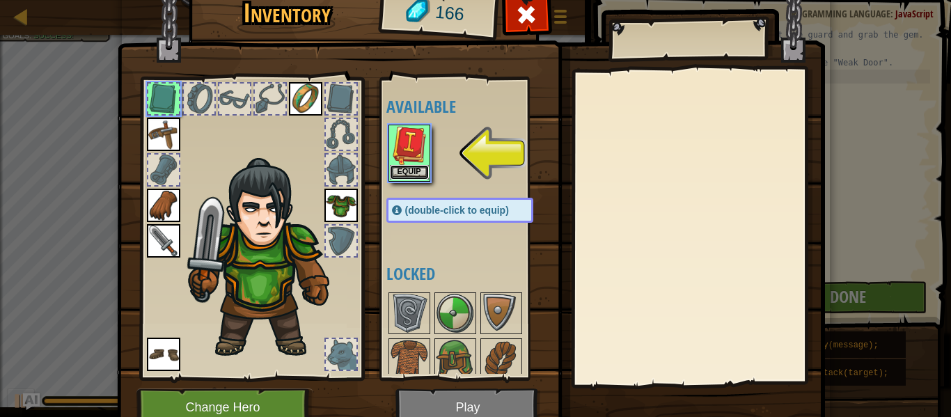
click at [404, 166] on button "Equip" at bounding box center [409, 172] width 39 height 15
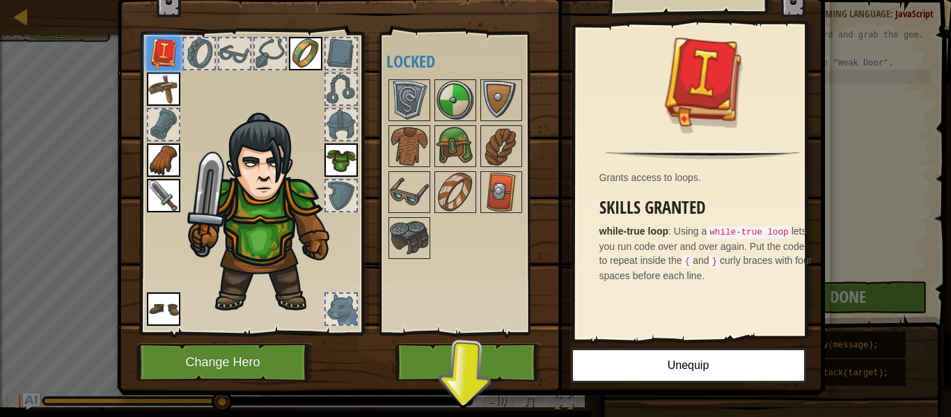
scroll to position [63, 0]
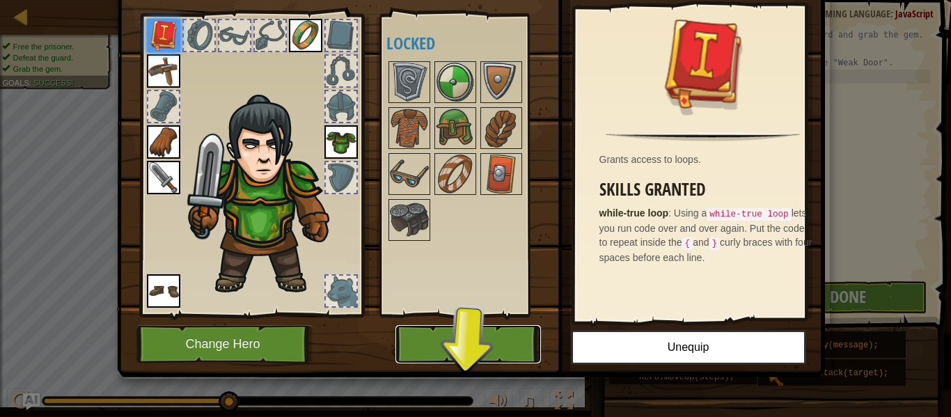
click at [487, 343] on button "Play" at bounding box center [469, 344] width 146 height 38
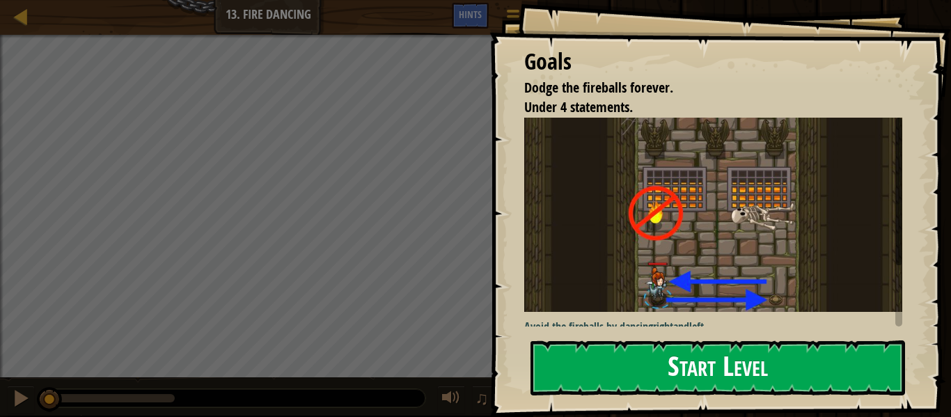
click at [641, 372] on button "Start Level" at bounding box center [718, 368] width 375 height 55
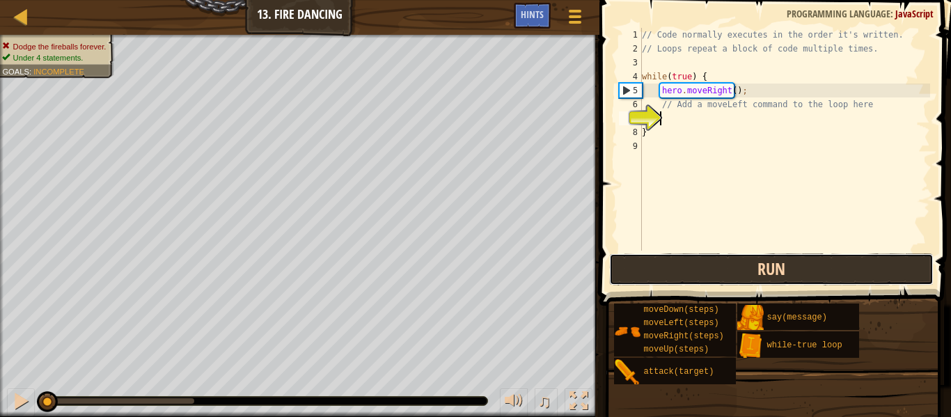
click at [735, 274] on button "Run" at bounding box center [771, 269] width 325 height 32
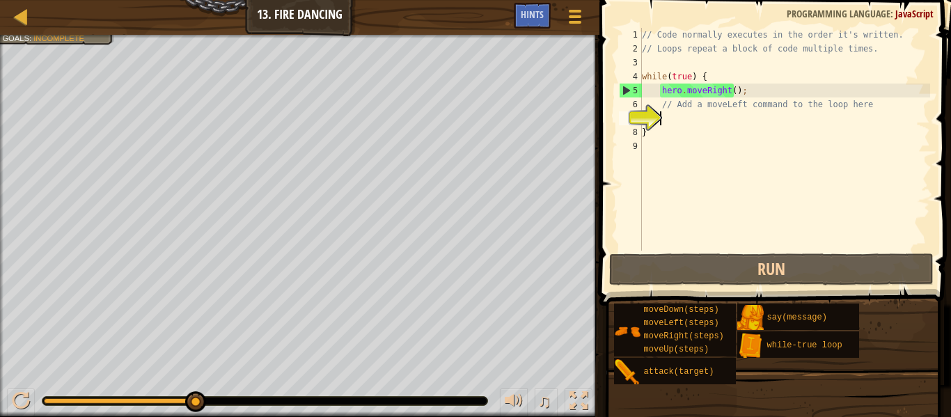
click at [727, 90] on div "// Code normally executes in the order it's written. // Loops repeat a block of…" at bounding box center [784, 153] width 291 height 251
click at [725, 91] on div "// Code normally executes in the order it's written. // Loops repeat a block of…" at bounding box center [784, 153] width 291 height 251
click at [729, 93] on div "// Code normally executes in the order it's written. // Loops repeat a block of…" at bounding box center [784, 153] width 291 height 251
type textarea "hero.moveRight(1);"
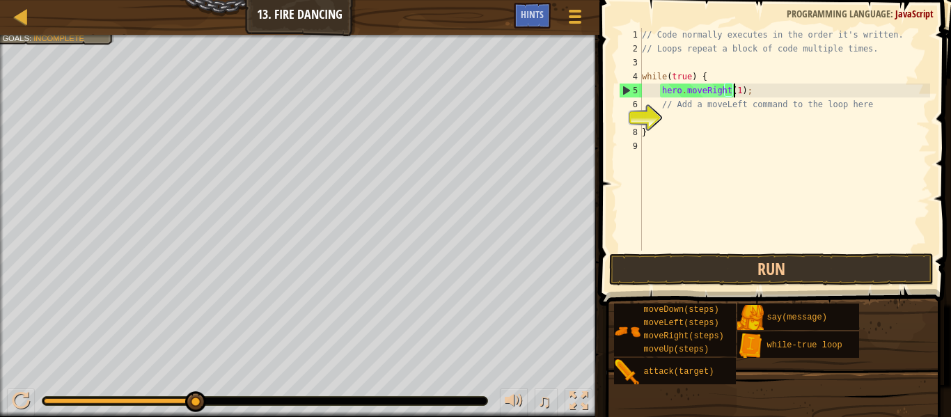
scroll to position [6, 8]
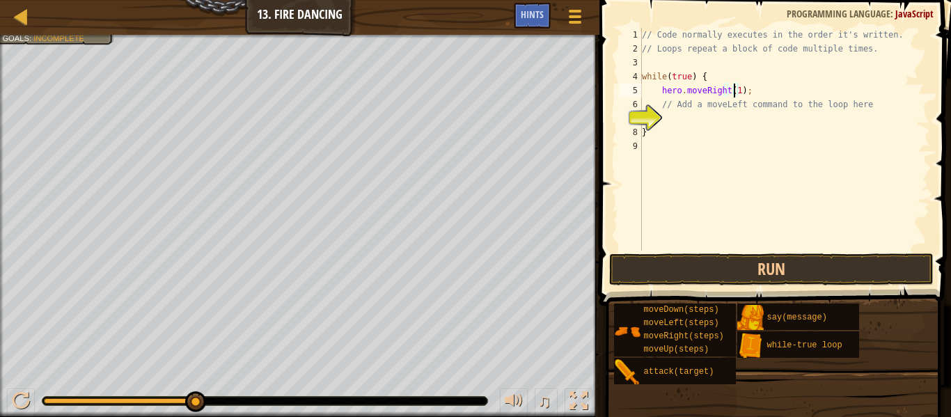
click at [748, 89] on div "// Code normally executes in the order it's written. // Loops repeat a block of…" at bounding box center [784, 153] width 291 height 251
click at [769, 120] on div "// Code normally executes in the order it's written. // Loops repeat a block of…" at bounding box center [784, 153] width 291 height 251
click at [713, 118] on div "// Code normally executes in the order it's written. // Loops repeat a block of…" at bounding box center [784, 139] width 291 height 223
click at [713, 118] on div "// Code normally executes in the order it's written. // Loops repeat a block of…" at bounding box center [784, 153] width 291 height 251
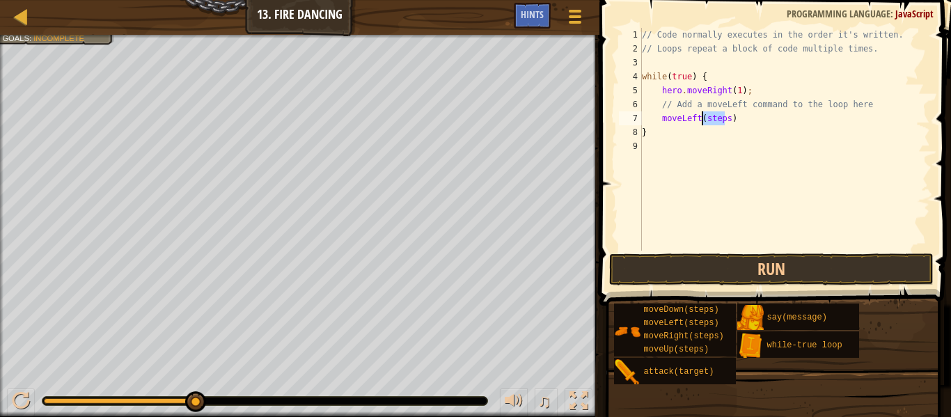
click at [713, 118] on div "// Code normally executes in the order it's written. // Loops repeat a block of…" at bounding box center [784, 153] width 291 height 251
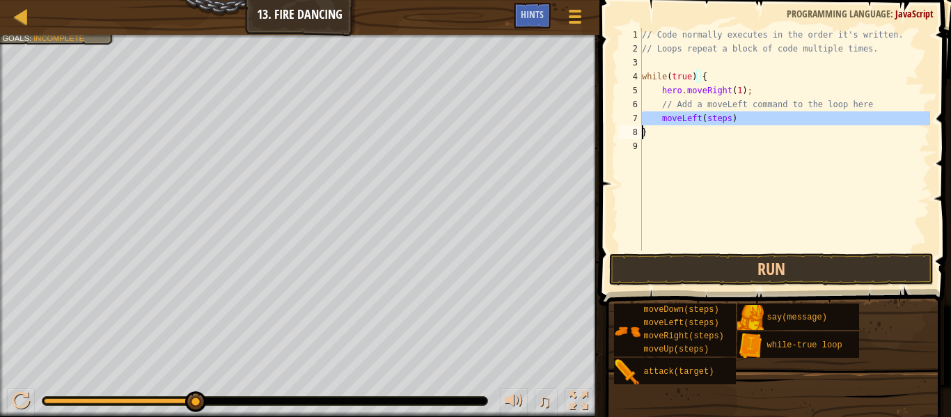
click at [713, 118] on div "// Code normally executes in the order it's written. // Loops repeat a block of…" at bounding box center [784, 153] width 291 height 251
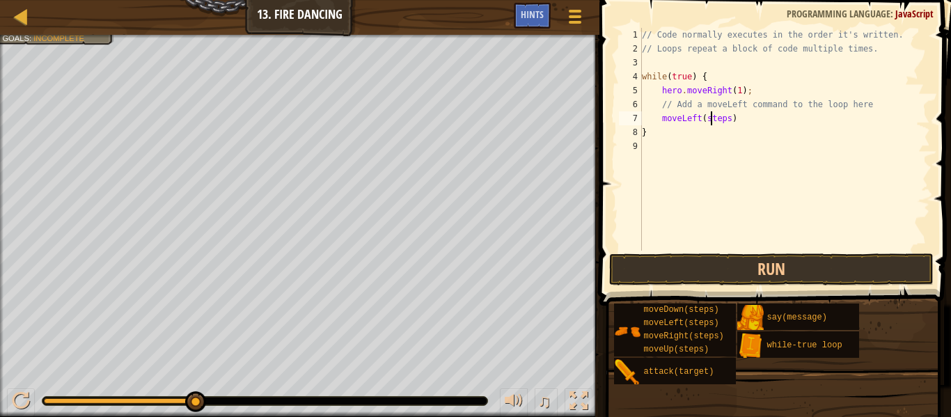
scroll to position [6, 0]
click at [713, 118] on div "// Code normally executes in the order it's written. // Loops repeat a block of…" at bounding box center [784, 153] width 291 height 251
type textarea "moveLeft(1)"
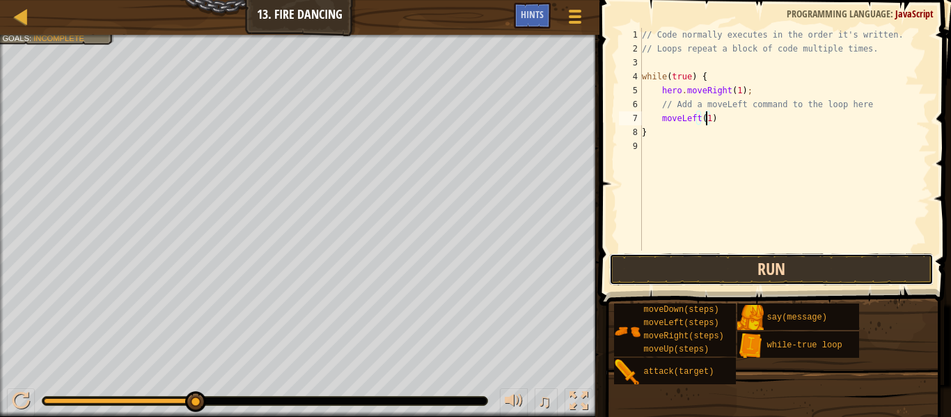
click at [788, 272] on button "Run" at bounding box center [771, 269] width 325 height 32
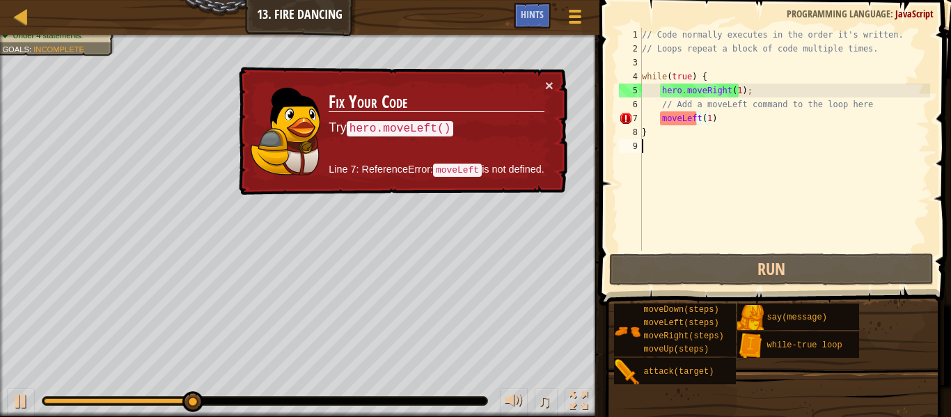
click at [843, 228] on div "// Code normally executes in the order it's written. // Loops repeat a block of…" at bounding box center [784, 153] width 291 height 251
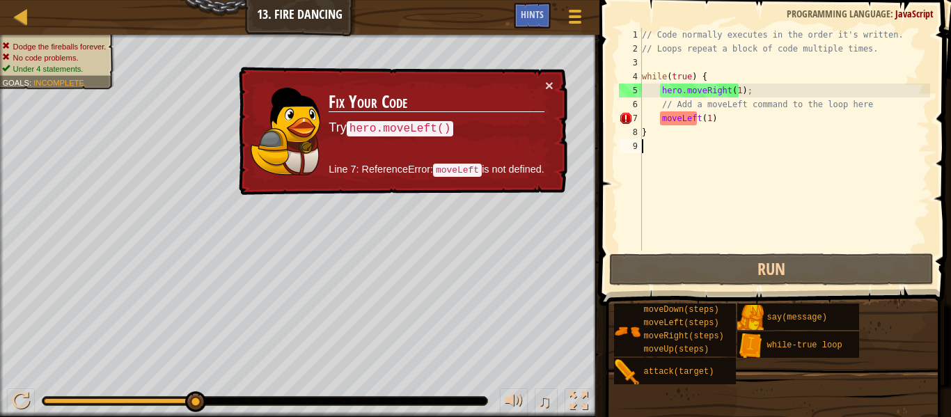
click at [653, 123] on div "// Code normally executes in the order it's written. // Loops repeat a block of…" at bounding box center [784, 153] width 291 height 251
click at [659, 120] on div "// Code normally executes in the order it's written. // Loops repeat a block of…" at bounding box center [784, 153] width 291 height 251
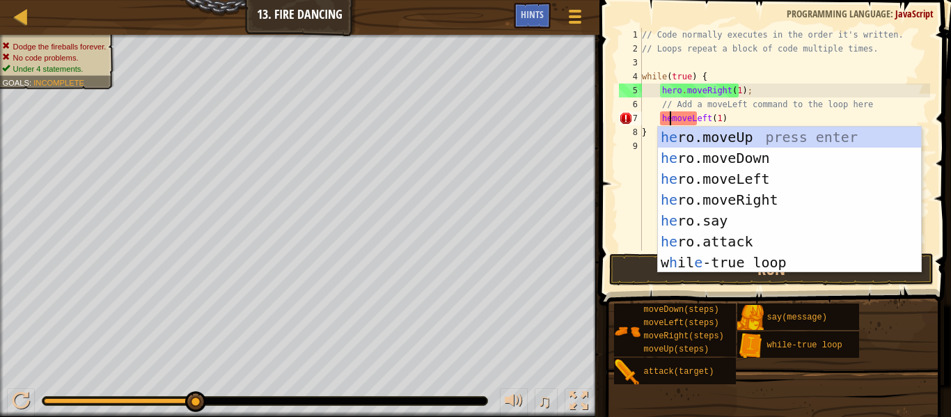
scroll to position [6, 3]
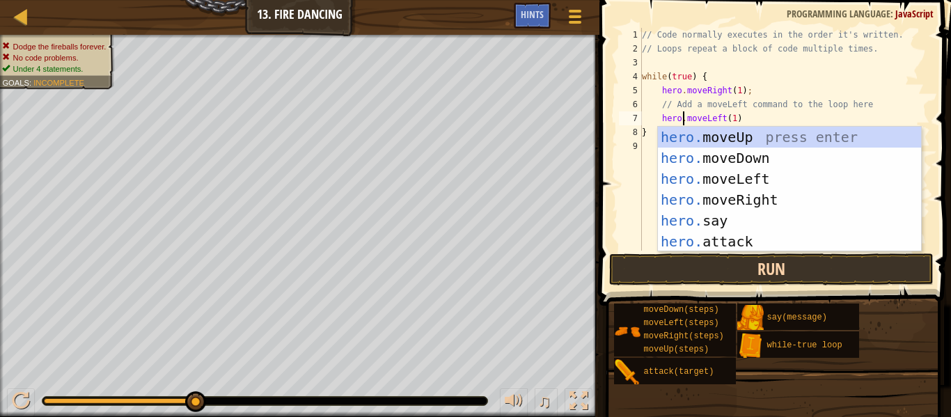
type textarea "hero.moveLeft(1)"
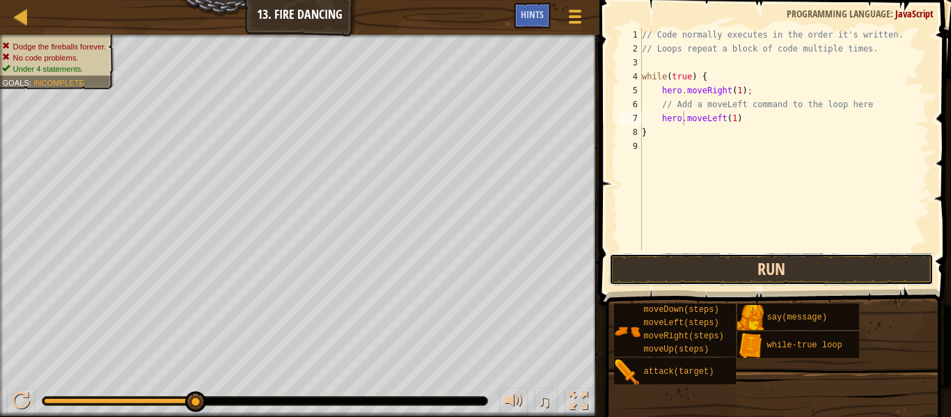
click at [765, 270] on button "Run" at bounding box center [771, 269] width 325 height 32
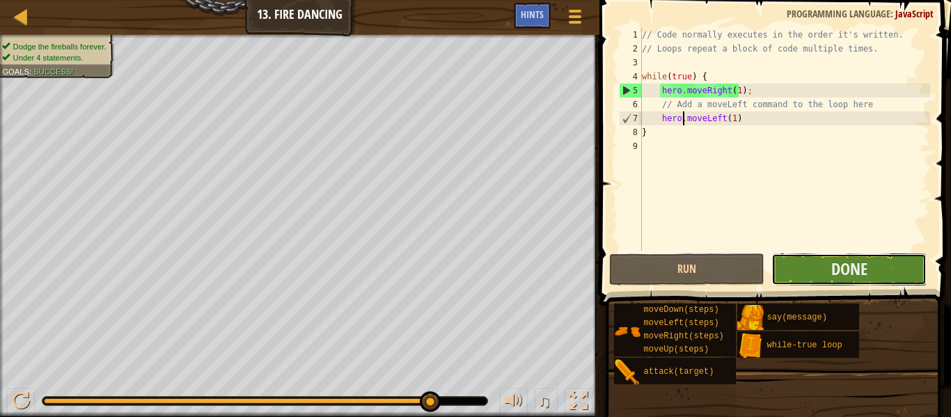
click at [884, 272] on button "Done" at bounding box center [849, 269] width 155 height 32
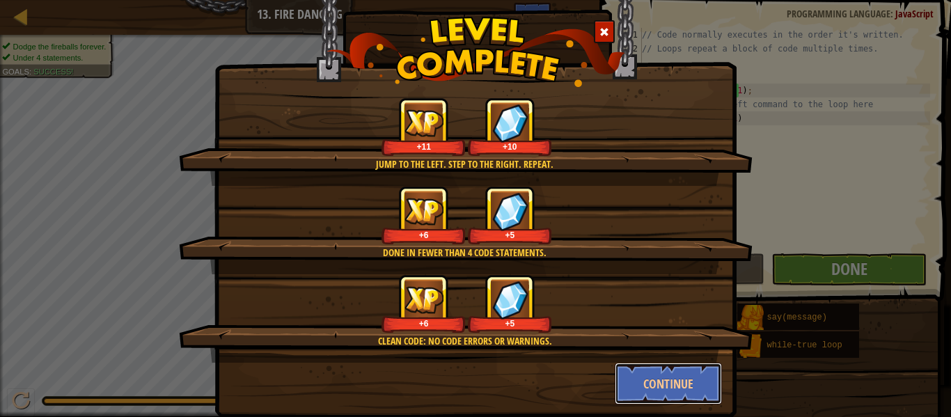
click at [647, 396] on button "Continue" at bounding box center [669, 384] width 108 height 42
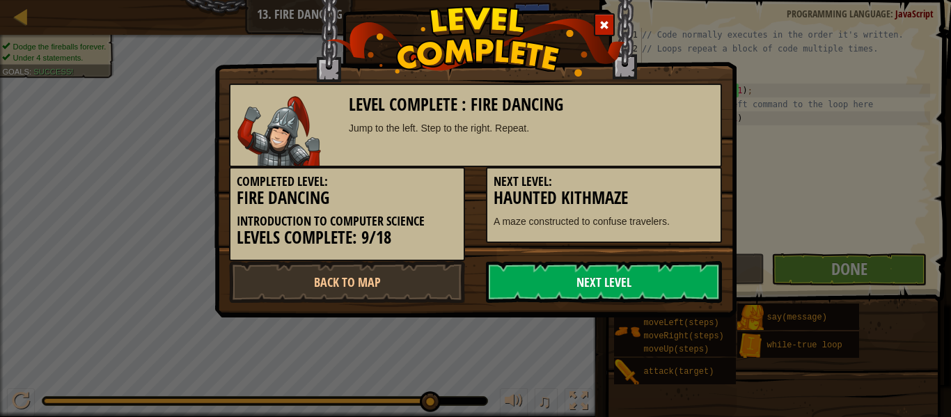
click at [607, 279] on link "Next Level" at bounding box center [604, 282] width 236 height 42
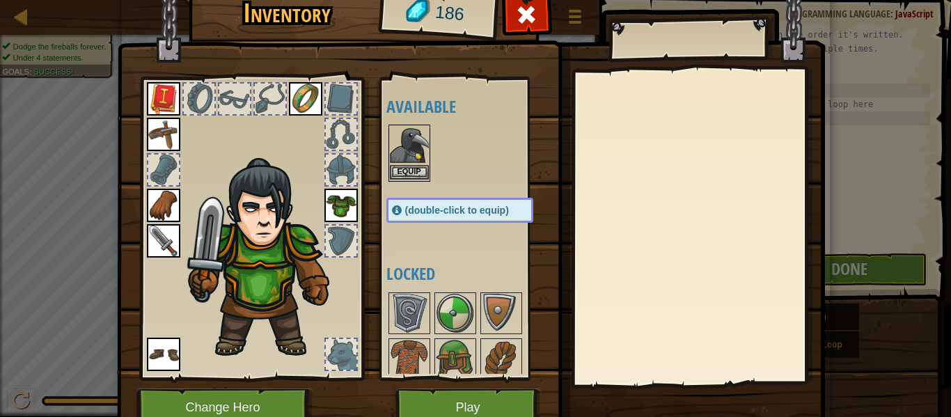
click at [396, 163] on img at bounding box center [409, 145] width 39 height 39
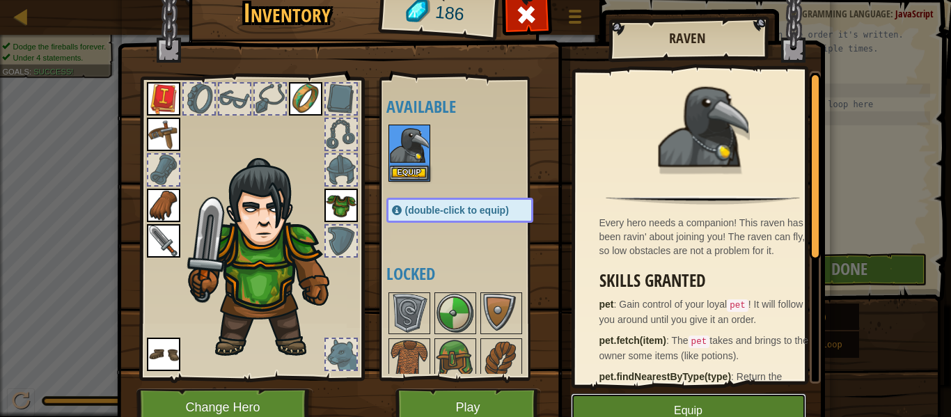
click at [689, 401] on button "Equip" at bounding box center [688, 410] width 235 height 35
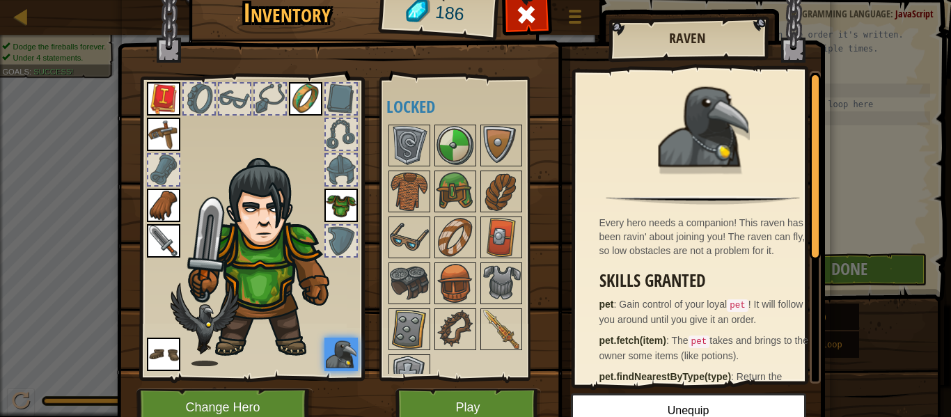
click at [407, 123] on div at bounding box center [474, 261] width 175 height 276
click at [410, 150] on img at bounding box center [409, 145] width 39 height 39
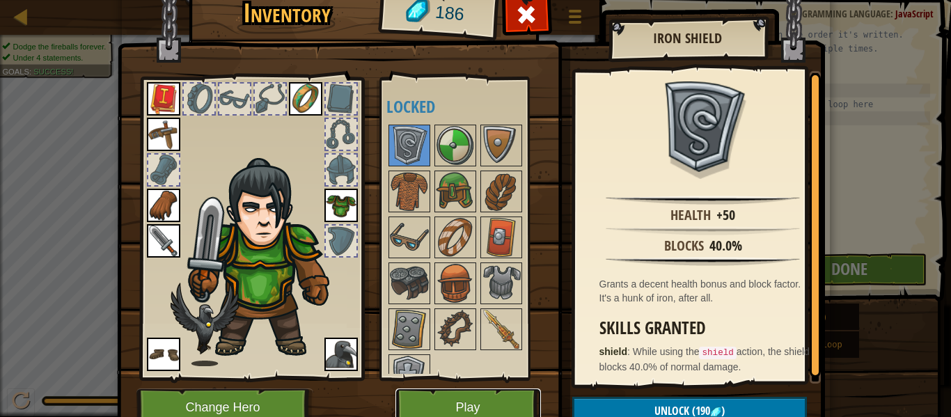
click at [427, 393] on button "Play" at bounding box center [469, 408] width 146 height 38
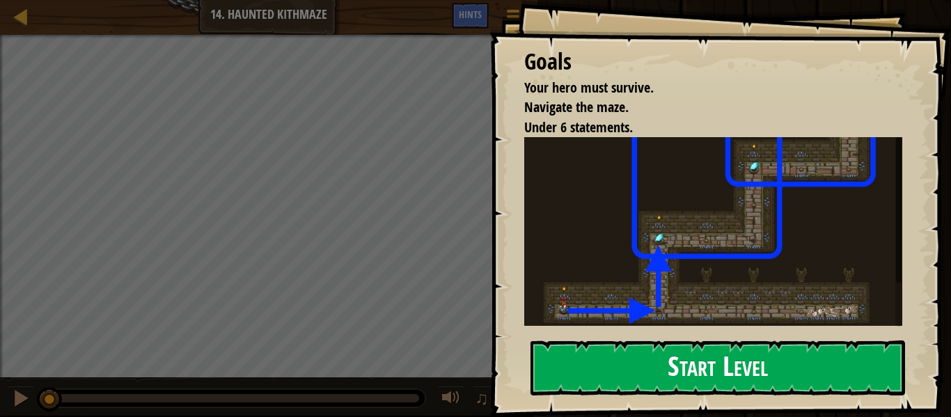
click at [710, 377] on button "Start Level" at bounding box center [718, 368] width 375 height 55
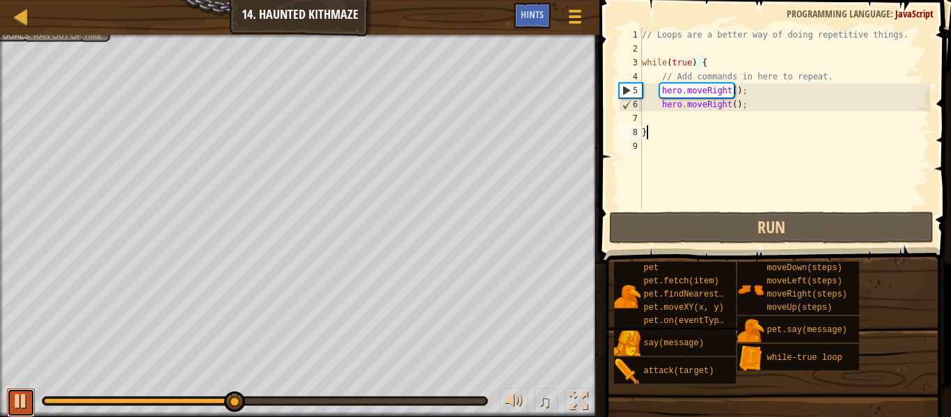
click at [22, 404] on div at bounding box center [21, 401] width 18 height 18
